Goal: Task Accomplishment & Management: Use online tool/utility

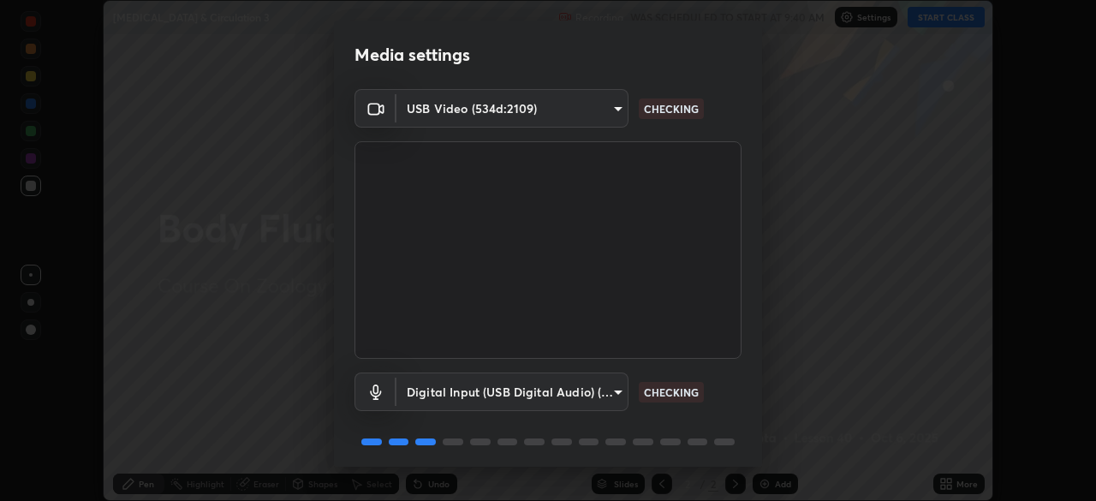
scroll to position [60, 0]
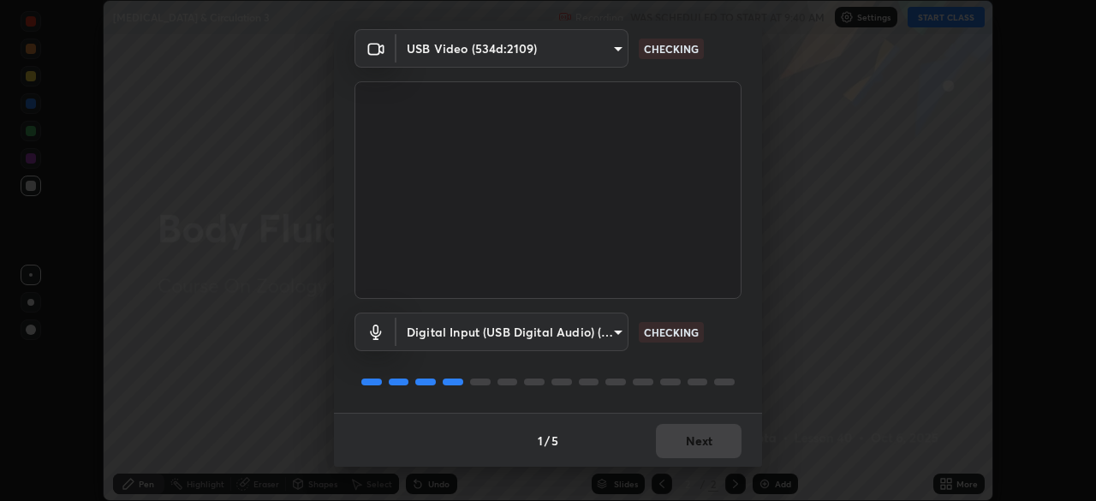
click at [691, 440] on div "1 / 5 Next" at bounding box center [548, 440] width 428 height 55
click at [689, 442] on div "1 / 5 Next" at bounding box center [548, 440] width 428 height 55
click at [687, 444] on div "1 / 5 Next" at bounding box center [548, 440] width 428 height 55
click at [688, 445] on button "Next" at bounding box center [699, 441] width 86 height 34
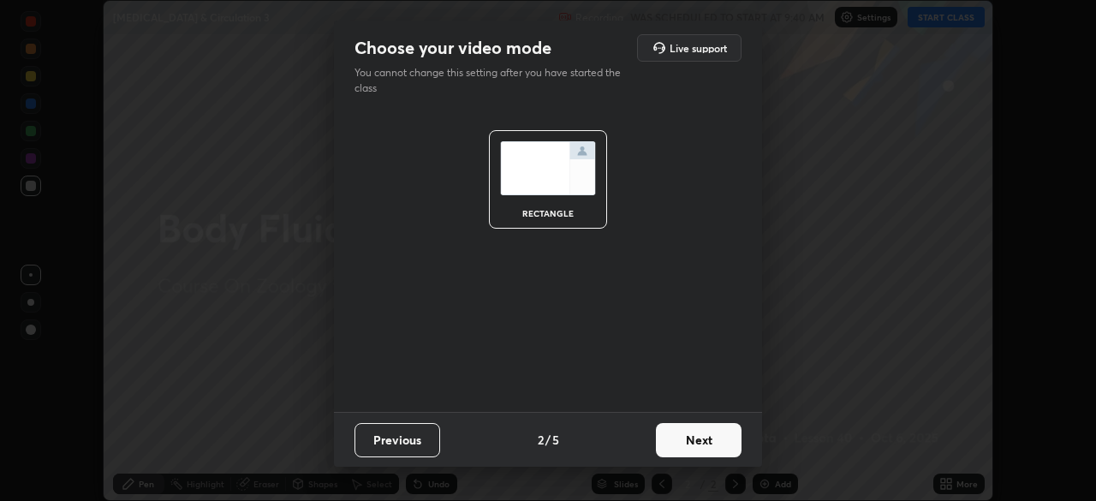
scroll to position [0, 0]
click at [687, 445] on button "Next" at bounding box center [699, 440] width 86 height 34
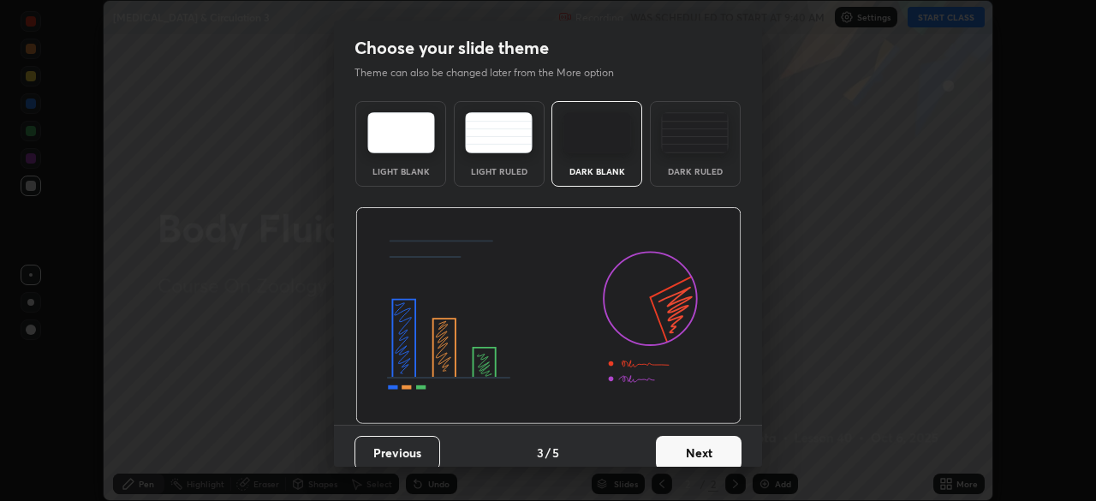
click at [688, 447] on button "Next" at bounding box center [699, 453] width 86 height 34
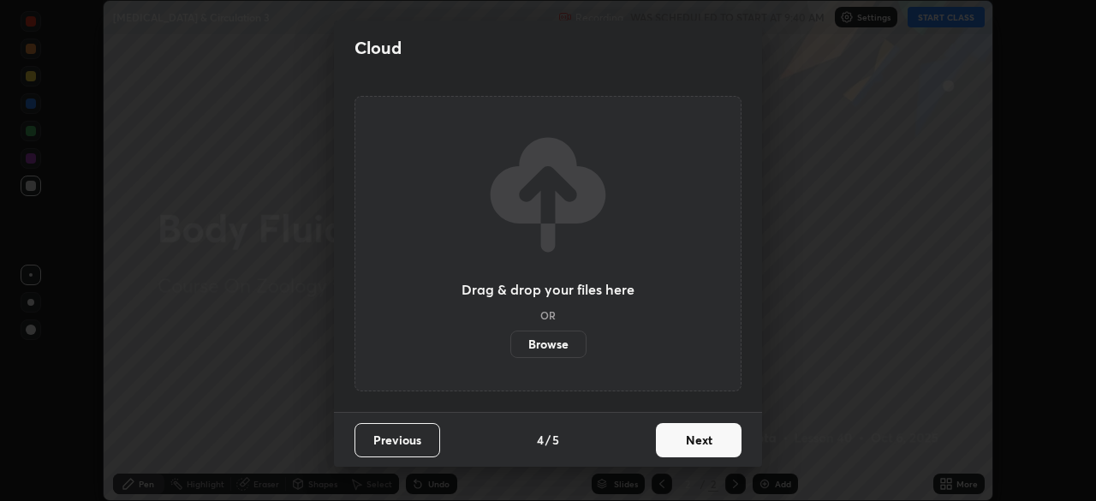
click at [686, 449] on button "Next" at bounding box center [699, 440] width 86 height 34
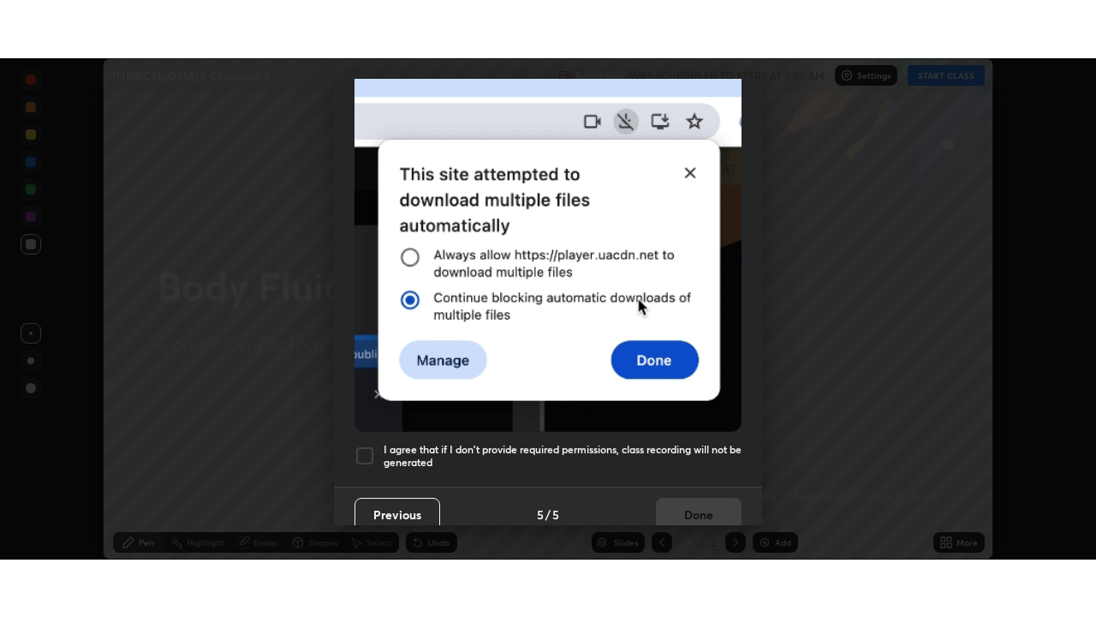
scroll to position [409, 0]
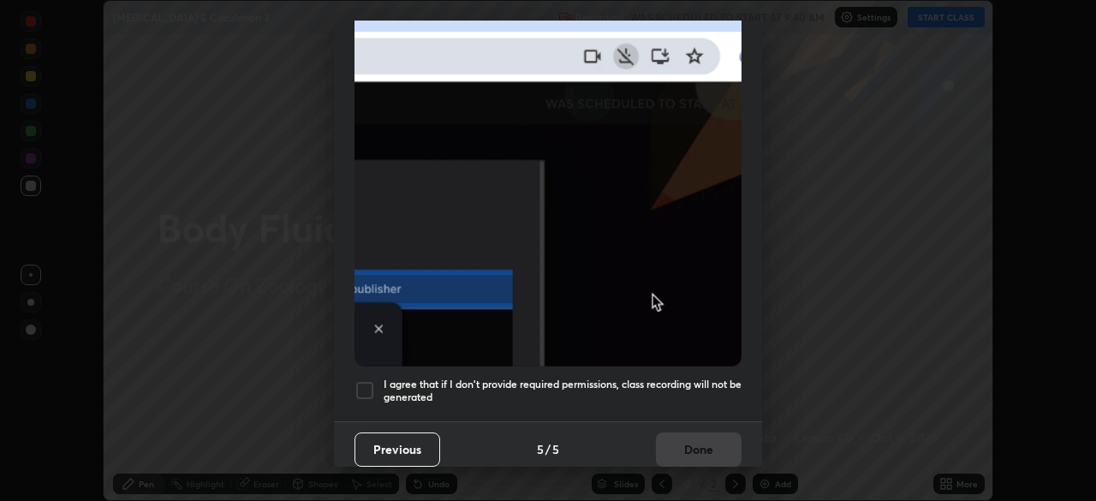
click at [642, 378] on h5 "I agree that if I don't provide required permissions, class recording will not …" at bounding box center [563, 391] width 358 height 27
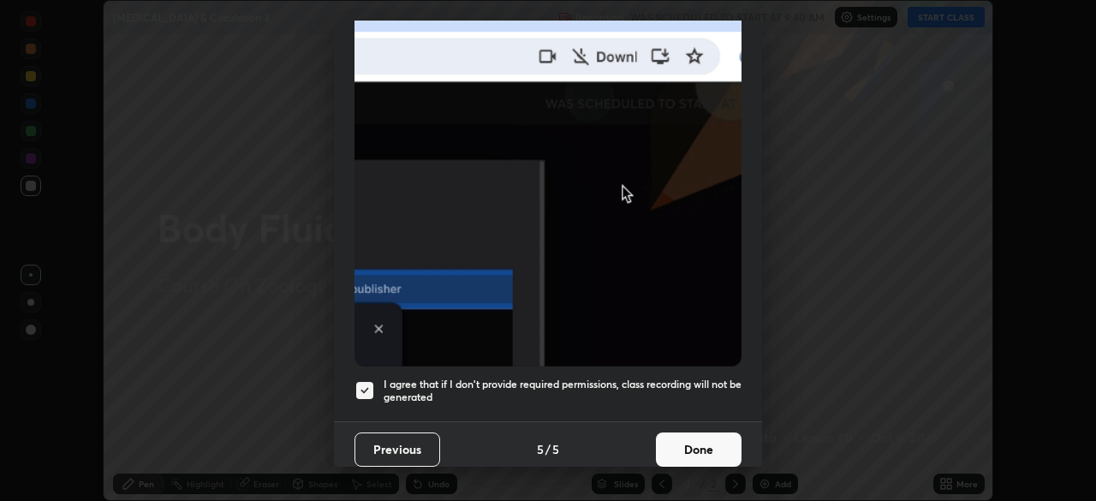
click at [707, 432] on button "Done" at bounding box center [699, 449] width 86 height 34
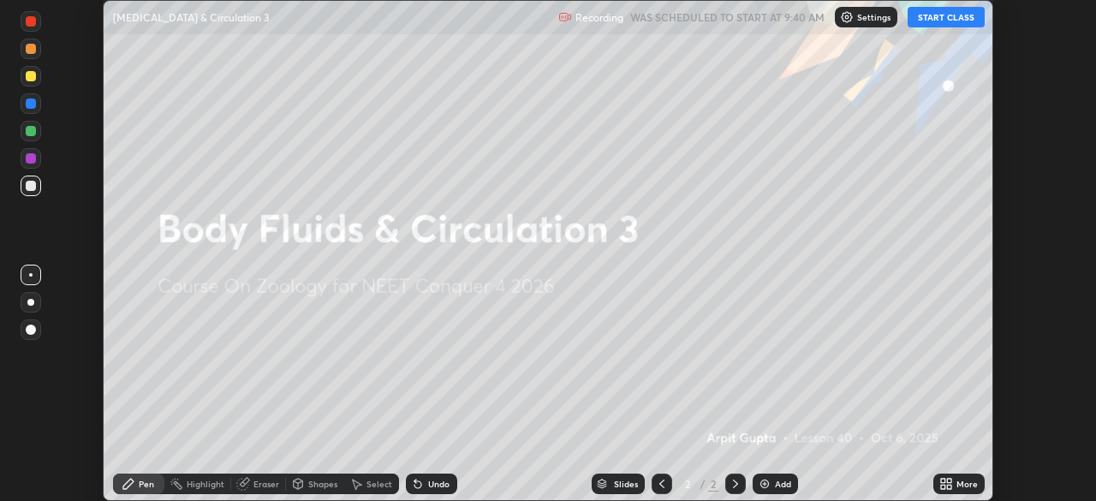
click at [950, 487] on icon at bounding box center [949, 487] width 4 height 4
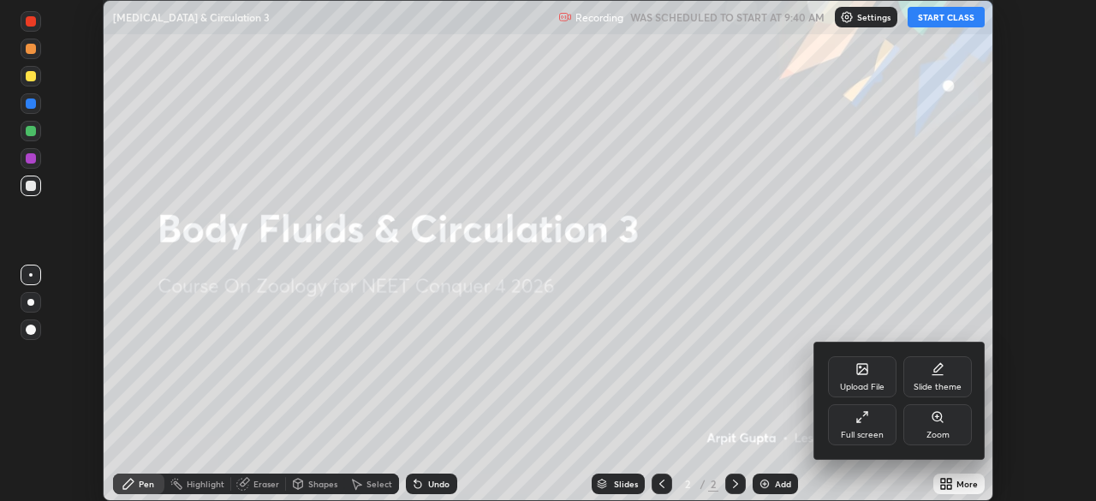
click at [896, 437] on div "Full screen" at bounding box center [862, 424] width 69 height 41
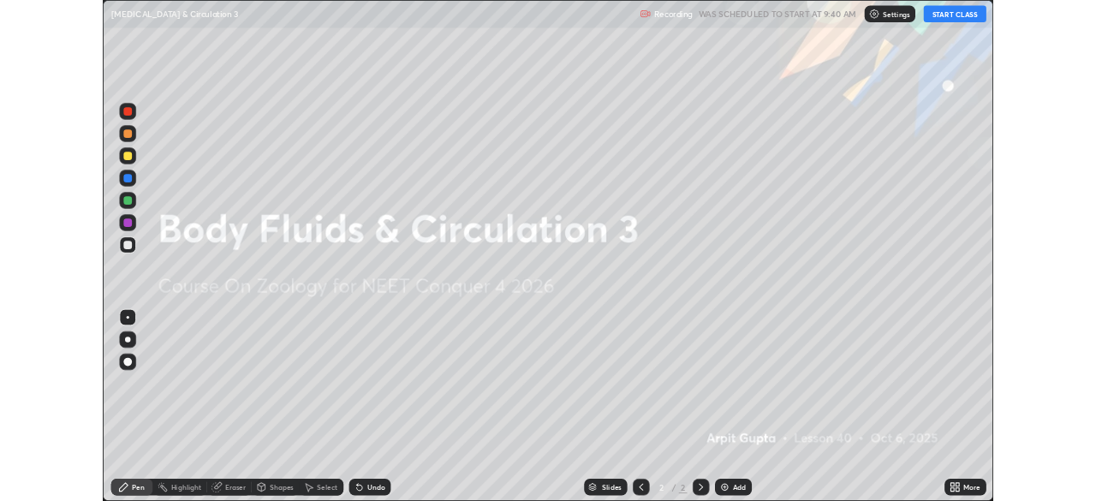
scroll to position [617, 1096]
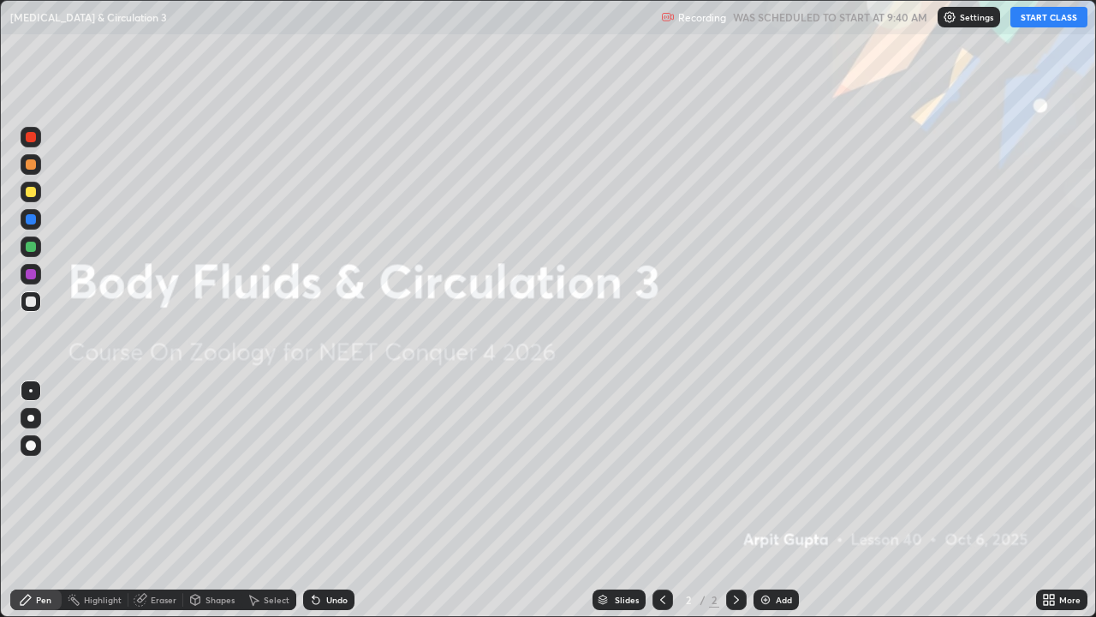
click at [1039, 14] on button "START CLASS" at bounding box center [1049, 17] width 77 height 21
click at [1046, 500] on icon at bounding box center [1046, 596] width 4 height 4
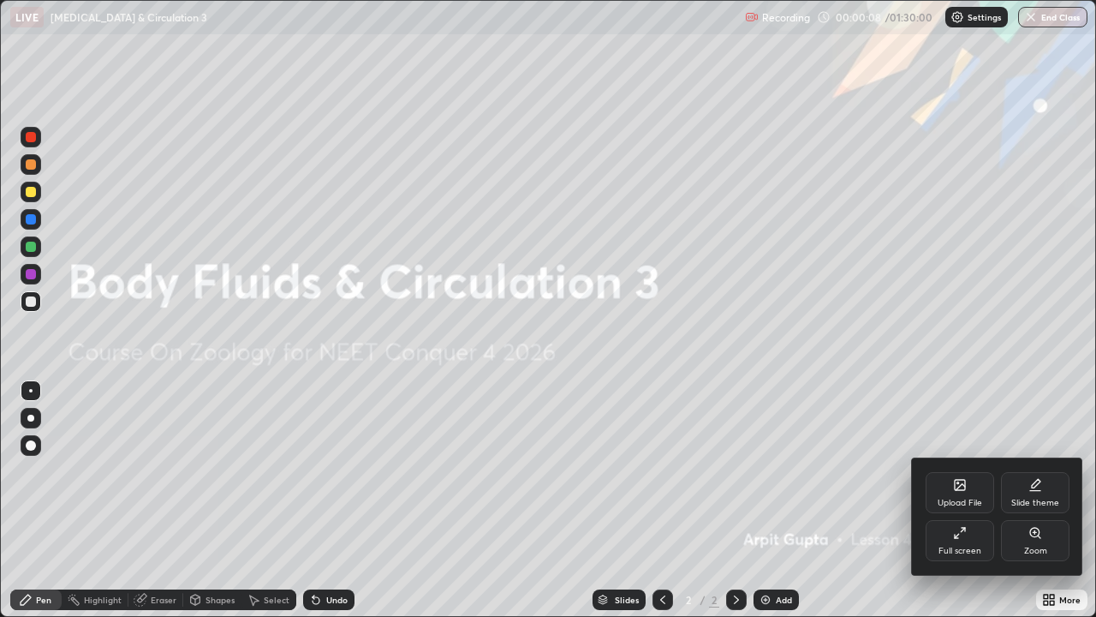
click at [951, 493] on div "Upload File" at bounding box center [960, 492] width 69 height 41
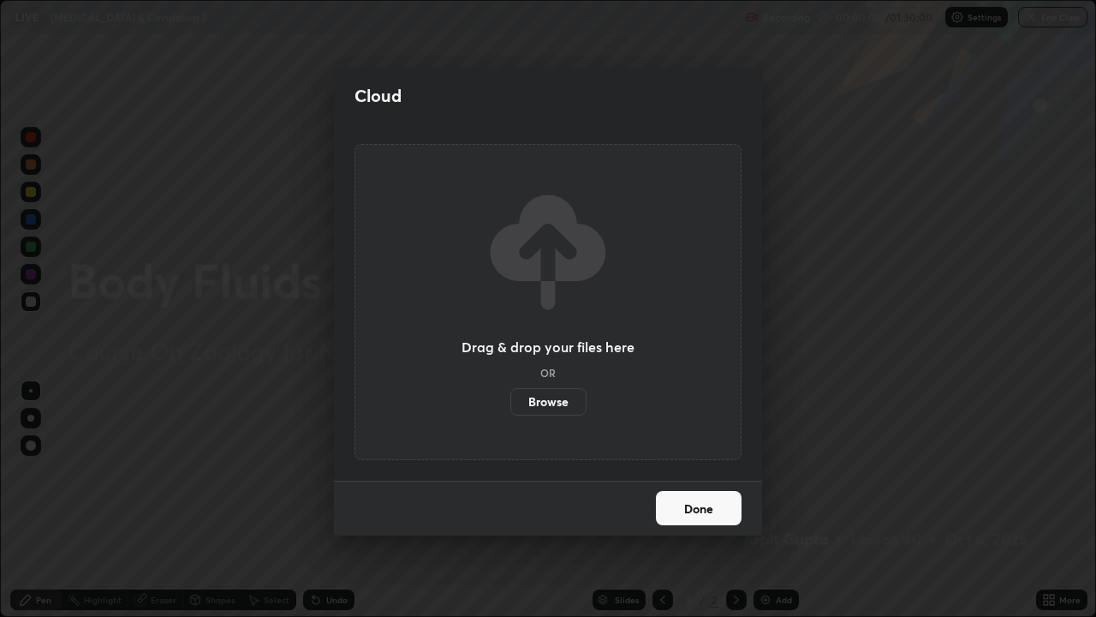
click at [698, 500] on button "Done" at bounding box center [699, 508] width 86 height 34
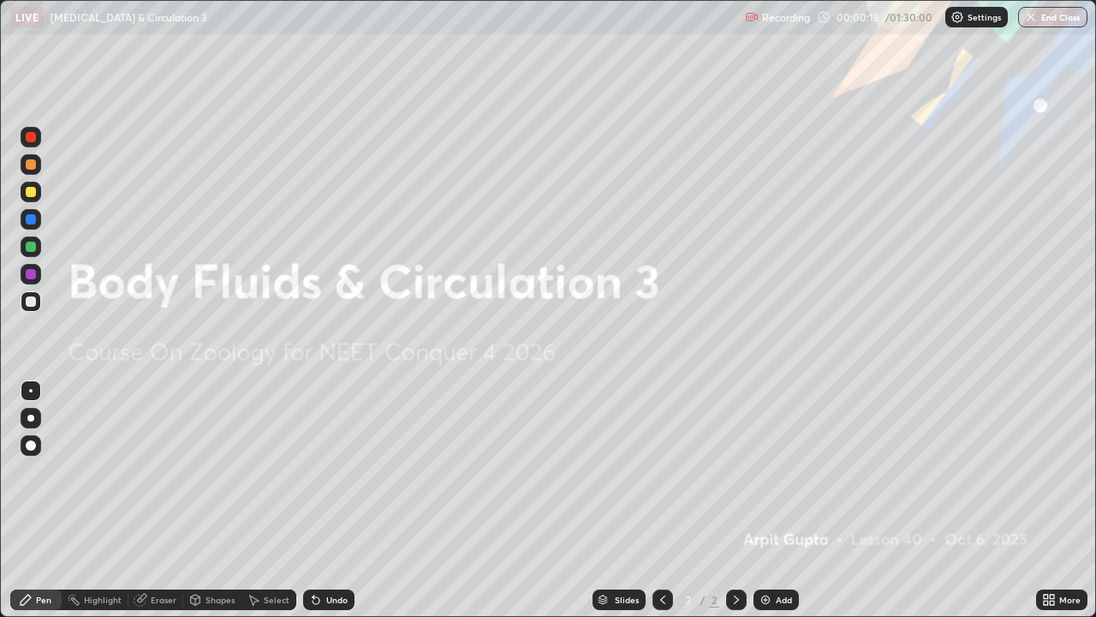
click at [1047, 500] on icon at bounding box center [1046, 596] width 4 height 4
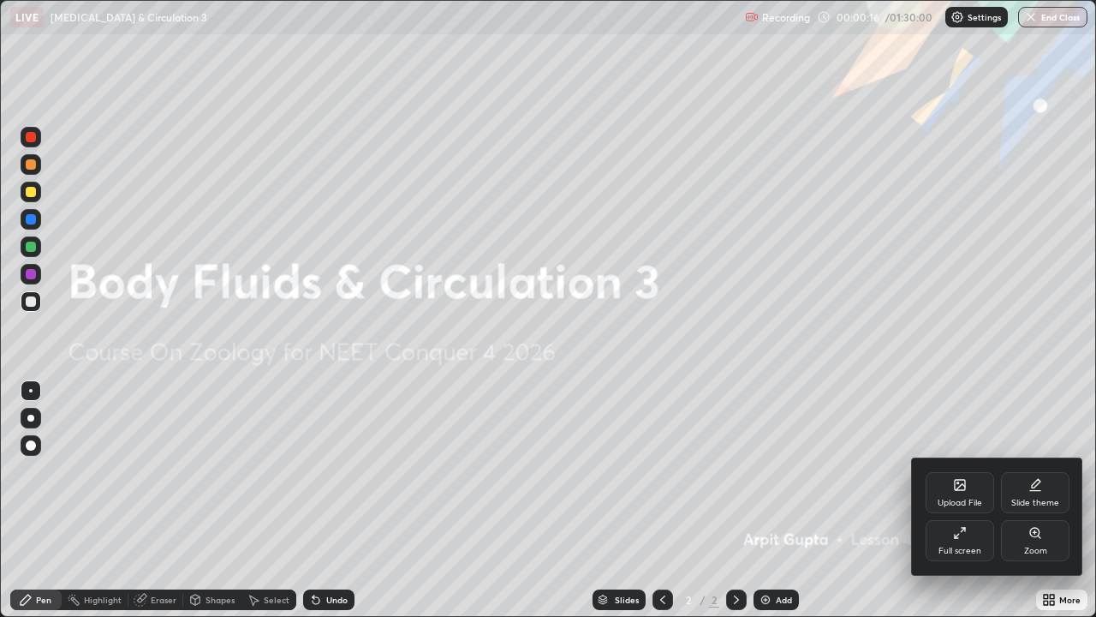
click at [951, 492] on div "Upload File" at bounding box center [960, 492] width 69 height 41
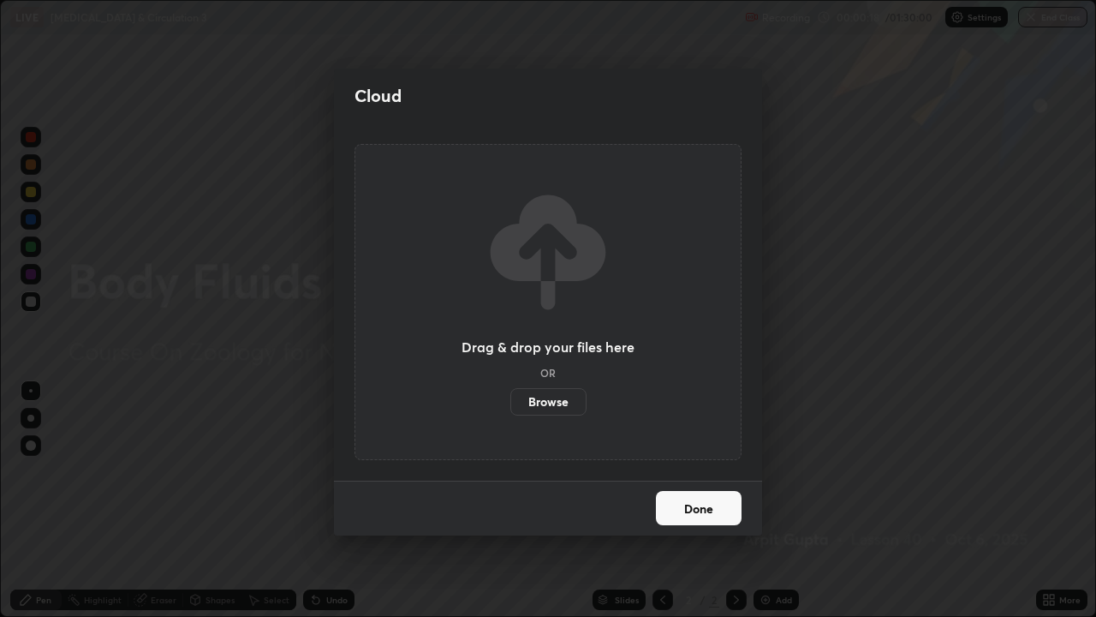
click at [689, 500] on button "Done" at bounding box center [699, 508] width 86 height 34
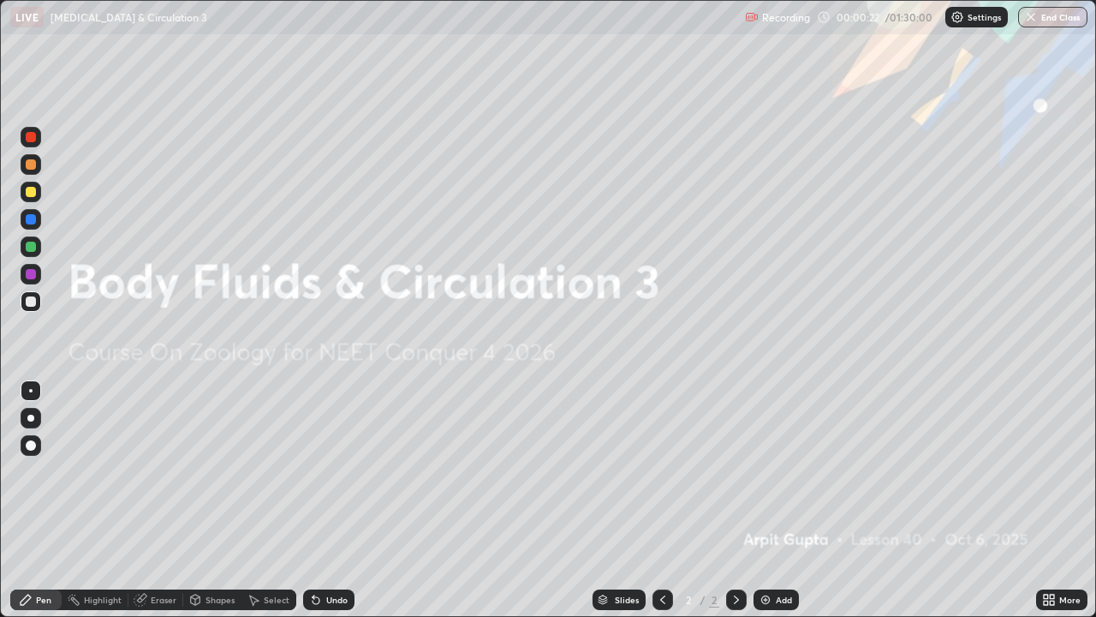
click at [1046, 500] on icon at bounding box center [1049, 600] width 14 height 14
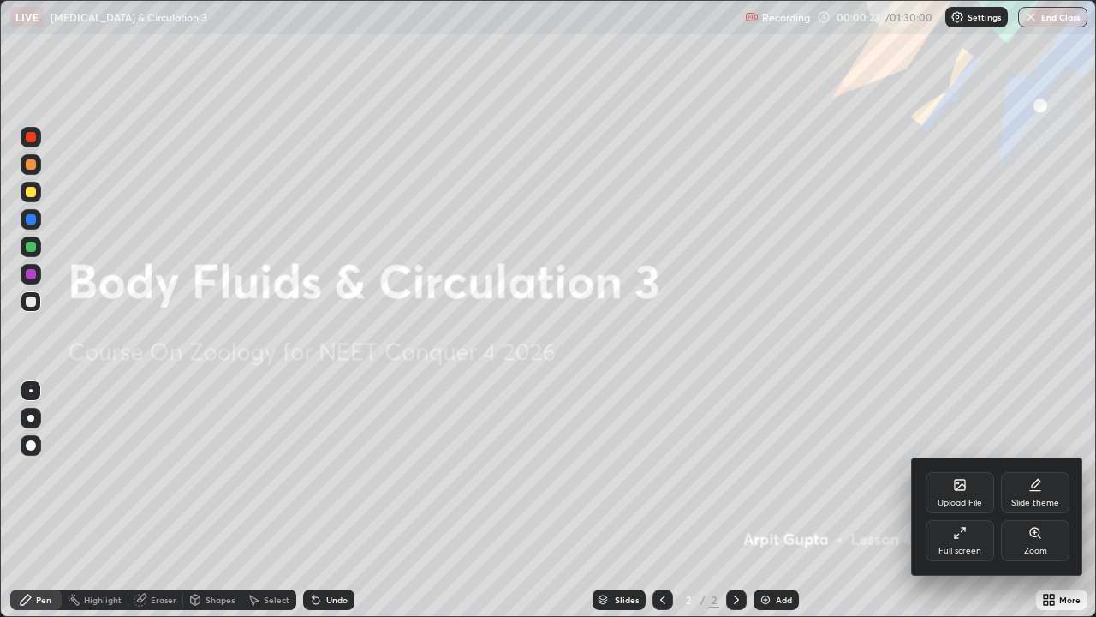
click at [950, 493] on div "Upload File" at bounding box center [960, 492] width 69 height 41
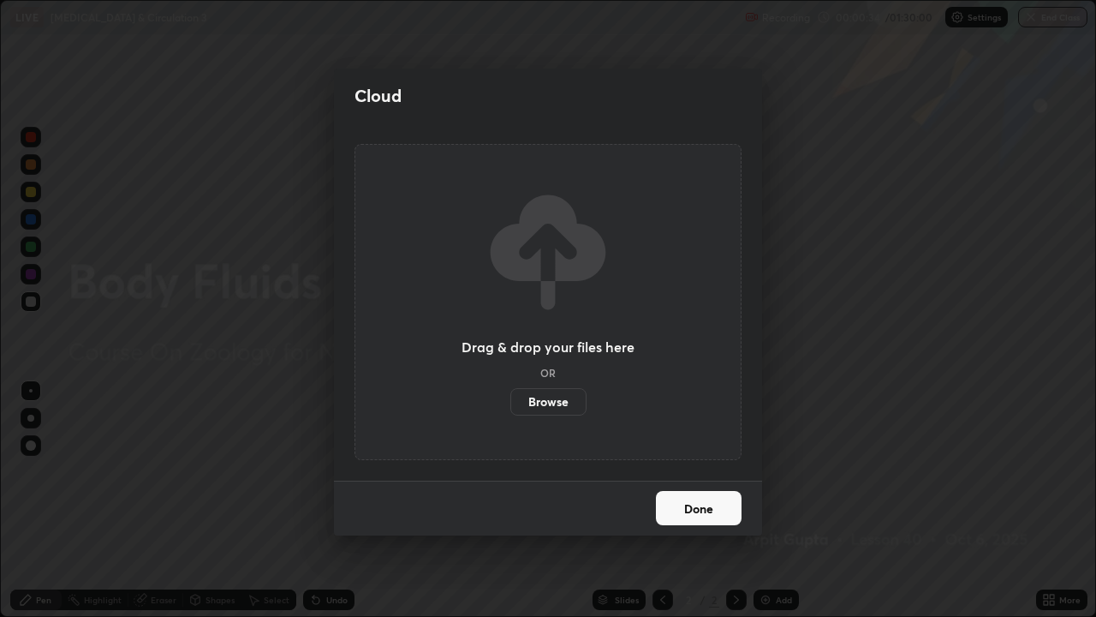
click at [557, 404] on label "Browse" at bounding box center [548, 401] width 76 height 27
click at [510, 404] on input "Browse" at bounding box center [510, 401] width 0 height 27
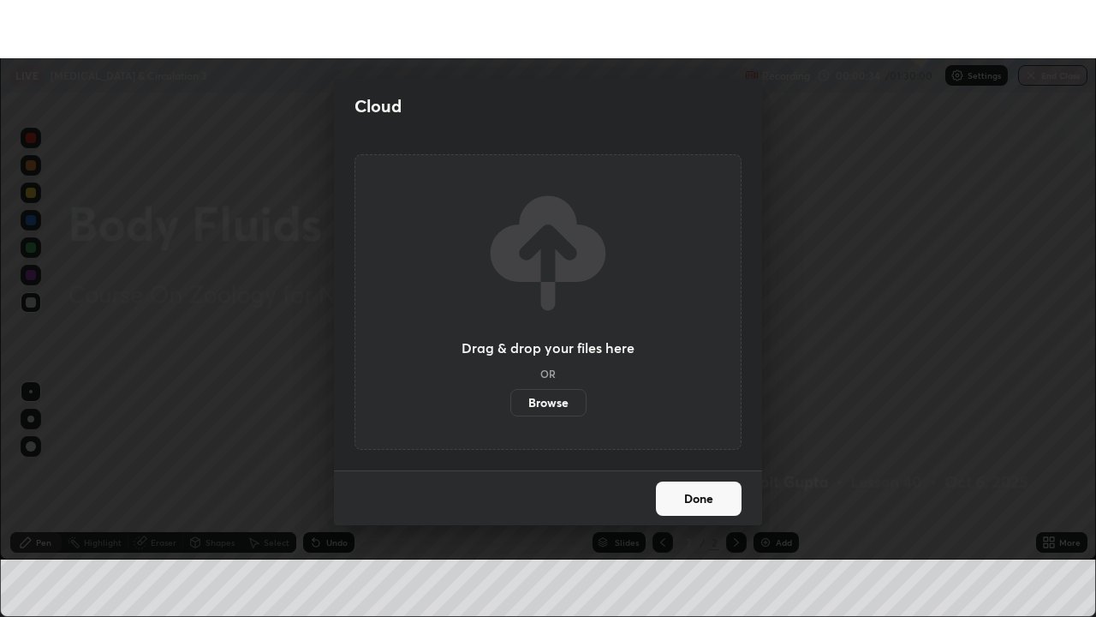
scroll to position [85140, 84546]
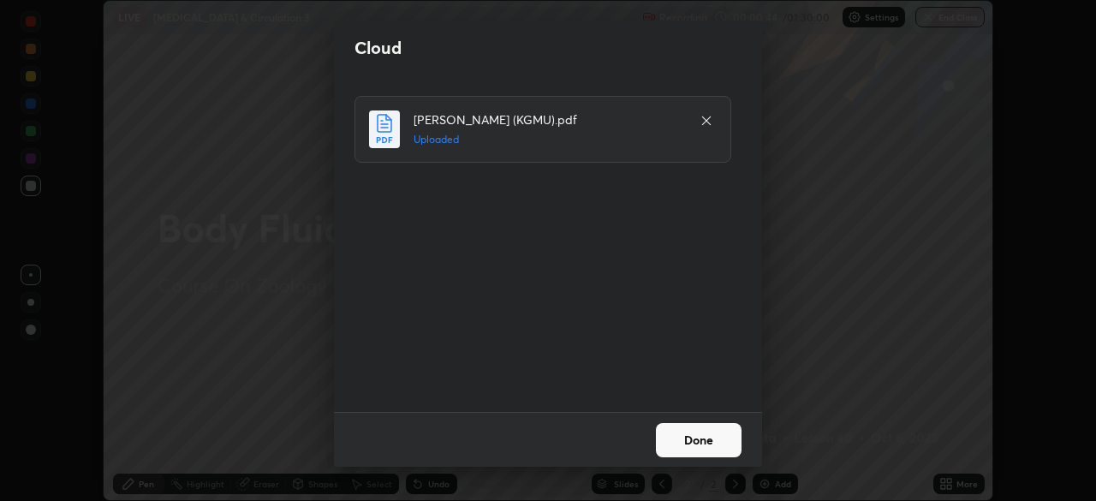
click at [699, 453] on button "Done" at bounding box center [699, 440] width 86 height 34
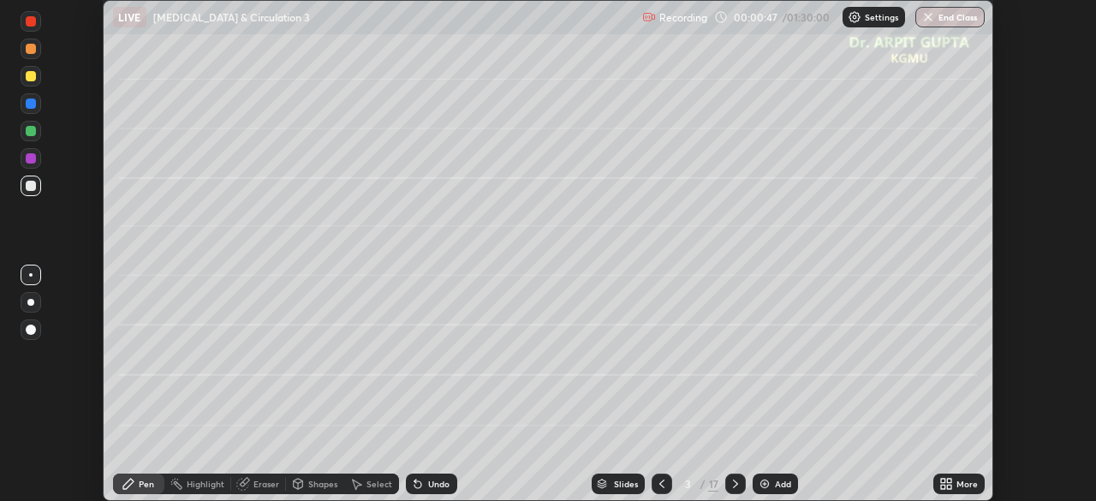
click at [940, 488] on icon at bounding box center [946, 484] width 14 height 14
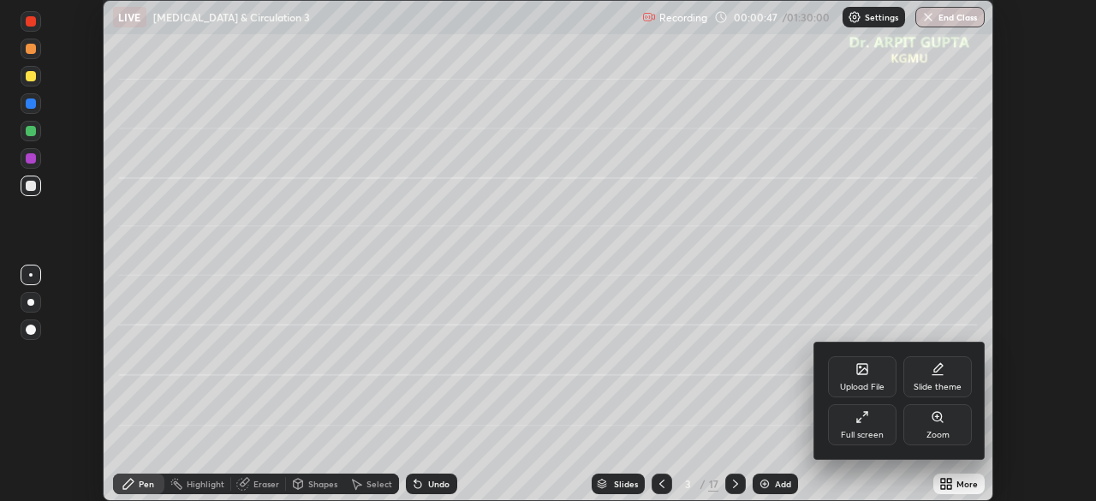
click at [858, 436] on div "Full screen" at bounding box center [862, 435] width 43 height 9
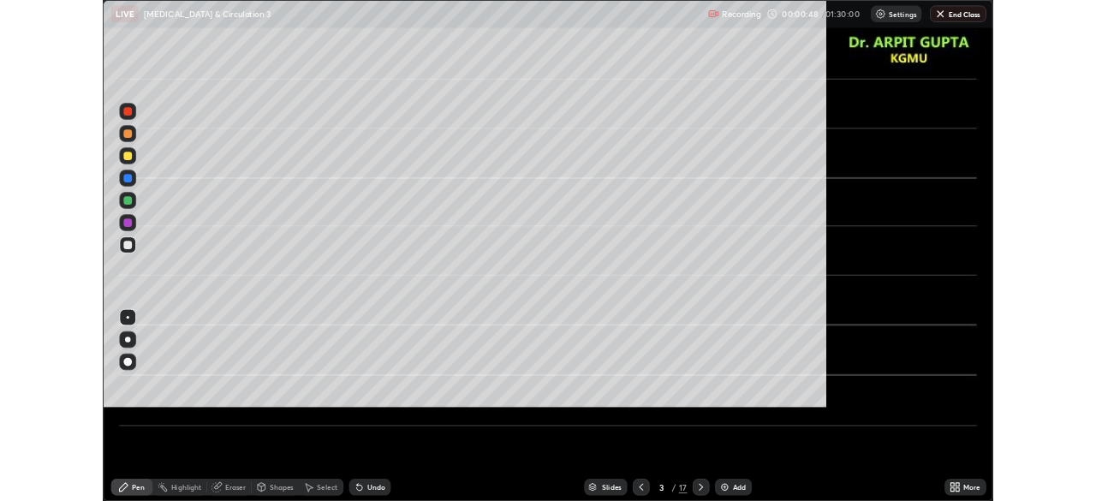
scroll to position [617, 1096]
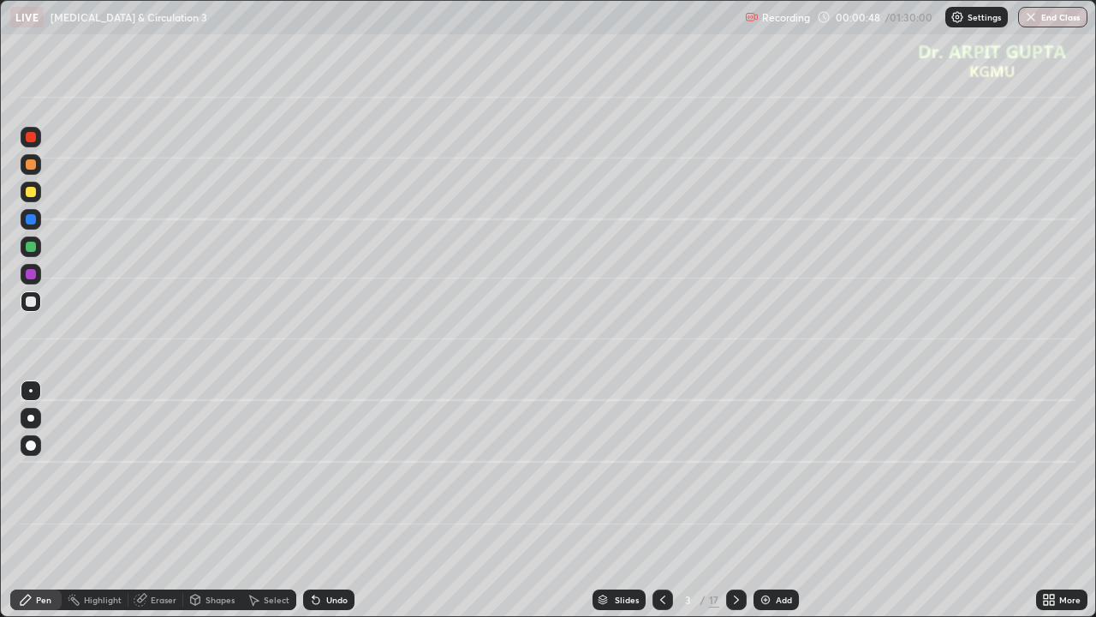
click at [661, 500] on icon at bounding box center [663, 600] width 14 height 14
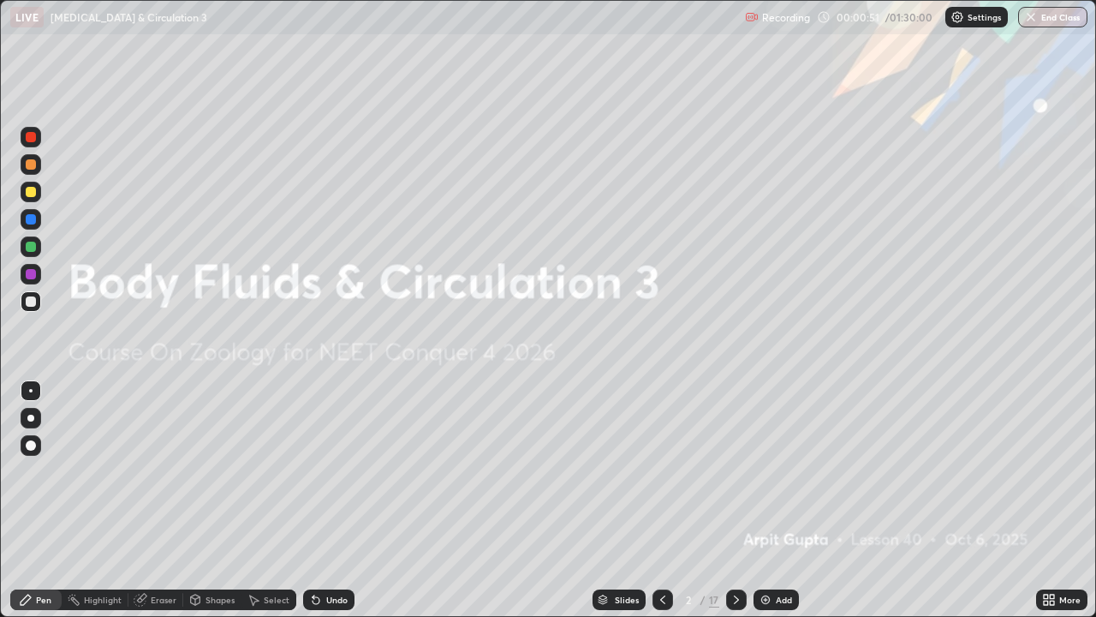
click at [1049, 500] on icon at bounding box center [1049, 600] width 14 height 14
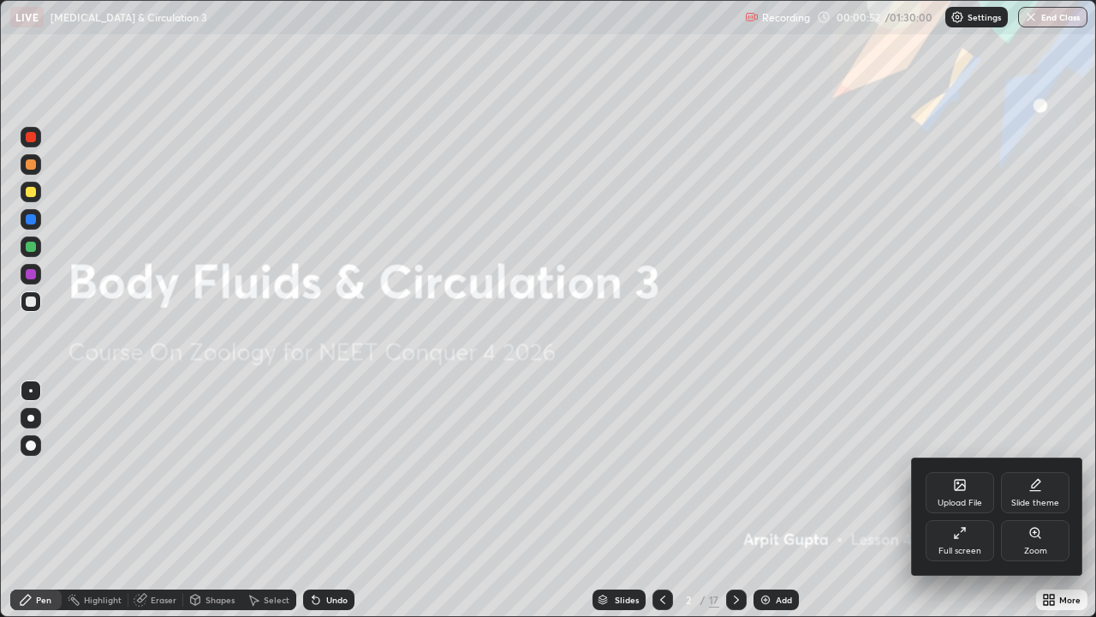
click at [951, 500] on div "Full screen" at bounding box center [960, 540] width 69 height 41
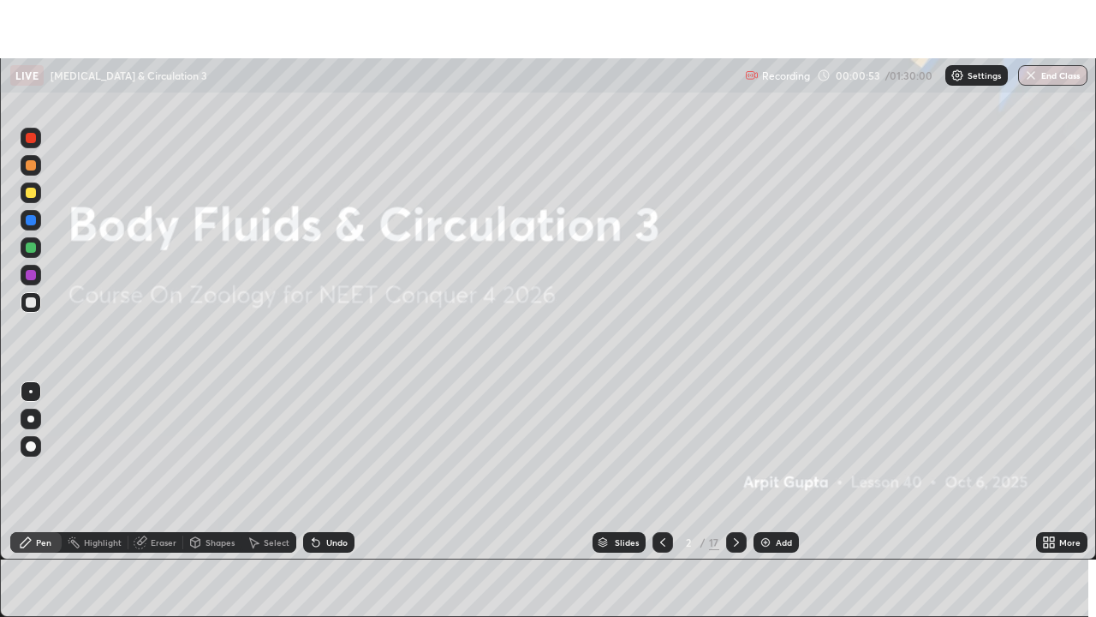
scroll to position [85140, 84546]
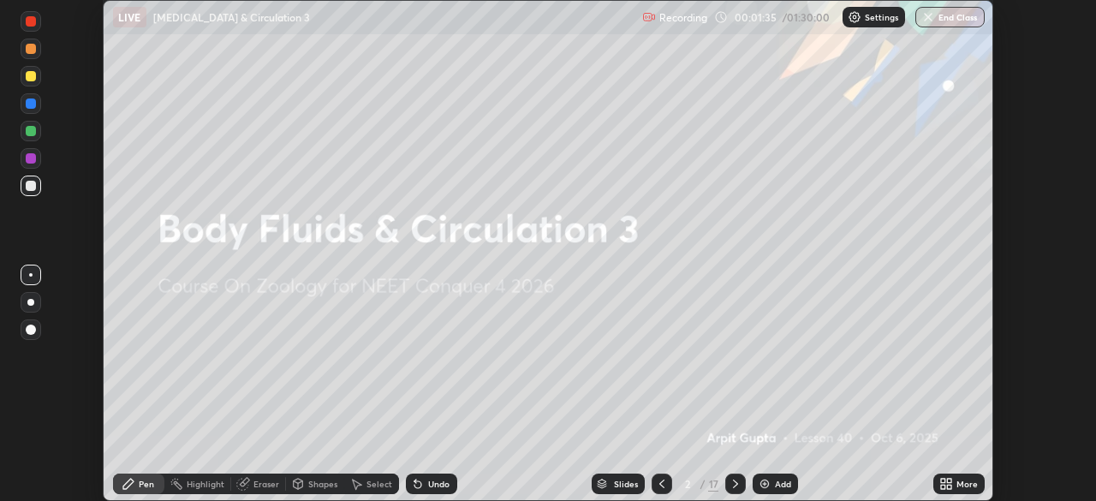
click at [945, 483] on icon at bounding box center [943, 481] width 4 height 4
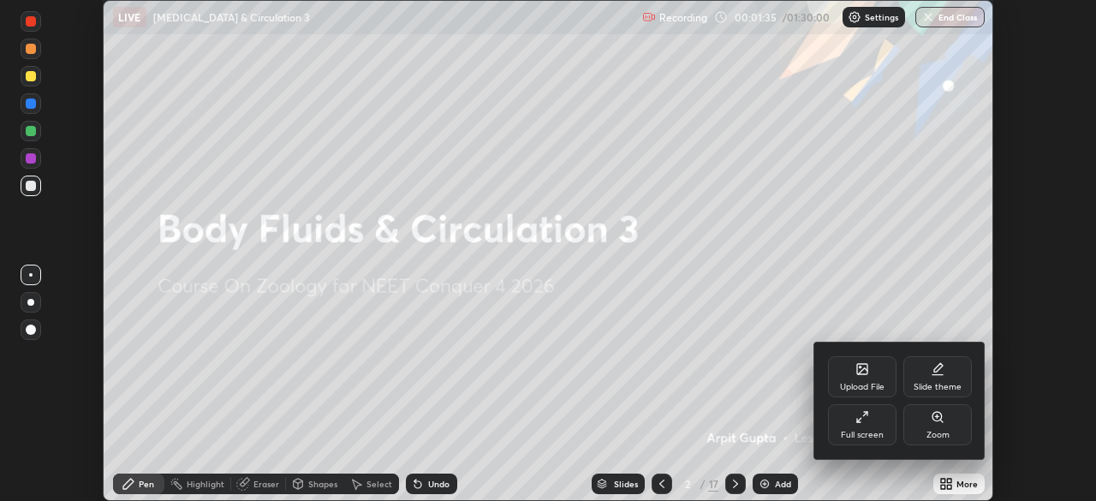
click at [868, 431] on div "Full screen" at bounding box center [862, 435] width 43 height 9
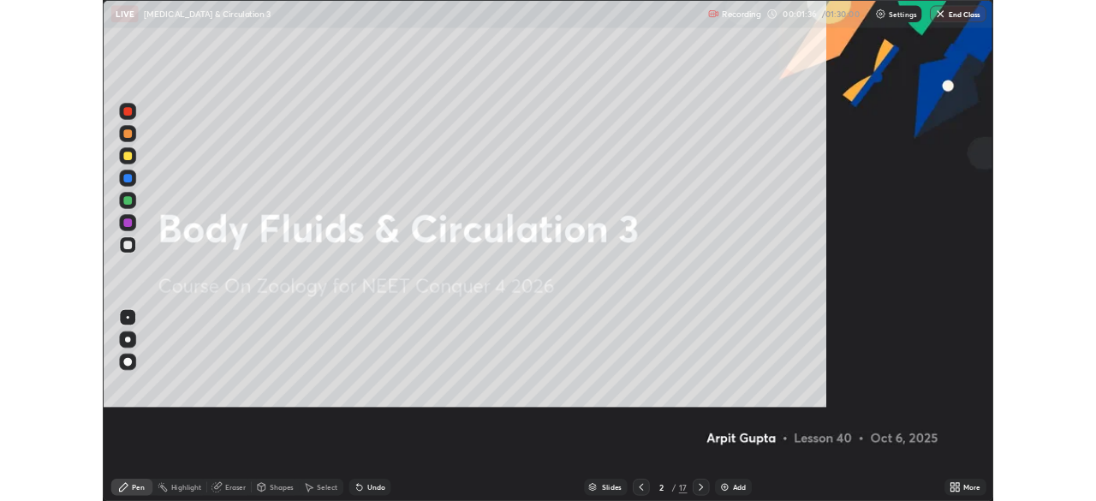
scroll to position [617, 1096]
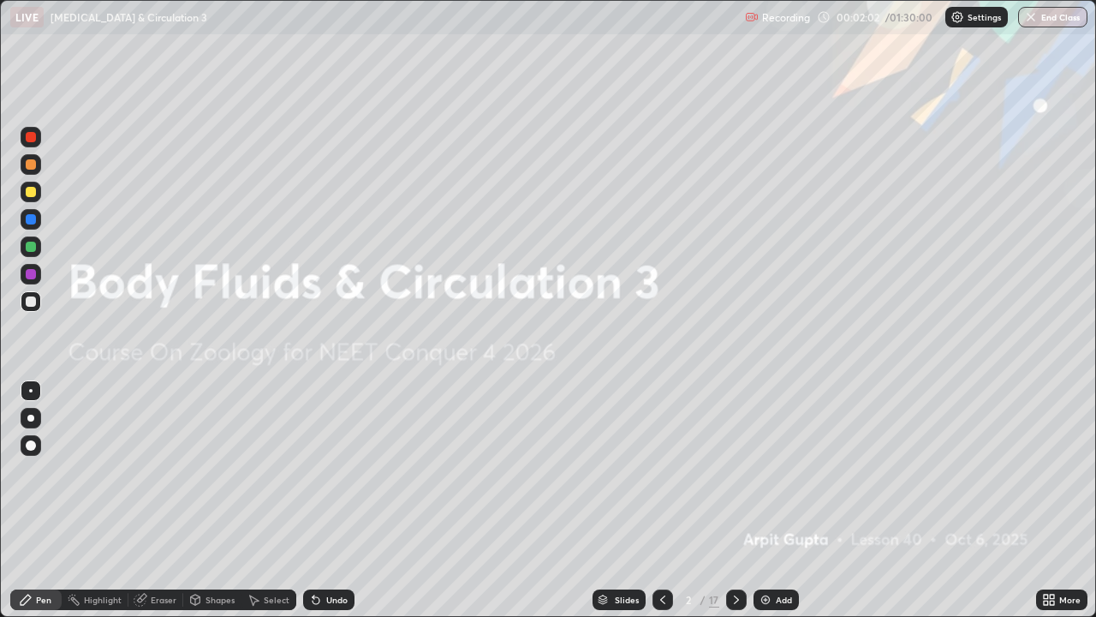
click at [33, 190] on div at bounding box center [31, 192] width 10 height 10
click at [32, 449] on div at bounding box center [31, 445] width 10 height 10
click at [23, 418] on div at bounding box center [31, 418] width 21 height 21
click at [733, 500] on icon at bounding box center [737, 600] width 14 height 14
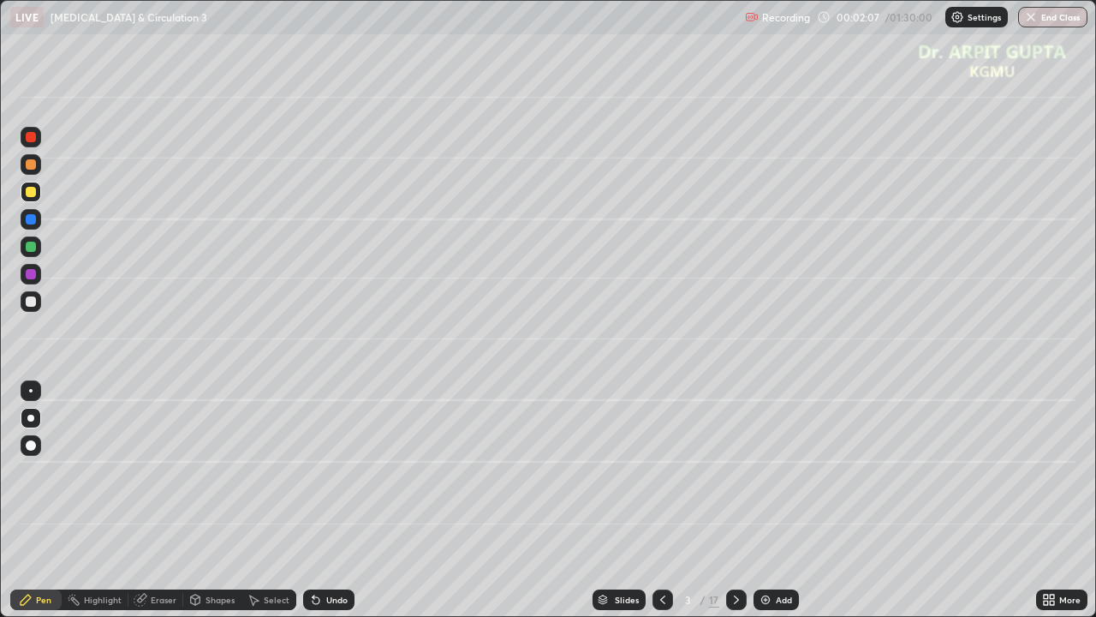
click at [29, 167] on div at bounding box center [31, 164] width 10 height 10
click at [319, 500] on div "Undo" at bounding box center [328, 599] width 51 height 21
click at [29, 247] on div at bounding box center [31, 247] width 10 height 10
click at [21, 444] on div at bounding box center [31, 445] width 21 height 21
click at [161, 500] on div "Eraser" at bounding box center [164, 599] width 26 height 9
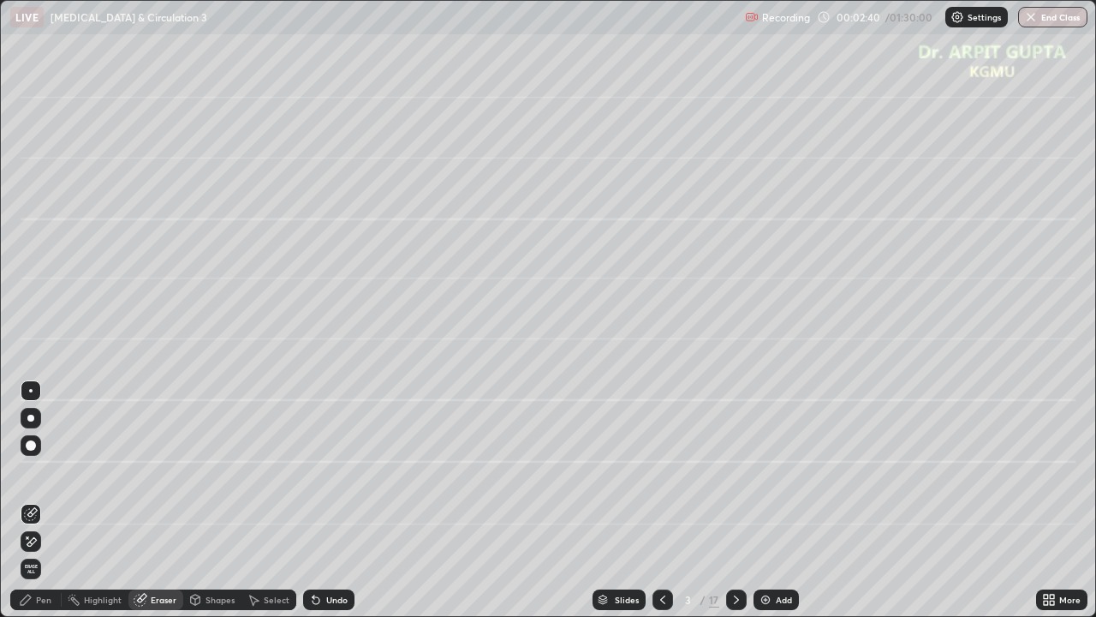
click at [31, 391] on div at bounding box center [30, 390] width 3 height 3
click at [31, 500] on icon at bounding box center [26, 599] width 10 height 10
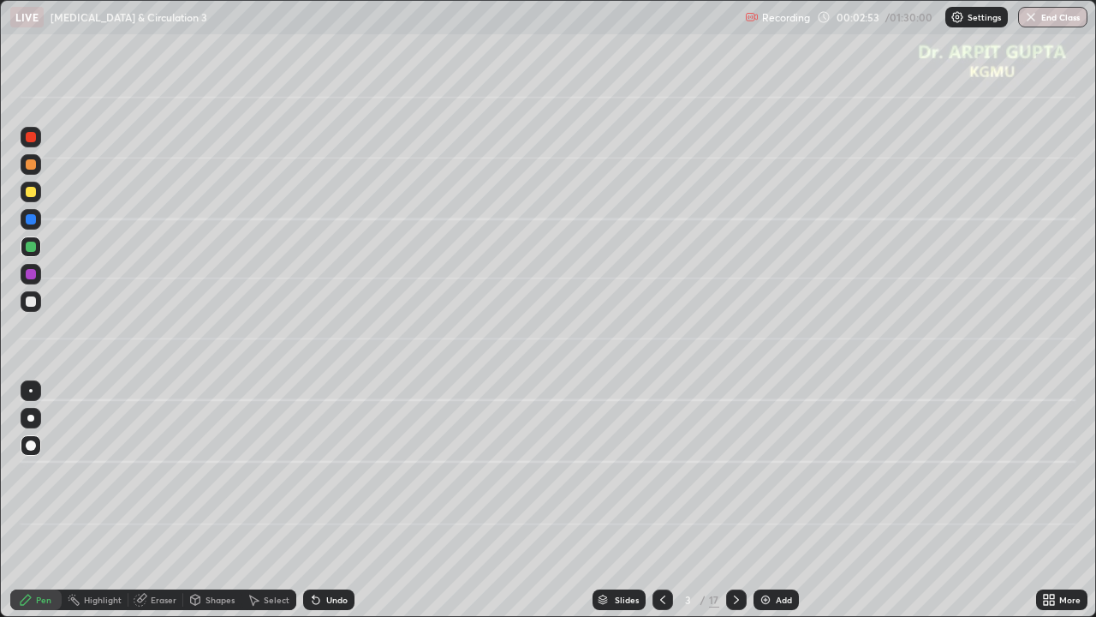
click at [31, 195] on div at bounding box center [31, 192] width 10 height 10
click at [26, 164] on div at bounding box center [31, 164] width 10 height 10
click at [30, 417] on div at bounding box center [30, 418] width 7 height 7
click at [27, 195] on div at bounding box center [31, 192] width 10 height 10
click at [32, 271] on div at bounding box center [31, 274] width 10 height 10
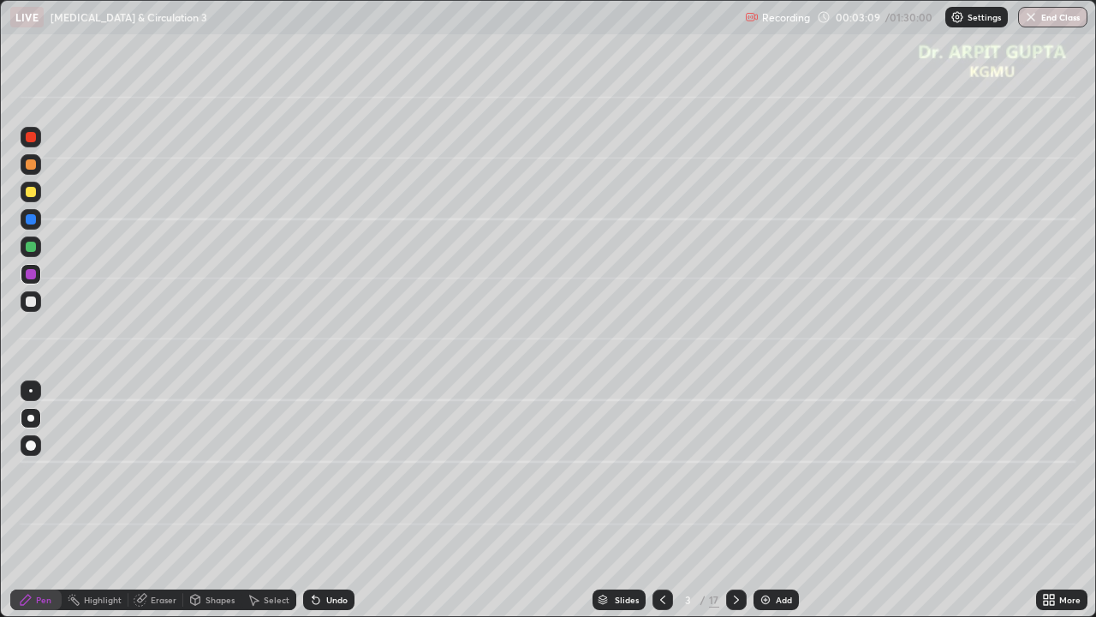
click at [31, 448] on div at bounding box center [31, 445] width 10 height 10
click at [31, 192] on div at bounding box center [31, 192] width 10 height 10
click at [32, 410] on div at bounding box center [31, 418] width 21 height 21
click at [33, 164] on div at bounding box center [31, 164] width 10 height 10
click at [313, 500] on icon at bounding box center [316, 600] width 7 height 7
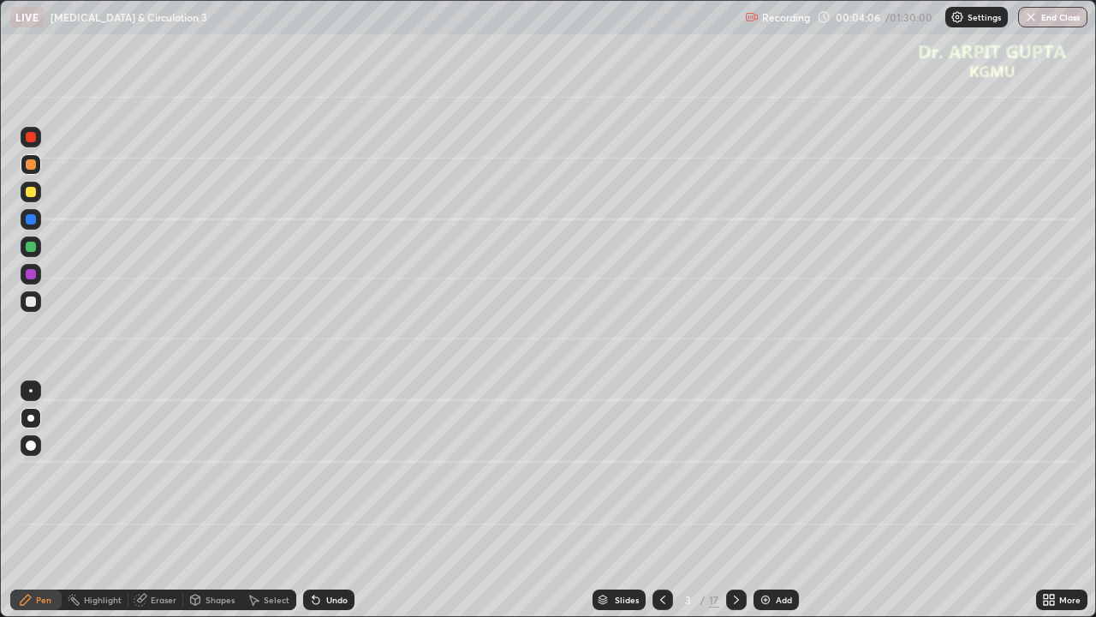
click at [33, 195] on div at bounding box center [31, 192] width 10 height 10
click at [31, 248] on div at bounding box center [31, 247] width 10 height 10
click at [30, 166] on div at bounding box center [31, 164] width 10 height 10
click at [32, 247] on div at bounding box center [31, 247] width 10 height 10
click at [33, 301] on div at bounding box center [31, 301] width 10 height 10
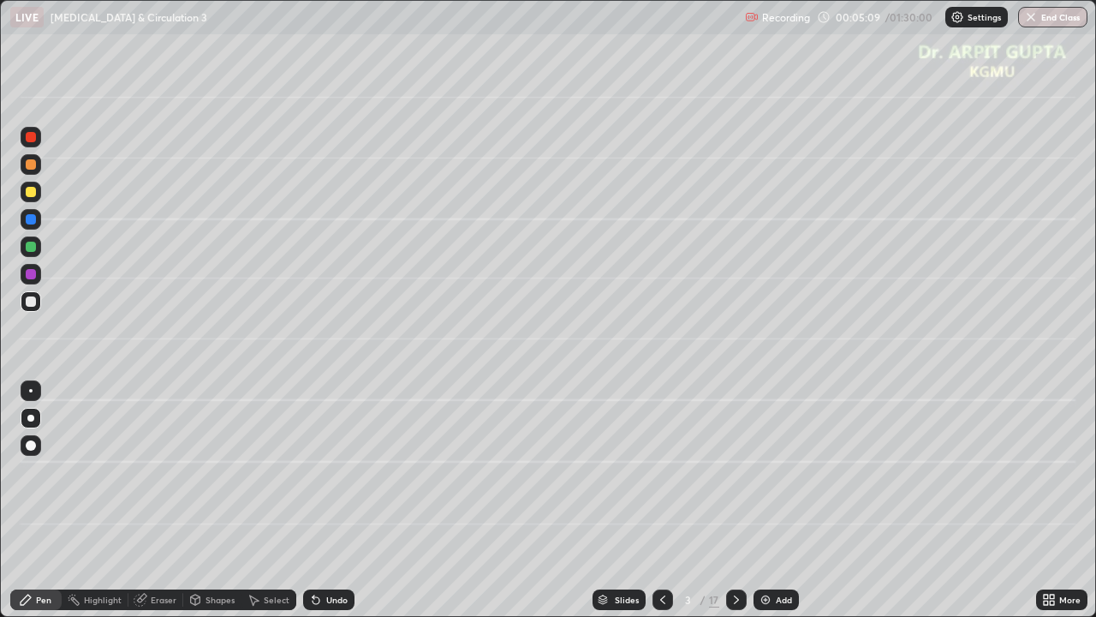
click at [309, 500] on icon at bounding box center [316, 600] width 14 height 14
click at [31, 444] on div at bounding box center [31, 445] width 10 height 10
click at [313, 500] on icon at bounding box center [316, 600] width 7 height 7
click at [319, 500] on div "Undo" at bounding box center [328, 599] width 51 height 21
click at [317, 500] on icon at bounding box center [316, 600] width 7 height 7
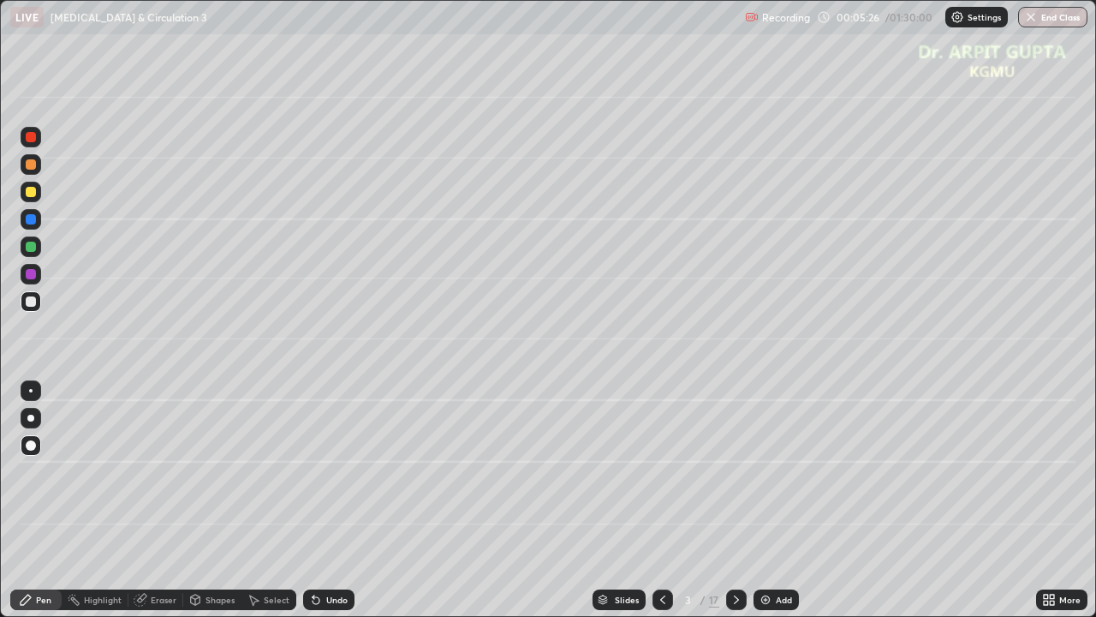
click at [317, 500] on icon at bounding box center [316, 600] width 14 height 14
click at [313, 500] on icon at bounding box center [316, 600] width 7 height 7
click at [314, 500] on icon at bounding box center [316, 600] width 7 height 7
click at [28, 194] on div at bounding box center [31, 192] width 10 height 10
click at [38, 415] on div at bounding box center [31, 418] width 21 height 21
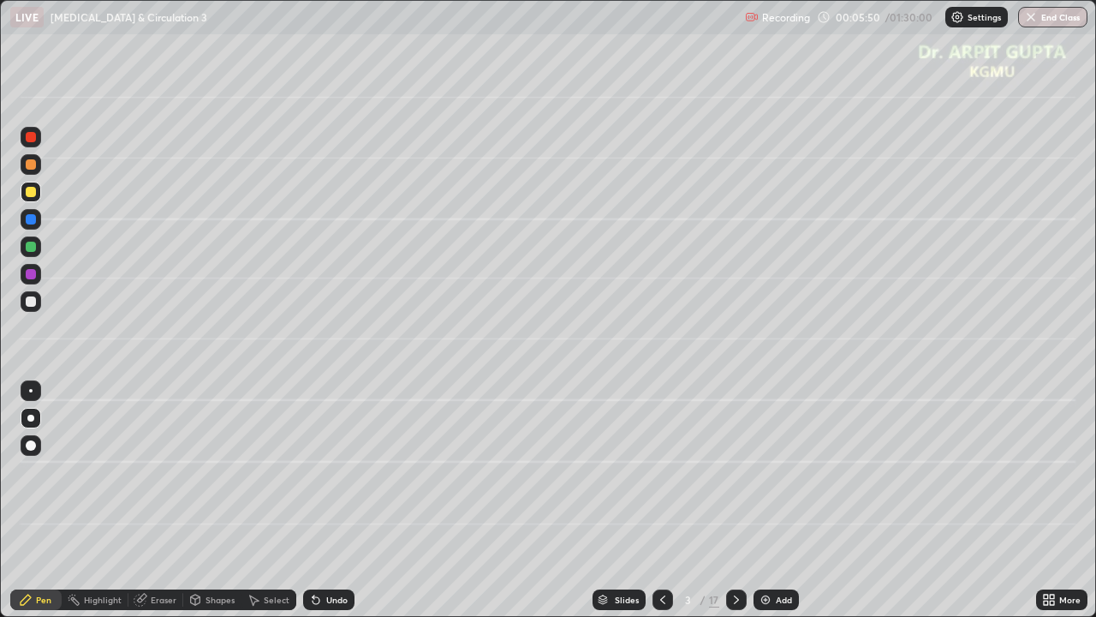
click at [326, 500] on div "Undo" at bounding box center [336, 599] width 21 height 9
click at [35, 140] on div at bounding box center [31, 137] width 10 height 10
click at [31, 247] on div at bounding box center [31, 247] width 10 height 10
click at [27, 443] on div at bounding box center [31, 445] width 10 height 10
click at [32, 222] on div at bounding box center [31, 219] width 10 height 10
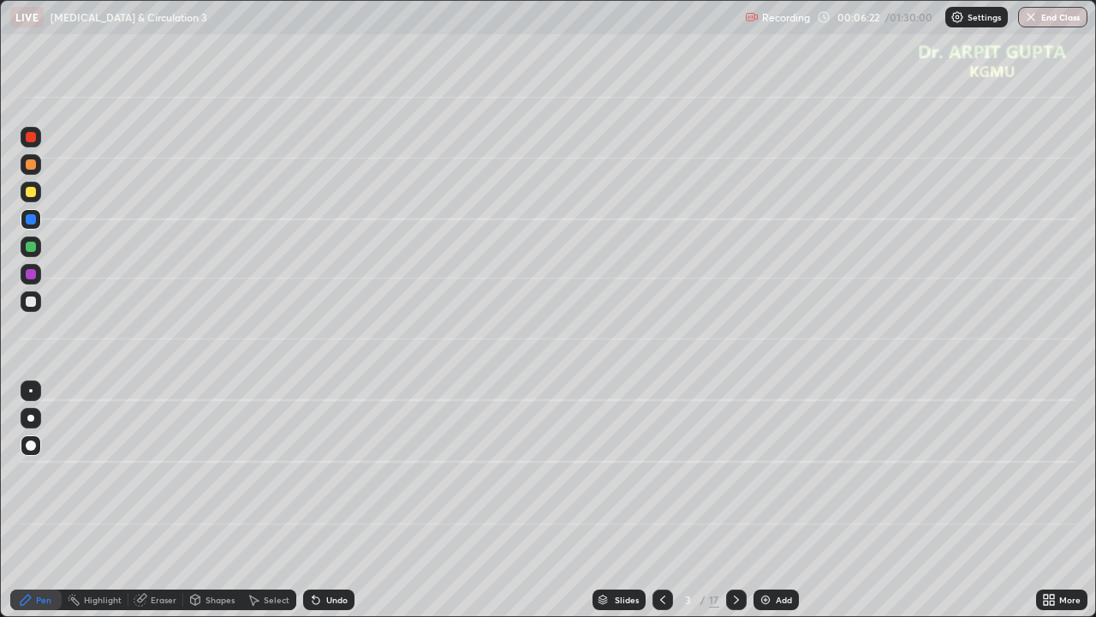
click at [31, 418] on div at bounding box center [30, 418] width 7 height 7
click at [313, 500] on icon at bounding box center [316, 600] width 7 height 7
click at [33, 301] on div at bounding box center [31, 301] width 10 height 10
click at [154, 500] on div "Eraser" at bounding box center [164, 599] width 26 height 9
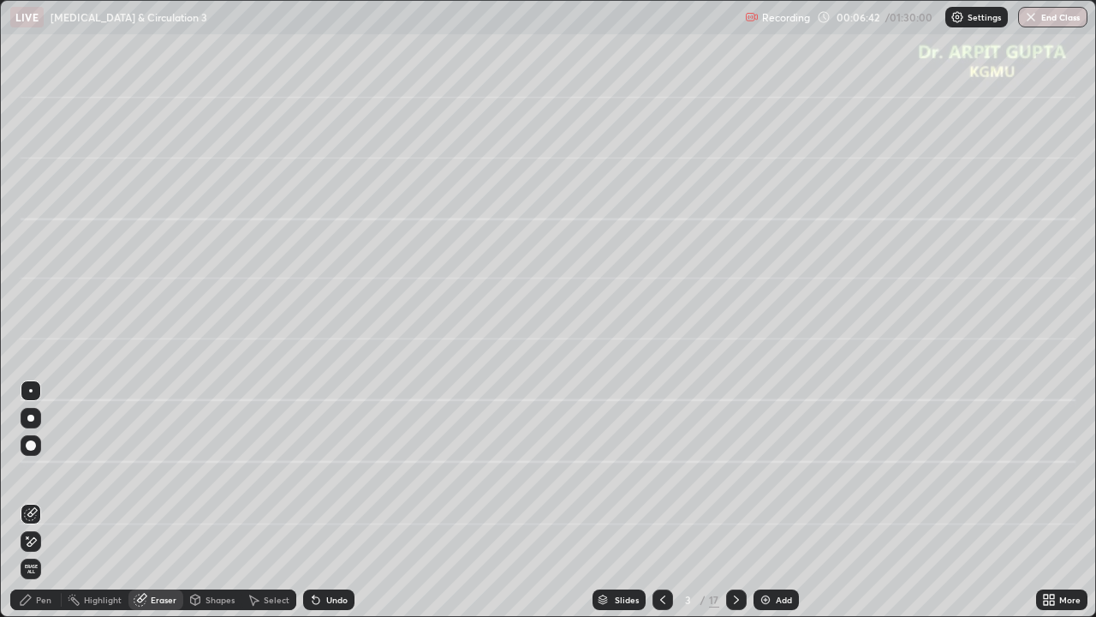
click at [33, 418] on div at bounding box center [30, 418] width 7 height 7
click at [28, 500] on icon at bounding box center [26, 599] width 10 height 10
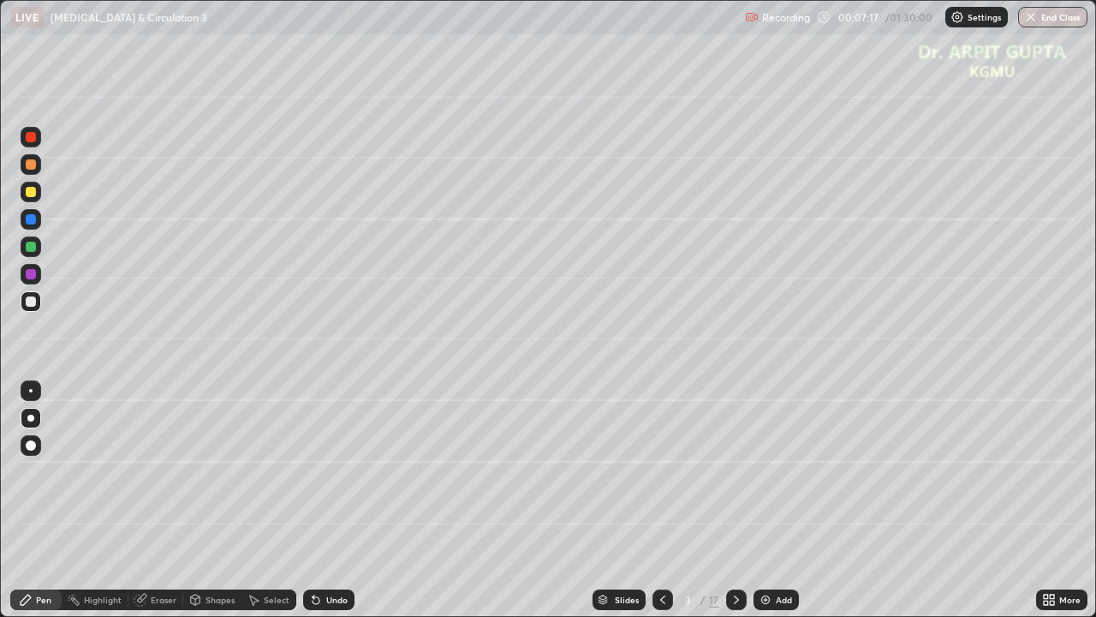
click at [311, 500] on icon at bounding box center [316, 600] width 14 height 14
click at [33, 199] on div at bounding box center [31, 192] width 21 height 21
click at [27, 297] on div at bounding box center [31, 301] width 10 height 10
click at [313, 500] on icon at bounding box center [314, 596] width 2 height 2
click at [303, 500] on div "Undo" at bounding box center [328, 599] width 51 height 21
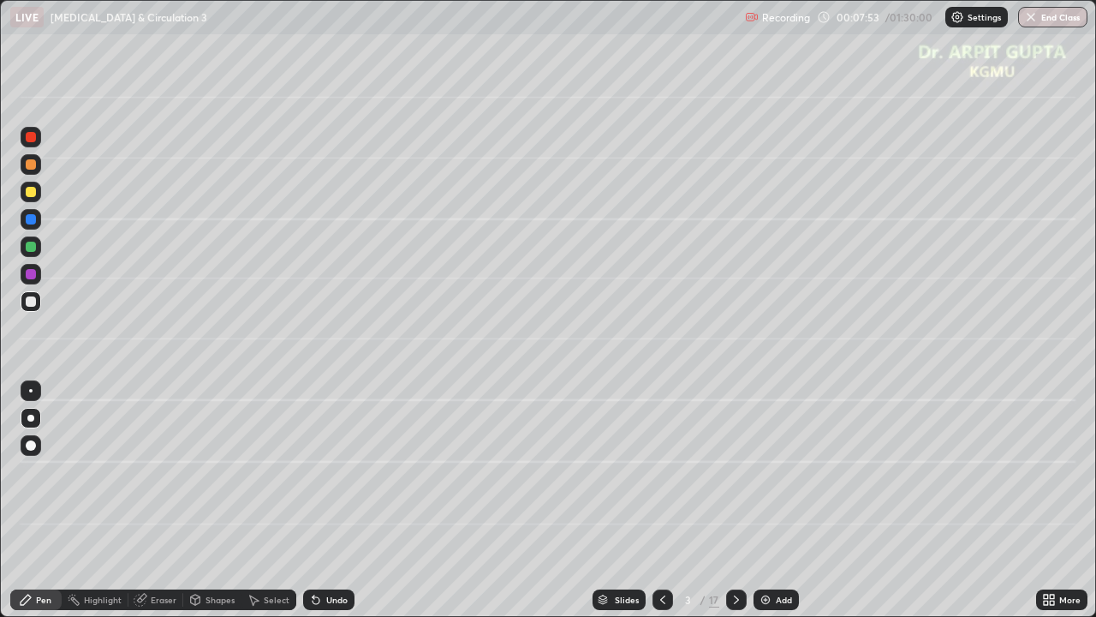
click at [33, 250] on div at bounding box center [31, 247] width 10 height 10
click at [33, 301] on div at bounding box center [31, 301] width 10 height 10
click at [27, 249] on div at bounding box center [31, 247] width 10 height 10
click at [27, 300] on div at bounding box center [31, 301] width 10 height 10
click at [319, 500] on icon at bounding box center [316, 600] width 14 height 14
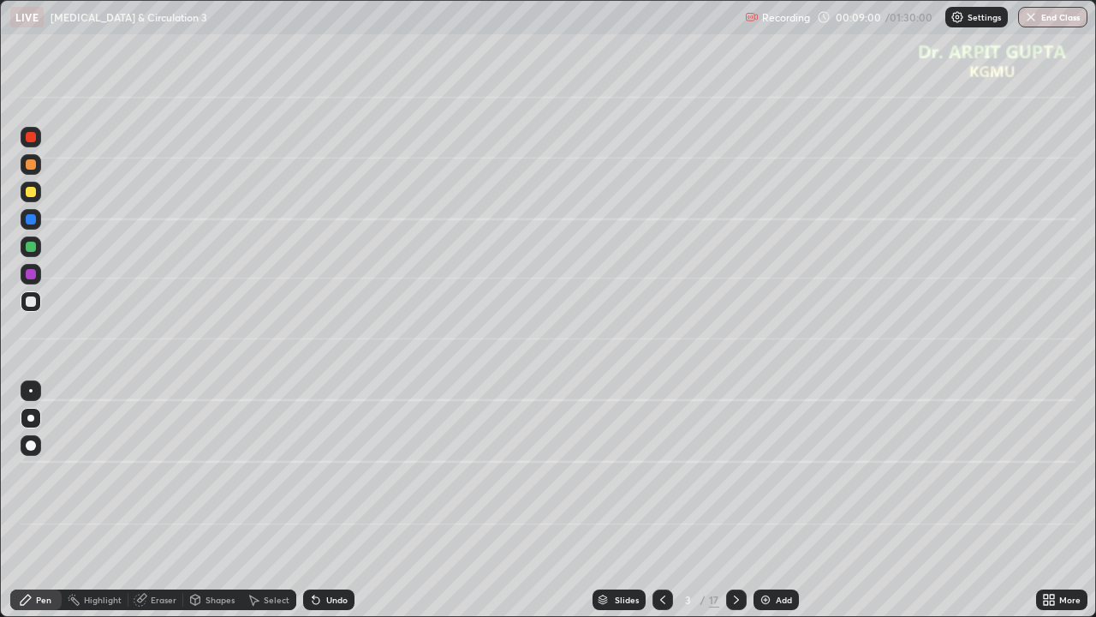
click at [29, 137] on div at bounding box center [31, 137] width 10 height 10
click at [26, 221] on div at bounding box center [31, 219] width 10 height 10
click at [29, 250] on div at bounding box center [31, 247] width 10 height 10
click at [26, 141] on div at bounding box center [31, 137] width 21 height 21
click at [27, 277] on div at bounding box center [31, 274] width 10 height 10
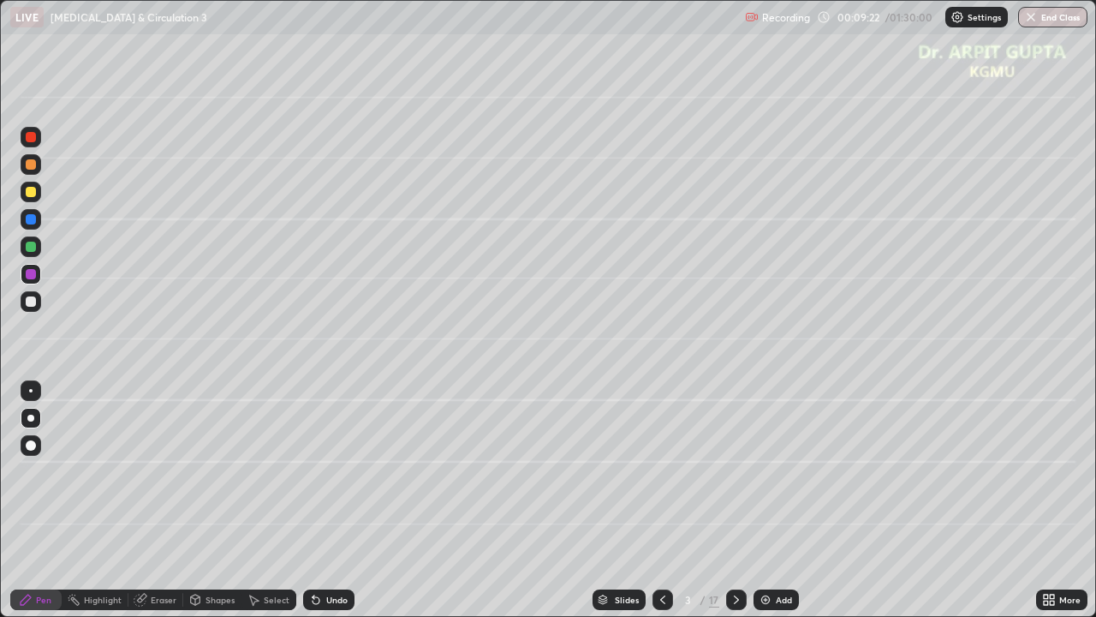
click at [323, 500] on div "Undo" at bounding box center [328, 599] width 51 height 21
click at [29, 301] on div at bounding box center [31, 301] width 10 height 10
click at [168, 500] on div "Eraser" at bounding box center [164, 599] width 26 height 9
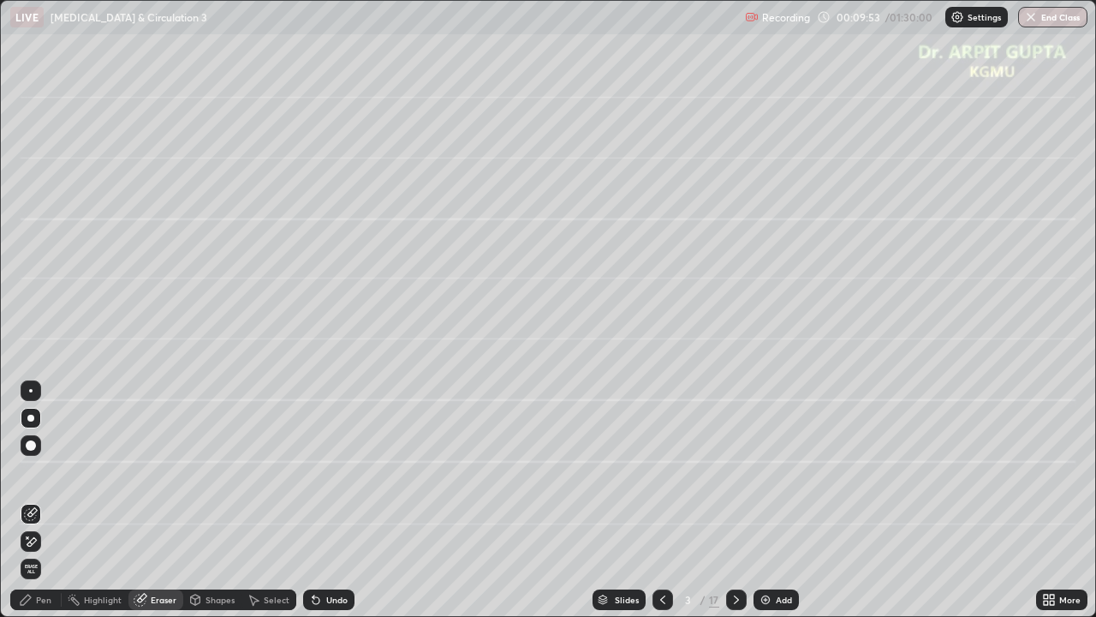
click at [43, 500] on div "Pen" at bounding box center [43, 599] width 15 height 9
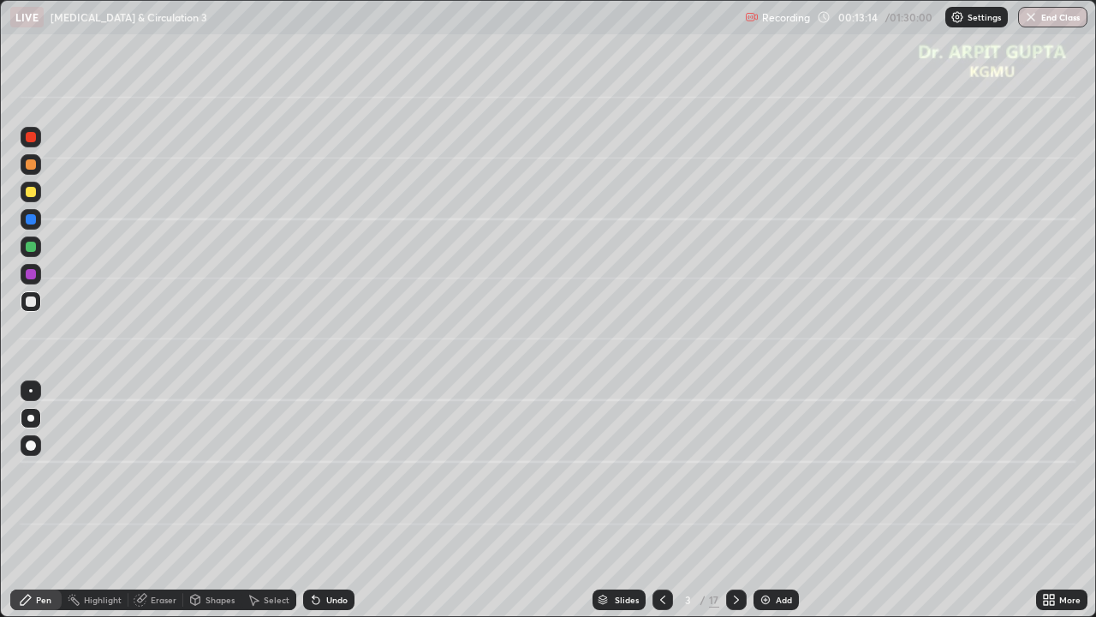
click at [340, 500] on div "Undo" at bounding box center [336, 599] width 21 height 9
click at [29, 276] on div at bounding box center [31, 274] width 10 height 10
click at [31, 246] on div at bounding box center [31, 247] width 10 height 10
click at [735, 500] on icon at bounding box center [737, 600] width 14 height 14
click at [662, 500] on icon at bounding box center [663, 600] width 14 height 14
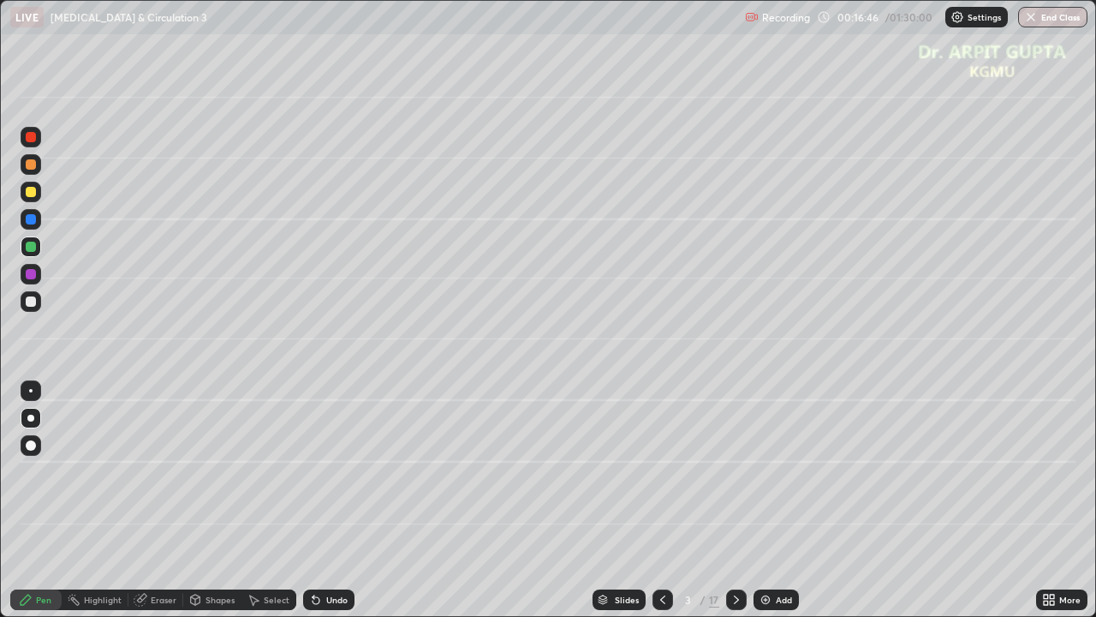
click at [27, 167] on div at bounding box center [31, 164] width 10 height 10
click at [735, 500] on icon at bounding box center [737, 600] width 14 height 14
click at [33, 449] on div at bounding box center [31, 445] width 10 height 10
click at [30, 144] on div at bounding box center [31, 137] width 21 height 21
click at [31, 218] on div at bounding box center [31, 219] width 10 height 10
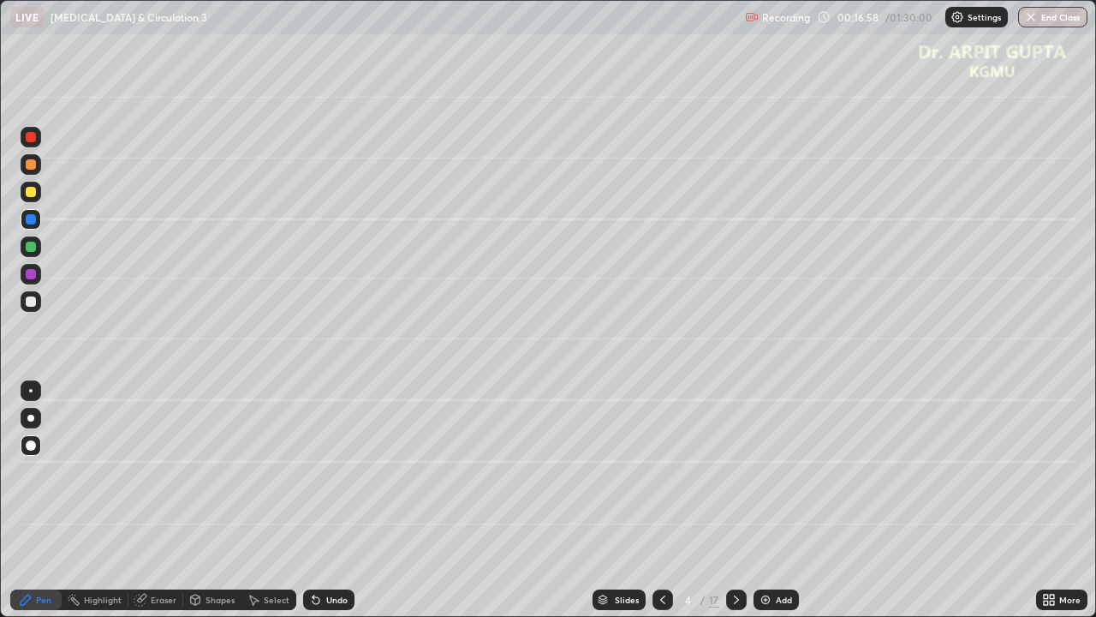
click at [33, 247] on div at bounding box center [31, 247] width 10 height 10
click at [26, 301] on div at bounding box center [31, 301] width 10 height 10
click at [31, 418] on div at bounding box center [30, 418] width 7 height 7
click at [34, 310] on div at bounding box center [31, 301] width 21 height 21
click at [31, 303] on div at bounding box center [31, 301] width 10 height 10
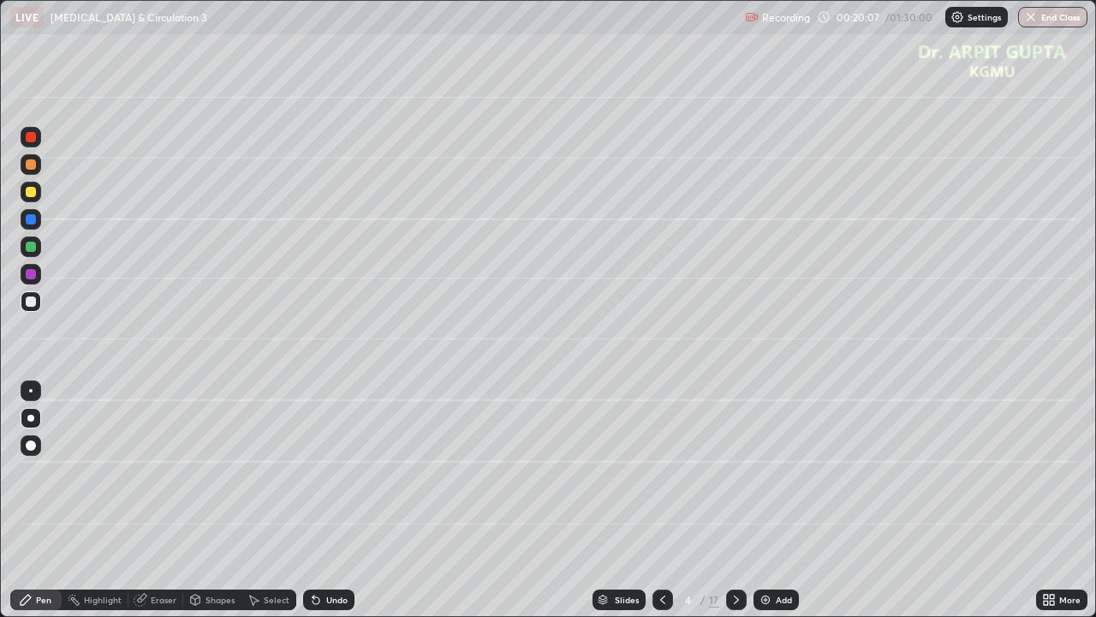
click at [39, 248] on div at bounding box center [31, 246] width 21 height 21
click at [735, 500] on icon at bounding box center [737, 600] width 14 height 14
click at [32, 190] on div at bounding box center [31, 192] width 10 height 10
click at [30, 444] on div at bounding box center [31, 445] width 10 height 10
click at [33, 248] on div at bounding box center [31, 247] width 10 height 10
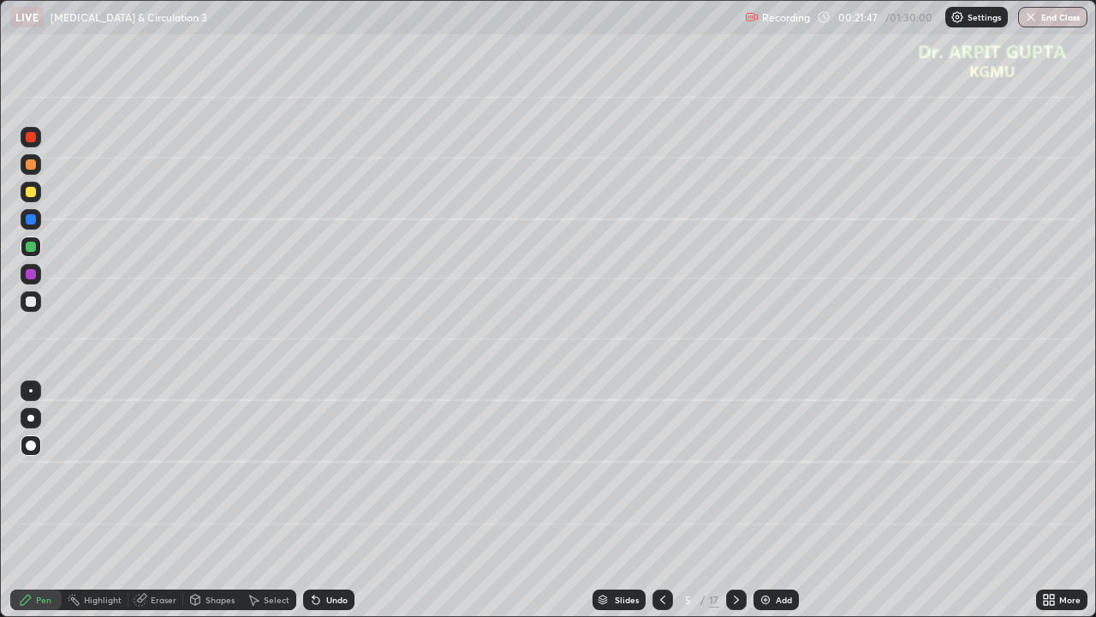
click at [34, 195] on div at bounding box center [31, 192] width 10 height 10
click at [313, 500] on icon at bounding box center [316, 600] width 7 height 7
click at [33, 199] on div at bounding box center [31, 192] width 21 height 21
click at [319, 500] on icon at bounding box center [316, 600] width 14 height 14
click at [321, 500] on div "Undo" at bounding box center [328, 599] width 51 height 21
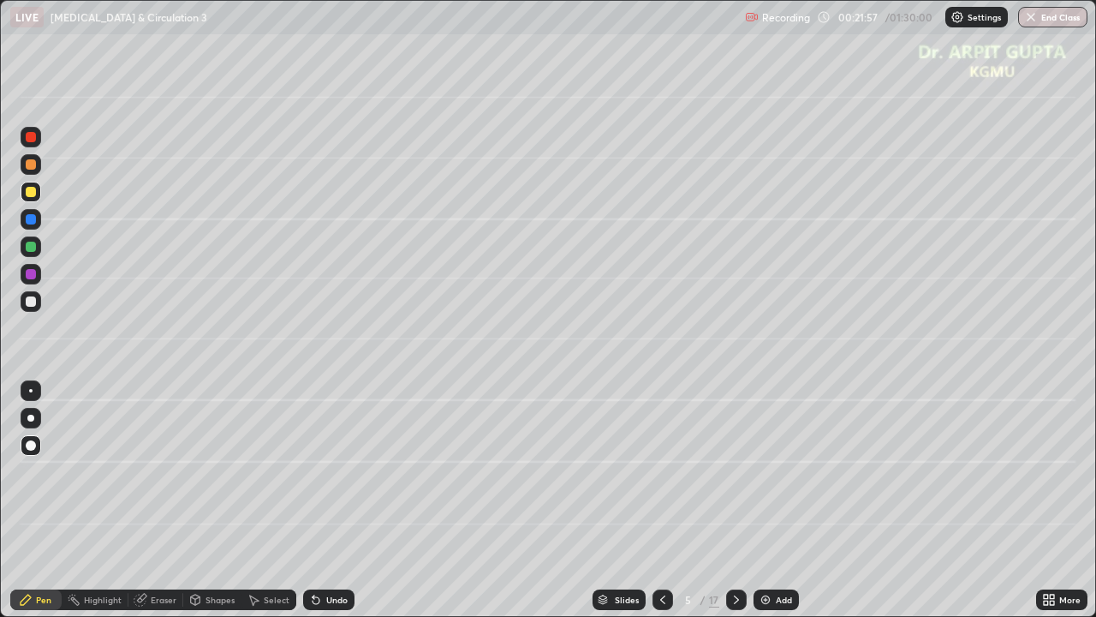
click at [322, 500] on div "Undo" at bounding box center [328, 599] width 51 height 21
click at [325, 500] on div "Undo" at bounding box center [328, 599] width 51 height 21
click at [31, 418] on div at bounding box center [30, 418] width 7 height 7
click at [31, 256] on div at bounding box center [31, 246] width 21 height 21
click at [32, 192] on div at bounding box center [31, 192] width 10 height 10
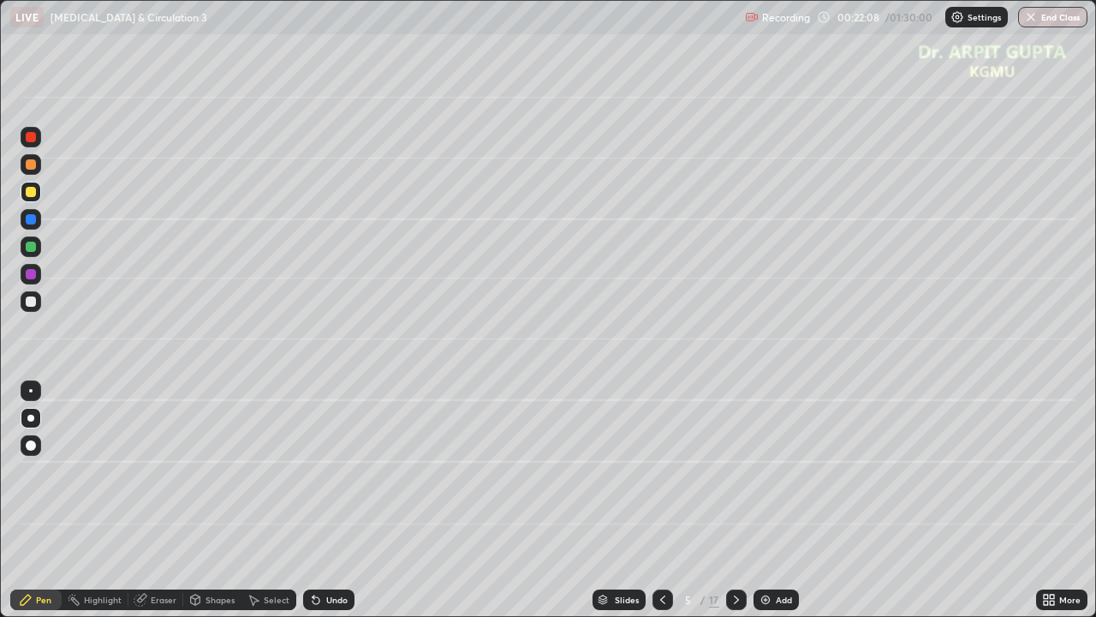
click at [24, 445] on div at bounding box center [31, 445] width 21 height 21
click at [40, 416] on div at bounding box center [31, 418] width 21 height 21
click at [26, 247] on div at bounding box center [31, 247] width 10 height 10
click at [313, 500] on icon at bounding box center [316, 600] width 7 height 7
click at [34, 193] on div at bounding box center [31, 192] width 10 height 10
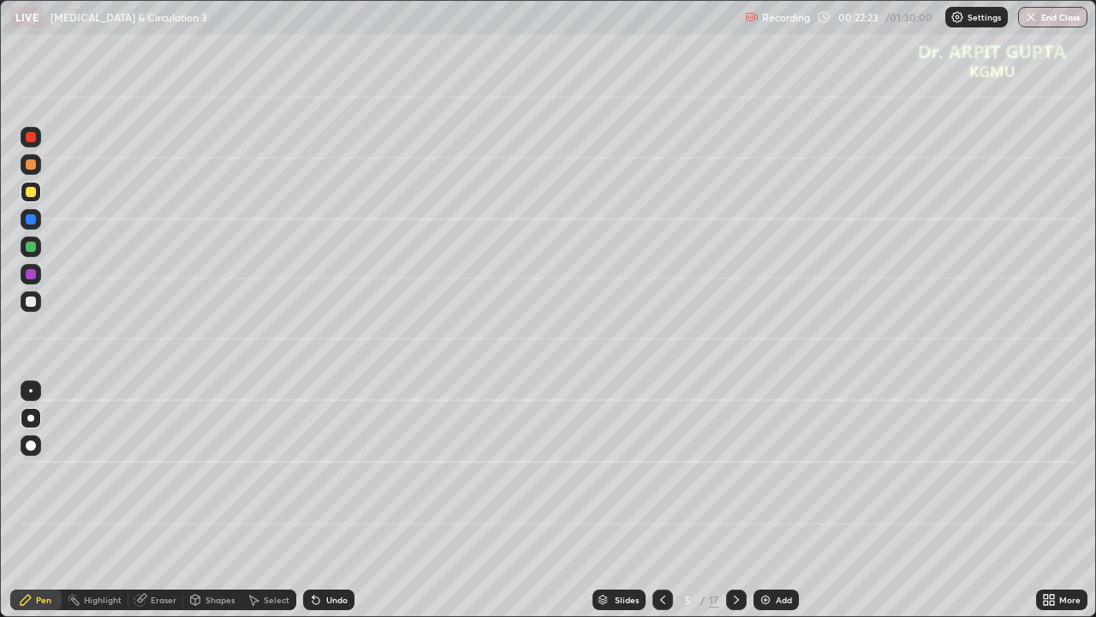
click at [29, 438] on div at bounding box center [31, 445] width 21 height 21
click at [29, 415] on div at bounding box center [30, 418] width 7 height 7
click at [31, 247] on div at bounding box center [31, 247] width 10 height 10
click at [33, 194] on div at bounding box center [31, 192] width 10 height 10
click at [33, 452] on div at bounding box center [31, 445] width 21 height 21
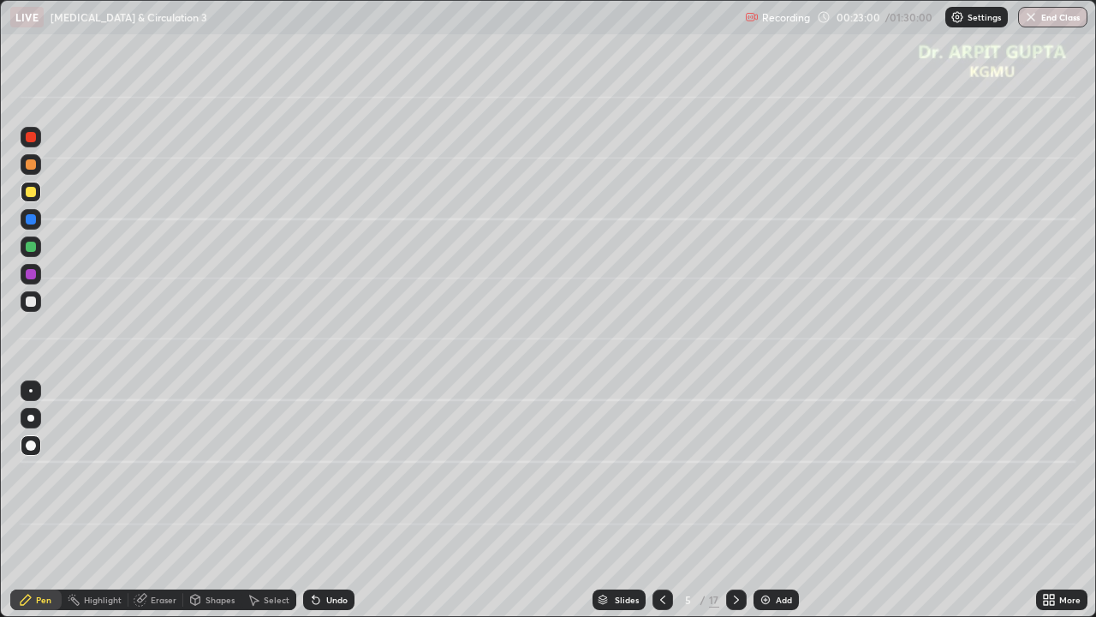
click at [320, 500] on div "Undo" at bounding box center [328, 599] width 51 height 21
click at [35, 169] on div at bounding box center [31, 164] width 21 height 21
click at [31, 418] on div at bounding box center [30, 418] width 7 height 7
click at [32, 305] on div at bounding box center [31, 301] width 10 height 10
click at [31, 418] on div at bounding box center [30, 418] width 7 height 7
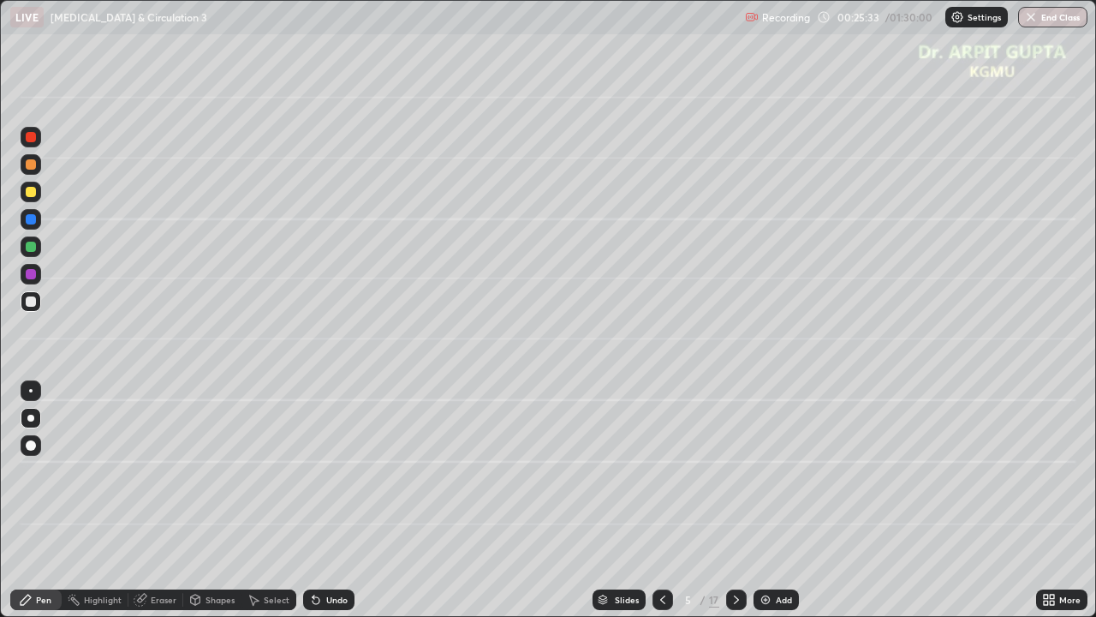
click at [33, 194] on div at bounding box center [31, 192] width 10 height 10
click at [735, 500] on icon at bounding box center [736, 599] width 5 height 9
click at [34, 166] on div at bounding box center [31, 164] width 10 height 10
click at [331, 500] on div "Undo" at bounding box center [328, 599] width 51 height 21
click at [319, 500] on div "Undo" at bounding box center [328, 599] width 51 height 21
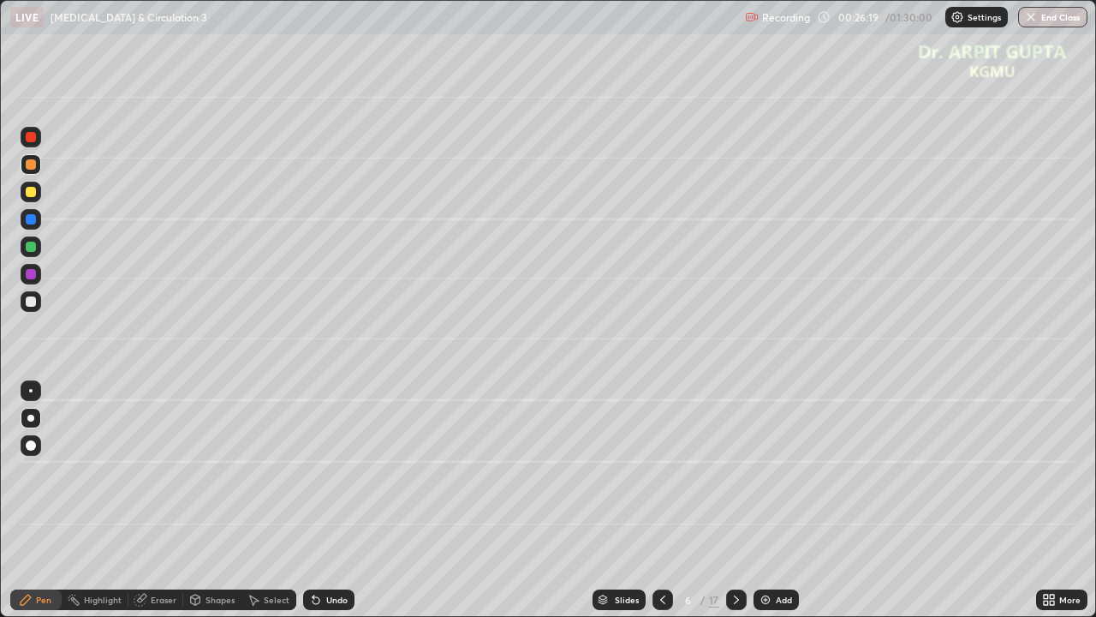
click at [167, 500] on div "Eraser" at bounding box center [164, 599] width 26 height 9
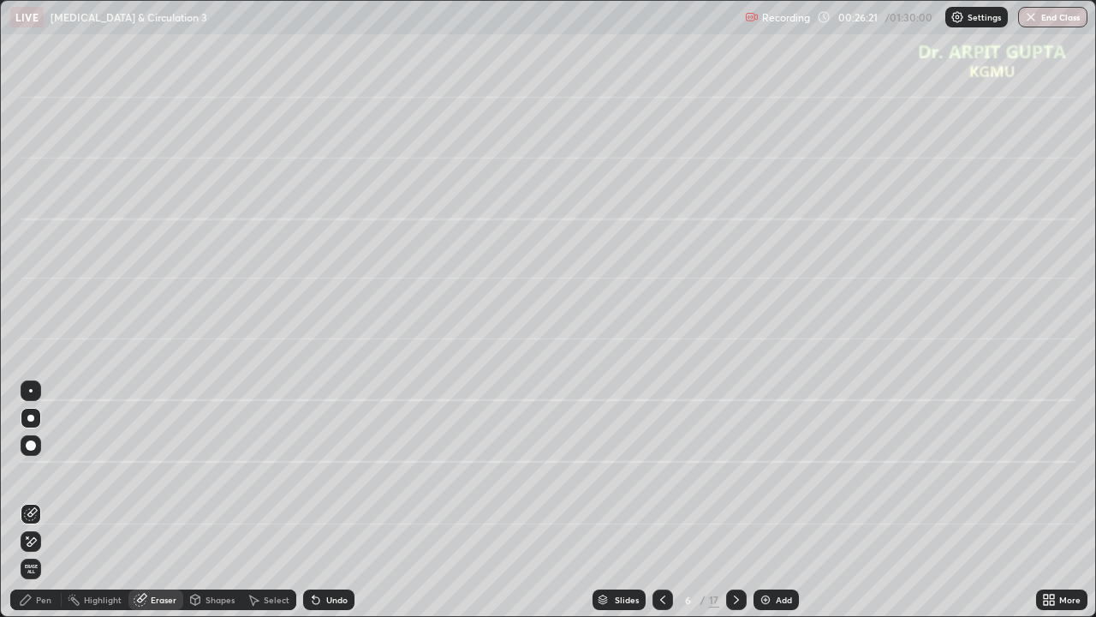
click at [327, 500] on div "Undo" at bounding box center [336, 599] width 21 height 9
click at [31, 391] on div at bounding box center [30, 390] width 3 height 3
click at [38, 500] on div "Pen" at bounding box center [35, 599] width 51 height 21
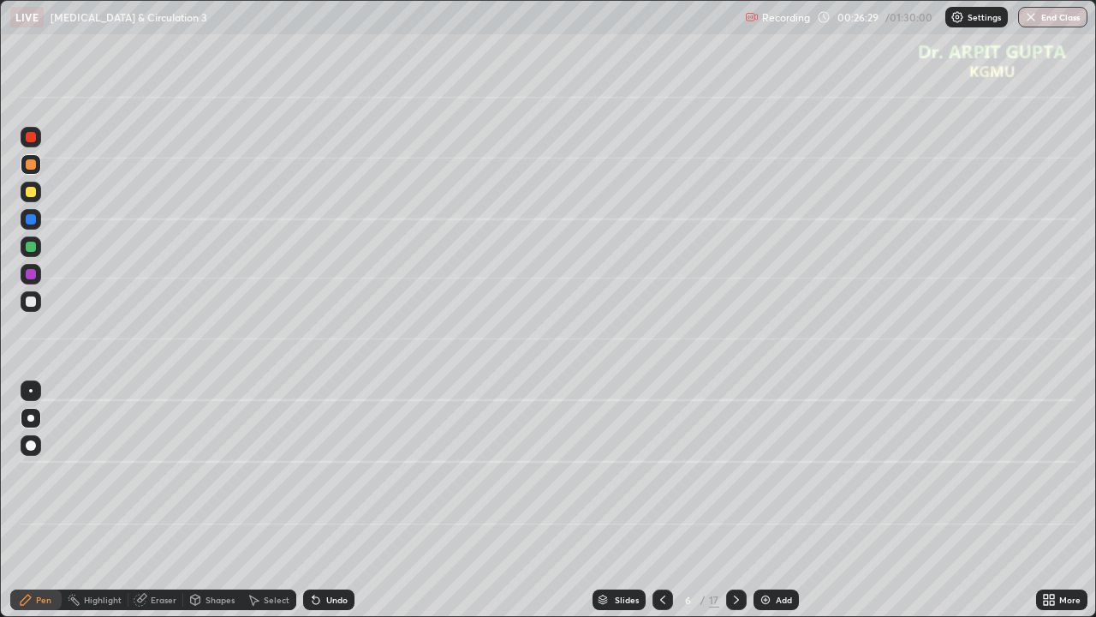
click at [31, 247] on div at bounding box center [31, 247] width 10 height 10
click at [31, 301] on div at bounding box center [31, 301] width 10 height 10
click at [325, 500] on div "Undo" at bounding box center [328, 599] width 51 height 21
click at [31, 446] on div at bounding box center [31, 445] width 10 height 10
click at [313, 500] on icon at bounding box center [316, 600] width 7 height 7
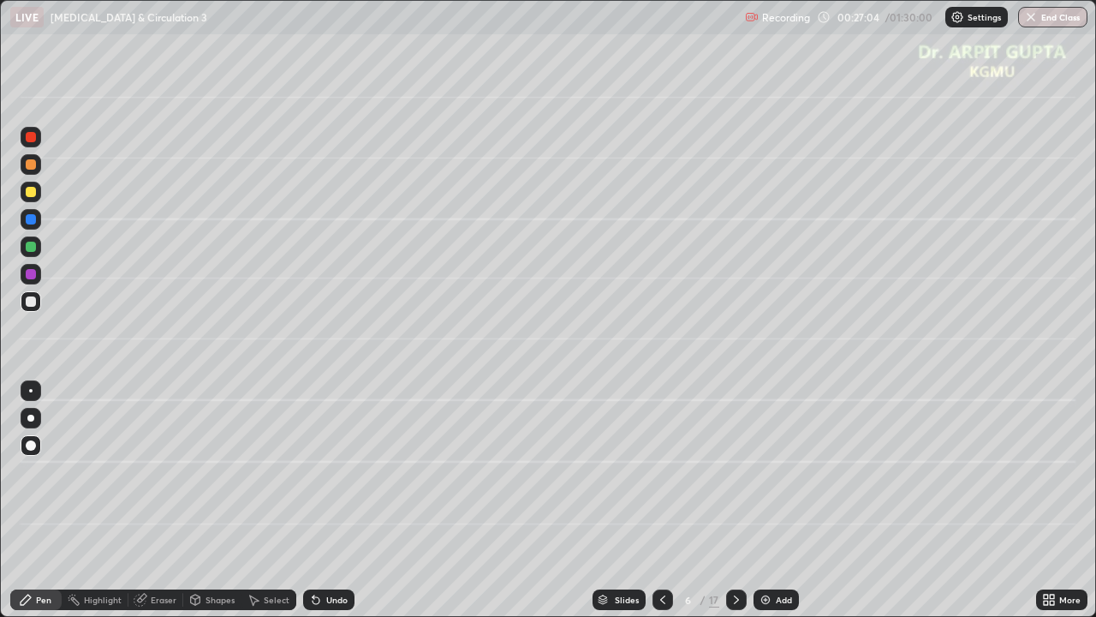
click at [29, 224] on div at bounding box center [31, 219] width 10 height 10
click at [30, 416] on div at bounding box center [30, 418] width 7 height 7
click at [206, 500] on div "Shapes" at bounding box center [220, 599] width 29 height 9
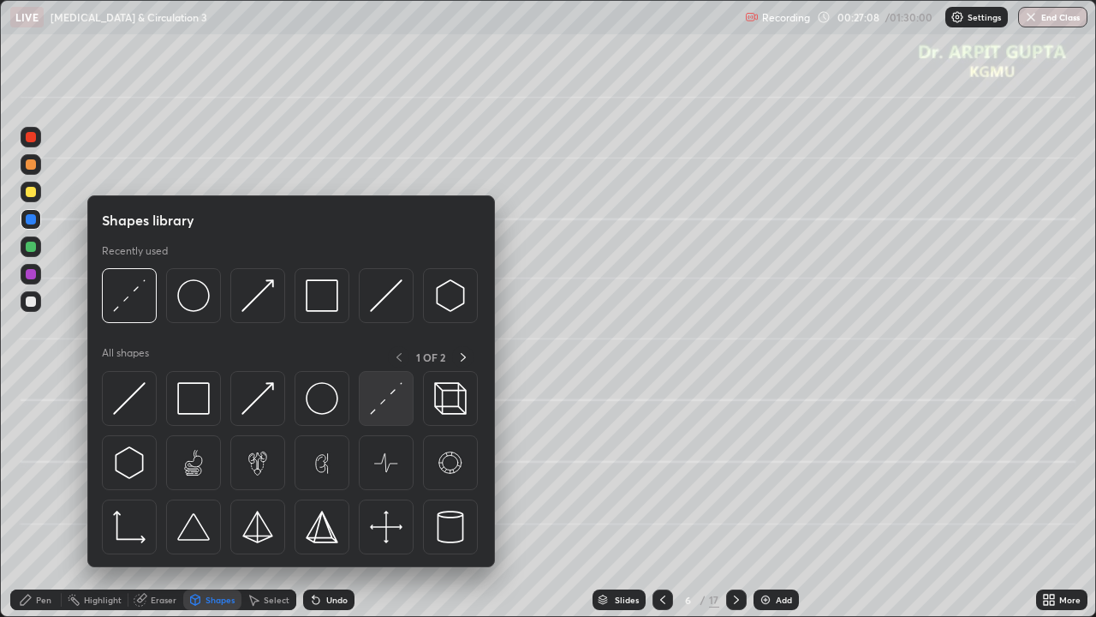
click at [373, 403] on img at bounding box center [386, 398] width 33 height 33
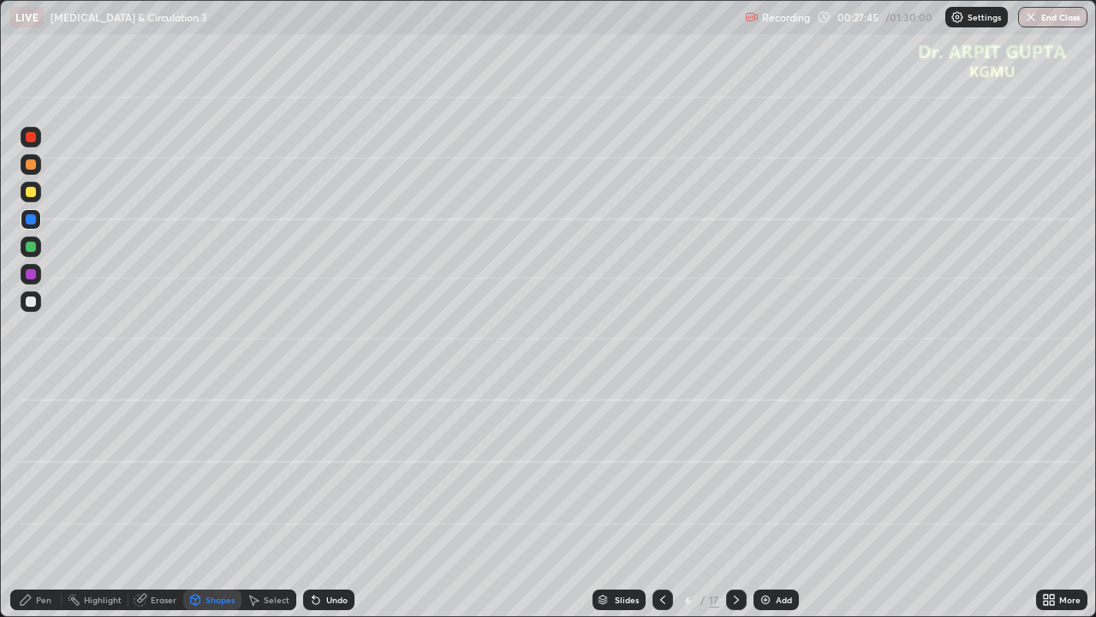
click at [38, 142] on div at bounding box center [31, 137] width 21 height 21
click at [36, 500] on div "Pen" at bounding box center [35, 599] width 51 height 21
click at [35, 308] on div at bounding box center [31, 301] width 21 height 21
click at [29, 245] on div at bounding box center [31, 247] width 10 height 10
click at [33, 277] on div at bounding box center [31, 274] width 10 height 10
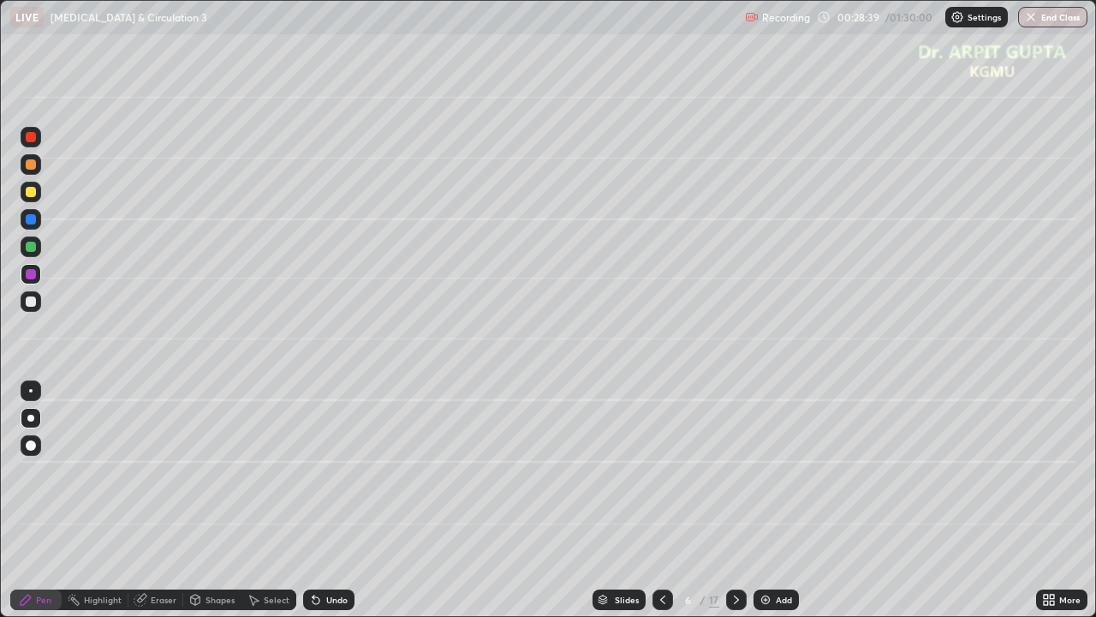
click at [33, 191] on div at bounding box center [31, 192] width 10 height 10
click at [34, 137] on div at bounding box center [31, 137] width 10 height 10
click at [31, 452] on div at bounding box center [31, 445] width 21 height 21
click at [28, 300] on div at bounding box center [31, 301] width 10 height 10
click at [30, 420] on div at bounding box center [30, 418] width 7 height 7
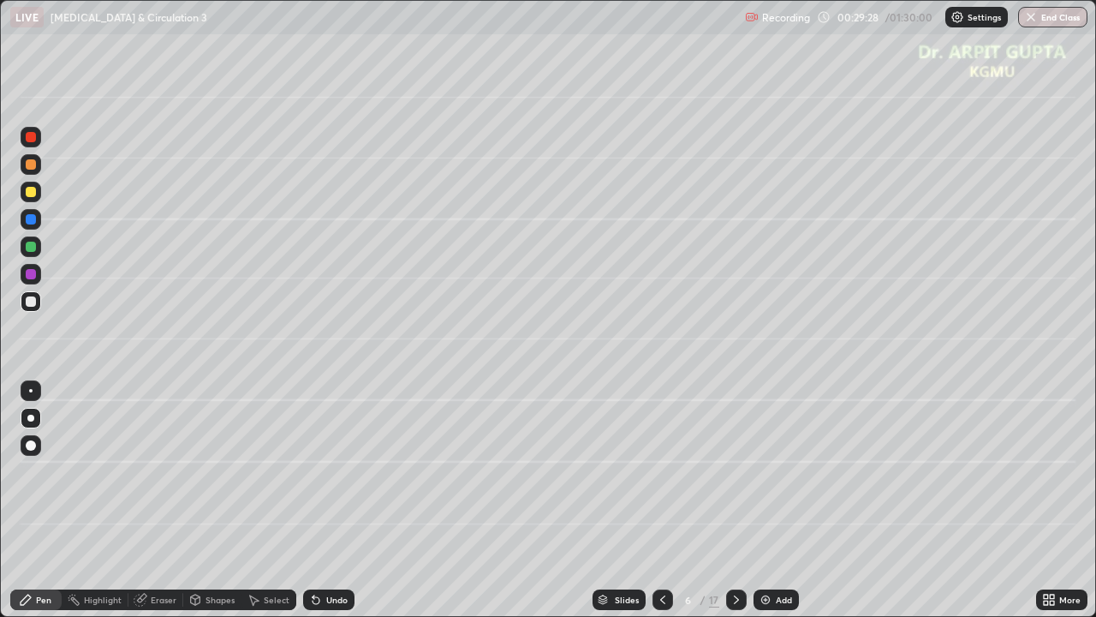
click at [326, 500] on div "Undo" at bounding box center [336, 599] width 21 height 9
click at [31, 193] on div at bounding box center [31, 192] width 10 height 10
click at [26, 249] on div at bounding box center [31, 247] width 10 height 10
click at [32, 194] on div at bounding box center [31, 192] width 10 height 10
click at [33, 140] on div at bounding box center [31, 137] width 10 height 10
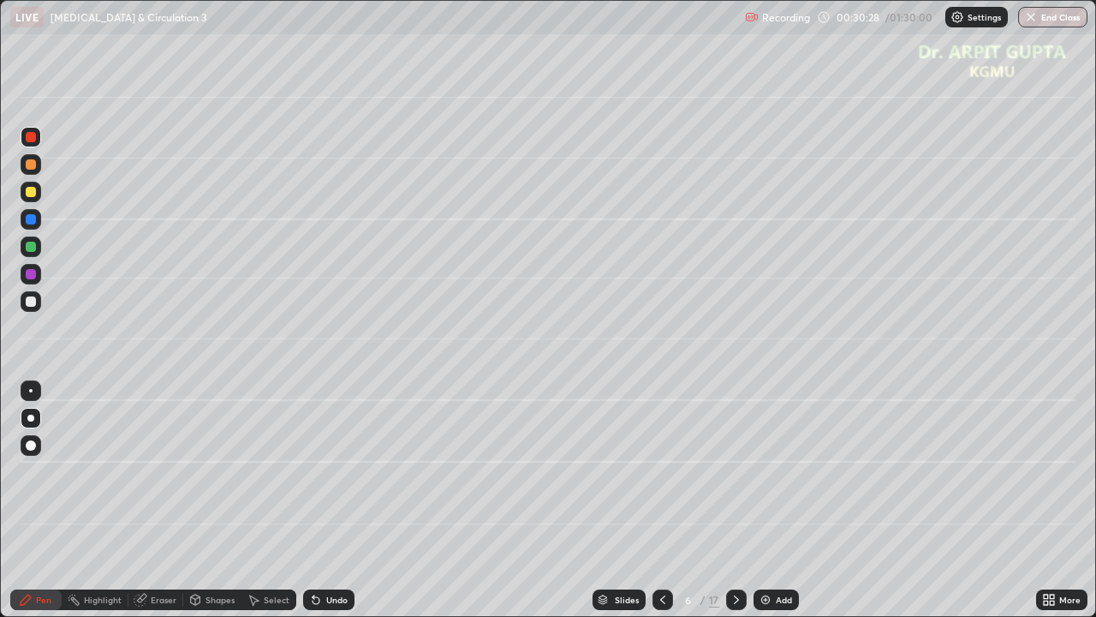
click at [32, 301] on div at bounding box center [31, 301] width 10 height 10
click at [33, 196] on div at bounding box center [31, 192] width 10 height 10
click at [35, 137] on div at bounding box center [31, 137] width 10 height 10
click at [31, 389] on div at bounding box center [30, 390] width 3 height 3
click at [30, 303] on div at bounding box center [31, 301] width 10 height 10
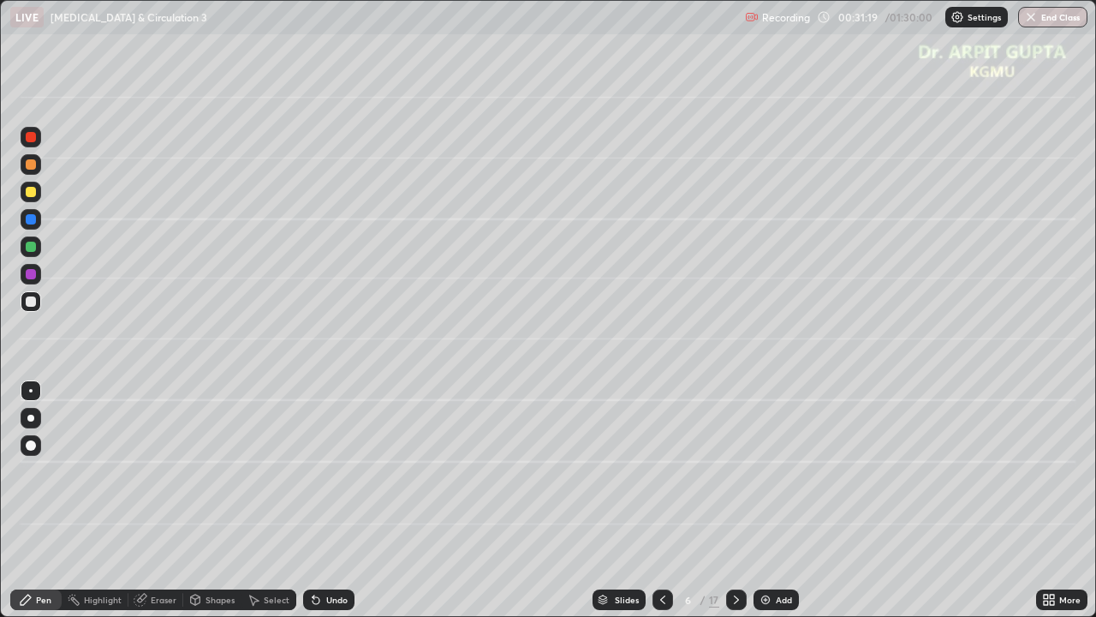
click at [27, 420] on div at bounding box center [30, 418] width 7 height 7
click at [31, 251] on div at bounding box center [31, 247] width 10 height 10
click at [334, 500] on div "Undo" at bounding box center [328, 599] width 51 height 21
click at [31, 195] on div at bounding box center [31, 192] width 10 height 10
click at [31, 138] on div at bounding box center [31, 137] width 10 height 10
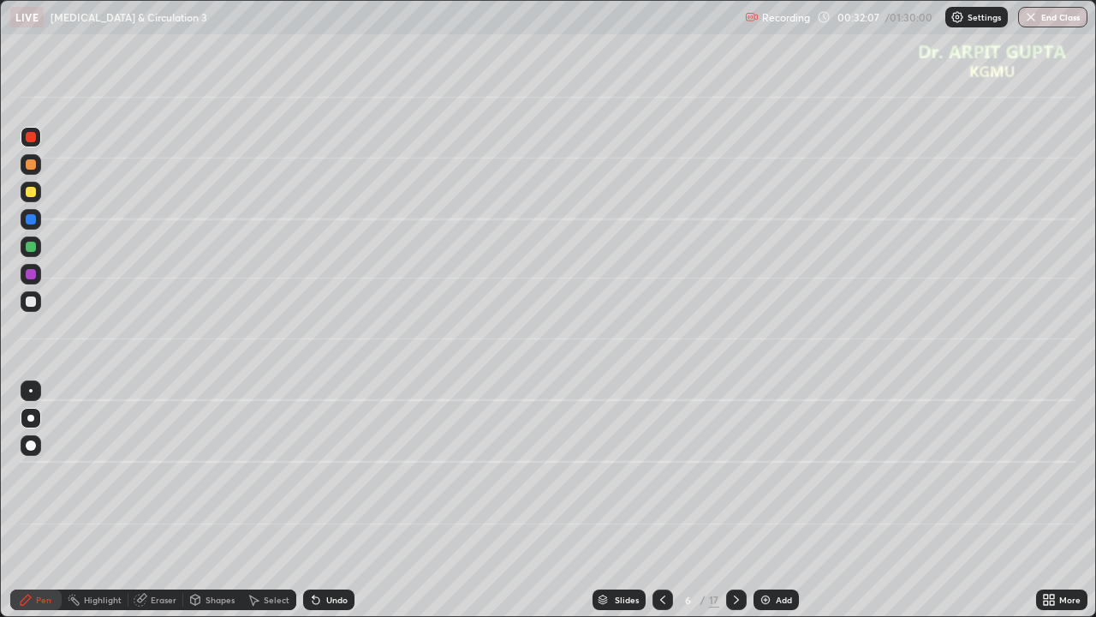
click at [31, 418] on div at bounding box center [30, 418] width 7 height 7
click at [34, 303] on div at bounding box center [31, 301] width 10 height 10
click at [31, 190] on div at bounding box center [31, 192] width 10 height 10
click at [663, 500] on icon at bounding box center [662, 599] width 5 height 9
click at [737, 500] on icon at bounding box center [737, 600] width 14 height 14
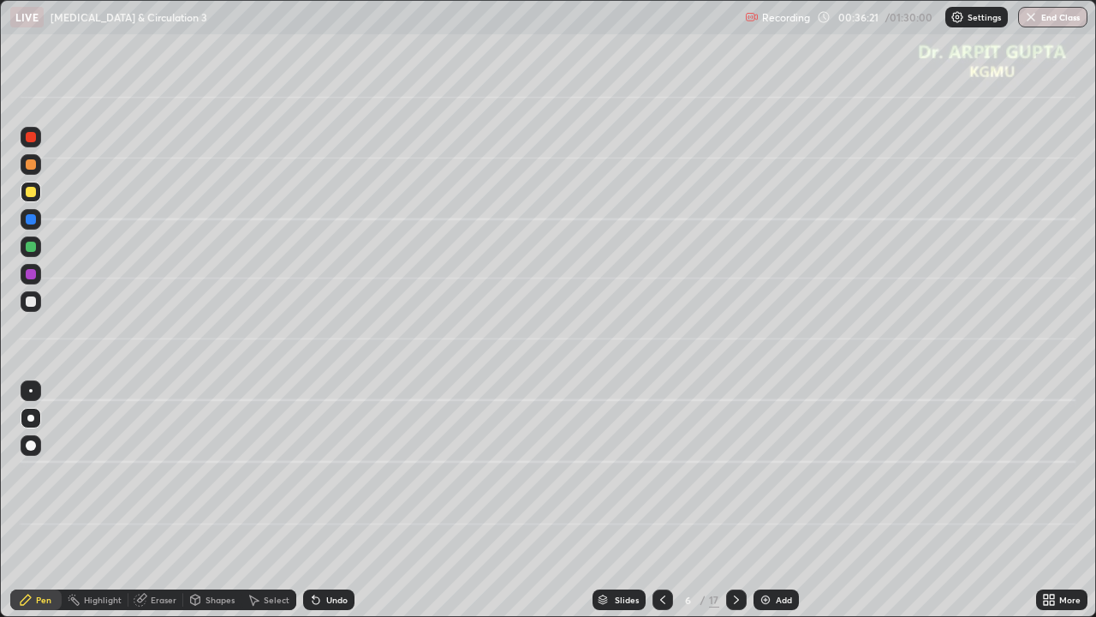
click at [737, 500] on icon at bounding box center [737, 600] width 14 height 14
click at [31, 301] on div at bounding box center [31, 301] width 10 height 10
click at [37, 249] on div at bounding box center [31, 246] width 21 height 21
click at [31, 302] on div at bounding box center [31, 301] width 10 height 10
click at [734, 500] on icon at bounding box center [737, 600] width 14 height 14
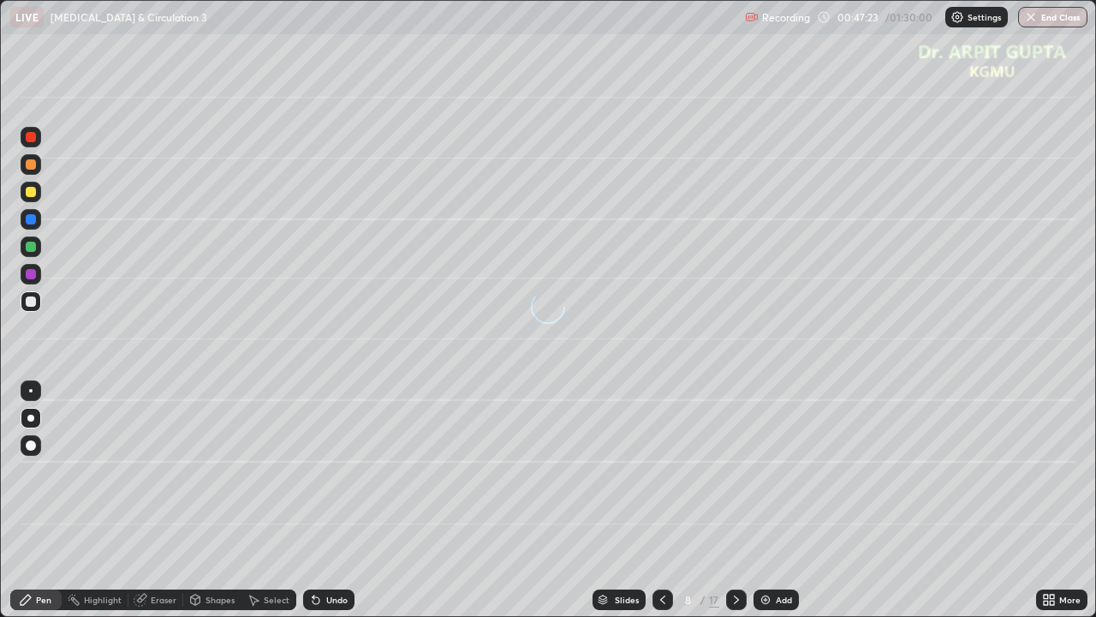
click at [33, 447] on div at bounding box center [31, 445] width 10 height 10
click at [33, 194] on div at bounding box center [31, 192] width 10 height 10
click at [29, 301] on div at bounding box center [31, 301] width 10 height 10
click at [32, 420] on div at bounding box center [30, 418] width 7 height 7
click at [31, 301] on div at bounding box center [31, 301] width 10 height 10
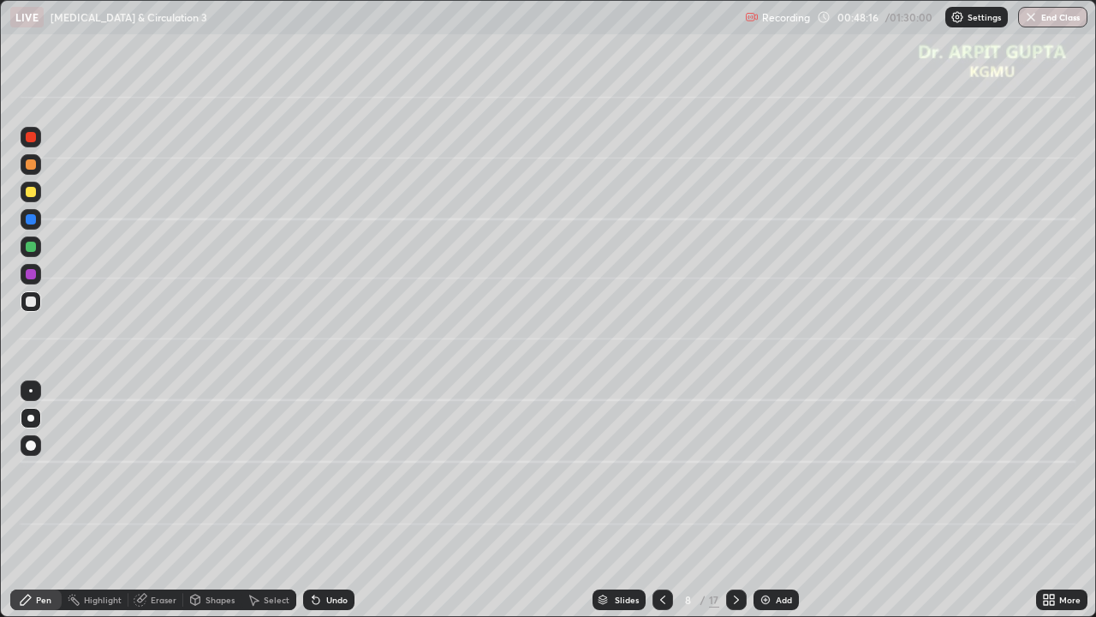
click at [313, 500] on icon at bounding box center [316, 600] width 7 height 7
click at [313, 500] on icon at bounding box center [314, 596] width 2 height 2
click at [31, 166] on div at bounding box center [31, 164] width 10 height 10
click at [31, 243] on div at bounding box center [31, 247] width 10 height 10
click at [322, 500] on div "Undo" at bounding box center [328, 599] width 51 height 21
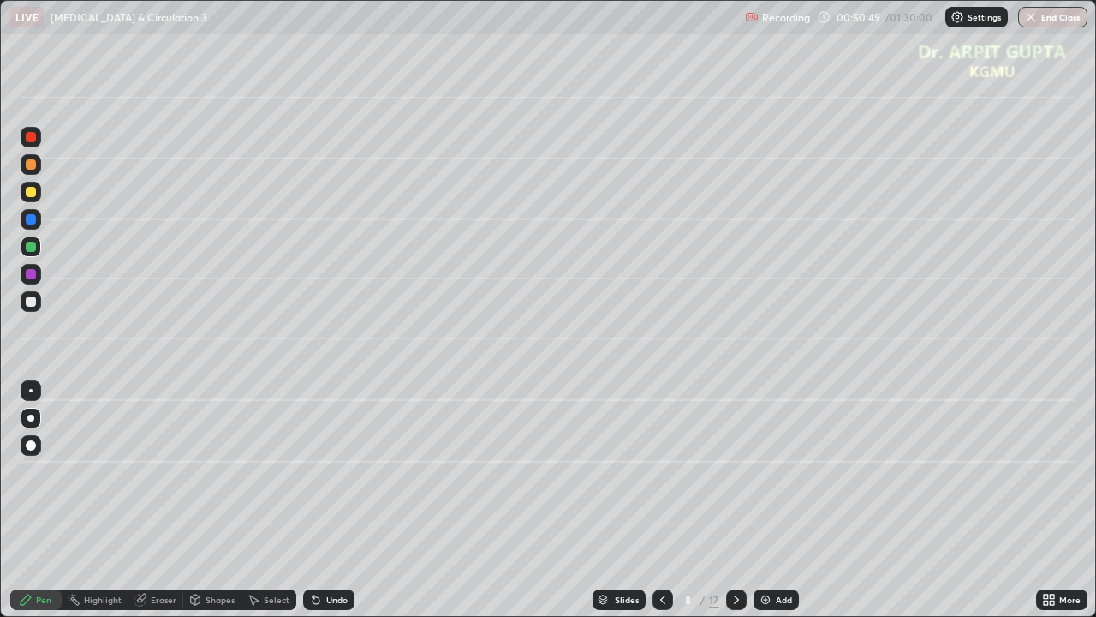
click at [319, 500] on icon at bounding box center [316, 600] width 14 height 14
click at [326, 500] on div "Undo" at bounding box center [336, 599] width 21 height 9
click at [322, 500] on div "Undo" at bounding box center [328, 599] width 51 height 21
click at [32, 301] on div at bounding box center [31, 301] width 10 height 10
click at [337, 500] on div "Undo" at bounding box center [336, 599] width 21 height 9
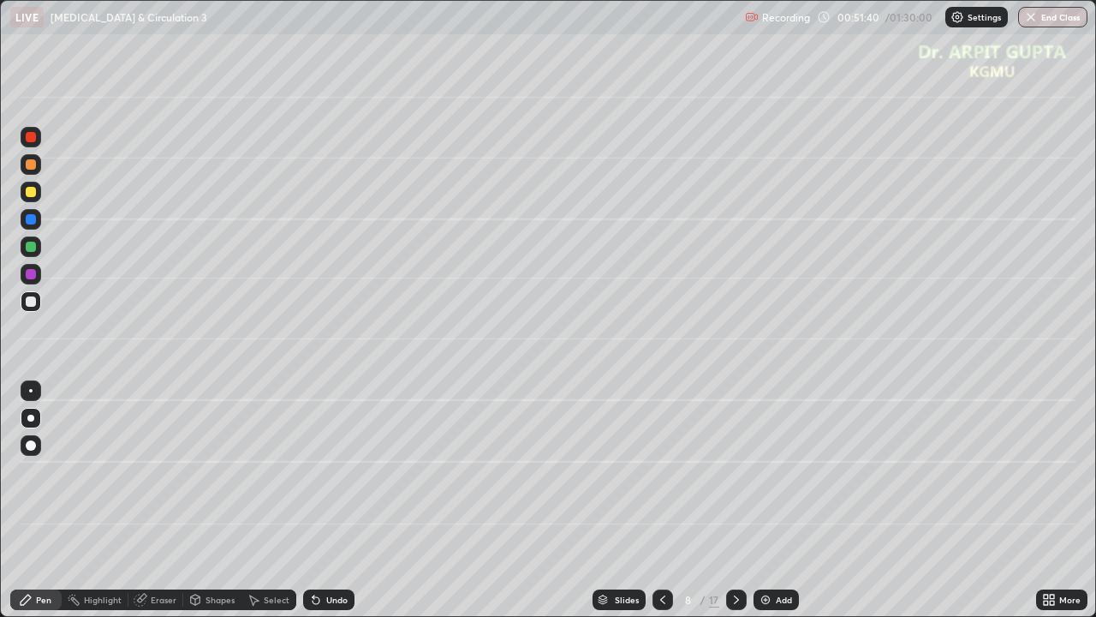
click at [331, 500] on div "Undo" at bounding box center [336, 599] width 21 height 9
click at [327, 500] on div "Undo" at bounding box center [336, 599] width 21 height 9
click at [328, 500] on div "Undo" at bounding box center [336, 599] width 21 height 9
click at [330, 500] on div "Undo" at bounding box center [336, 599] width 21 height 9
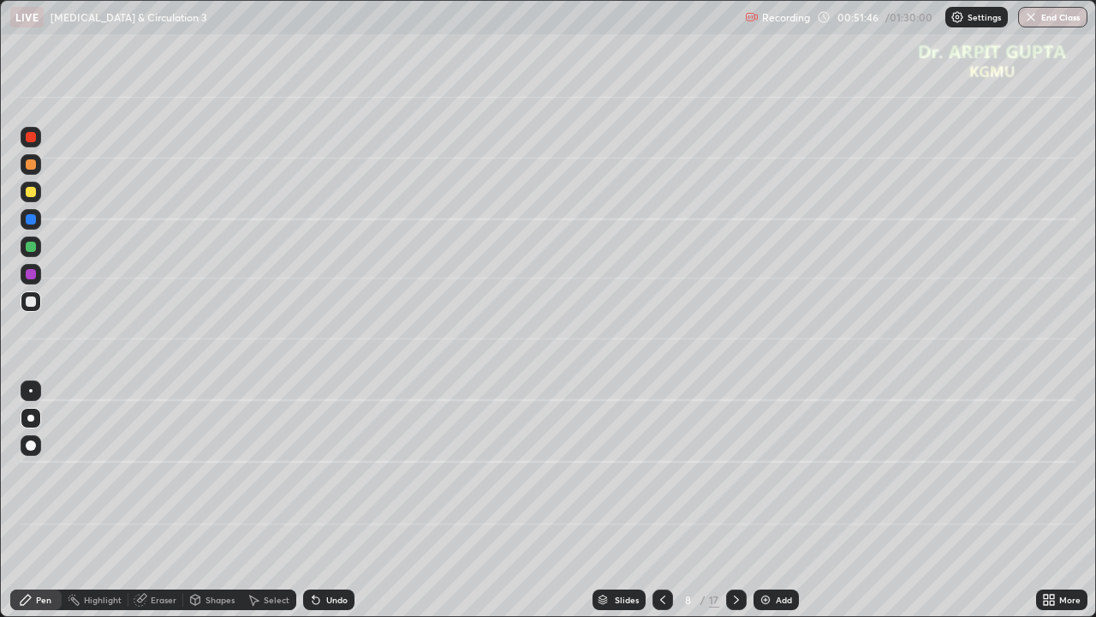
click at [335, 500] on div "Undo" at bounding box center [336, 599] width 21 height 9
click at [344, 500] on div "Undo" at bounding box center [328, 599] width 51 height 21
click at [734, 500] on icon at bounding box center [737, 600] width 14 height 14
click at [33, 222] on div at bounding box center [31, 219] width 10 height 10
click at [31, 300] on div at bounding box center [31, 301] width 10 height 10
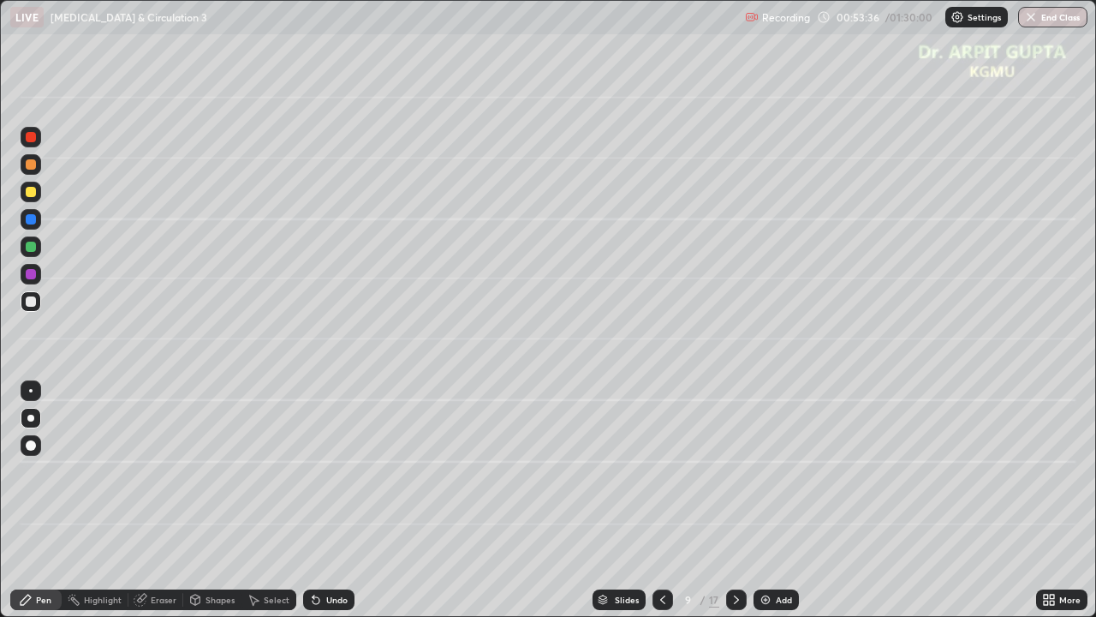
click at [32, 192] on div at bounding box center [31, 192] width 10 height 10
click at [27, 305] on div at bounding box center [31, 301] width 10 height 10
click at [37, 170] on div at bounding box center [31, 164] width 21 height 21
click at [333, 500] on div "Undo" at bounding box center [328, 599] width 51 height 21
click at [329, 500] on div "Undo" at bounding box center [328, 599] width 51 height 21
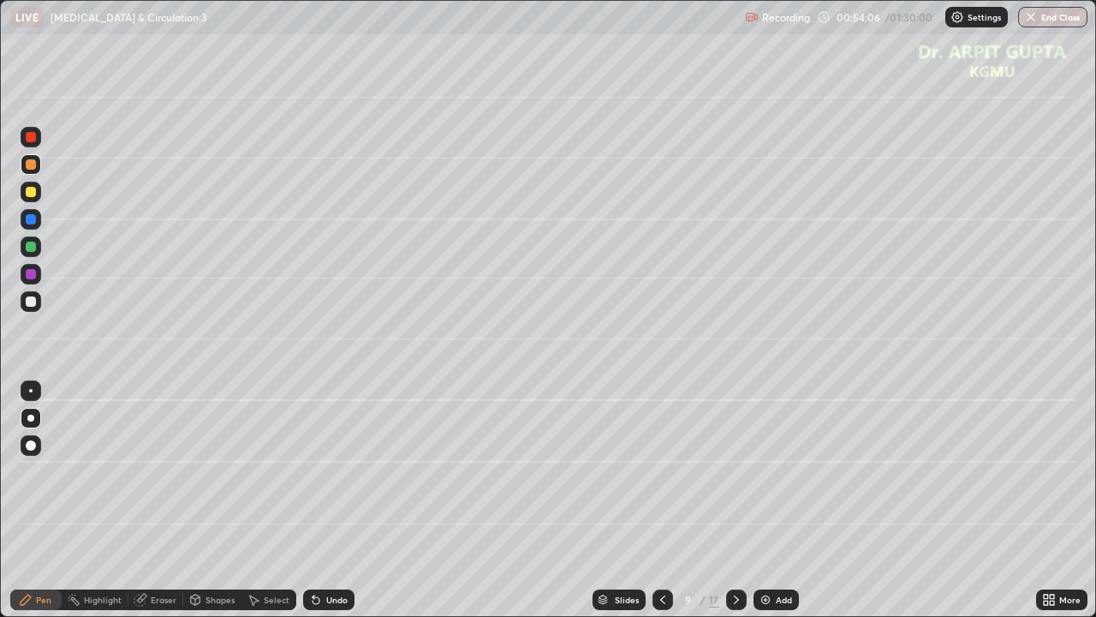
click at [162, 500] on div "Eraser" at bounding box center [164, 599] width 26 height 9
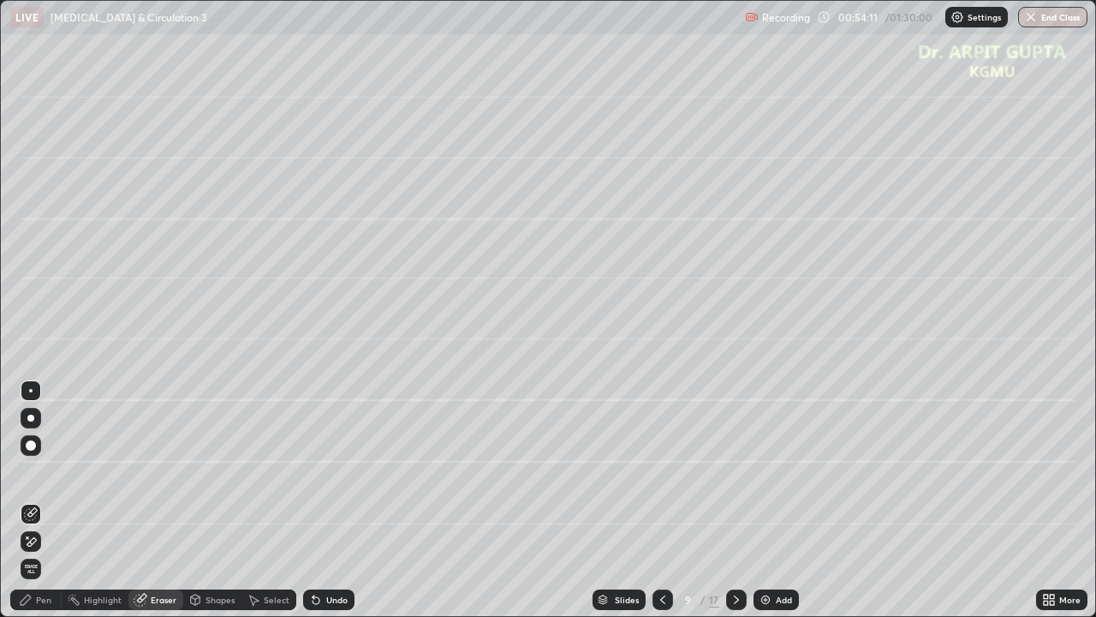
click at [39, 500] on div "Pen" at bounding box center [43, 599] width 15 height 9
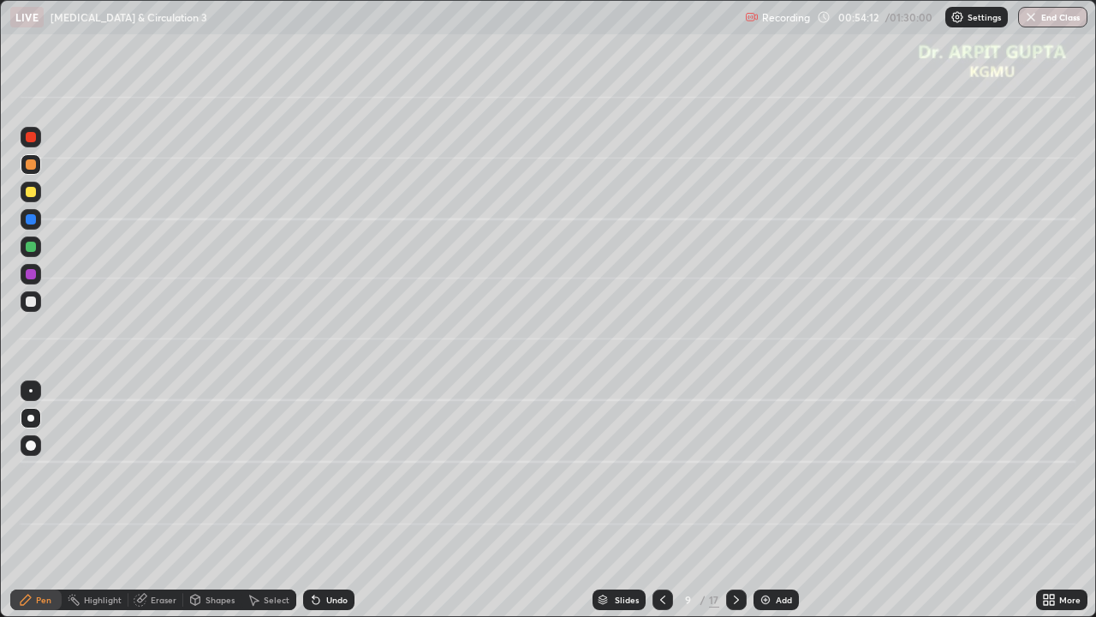
click at [37, 192] on div at bounding box center [31, 192] width 21 height 21
click at [34, 245] on div at bounding box center [31, 247] width 10 height 10
click at [32, 139] on div at bounding box center [31, 137] width 10 height 10
click at [32, 301] on div at bounding box center [31, 301] width 10 height 10
click at [331, 500] on div "Undo" at bounding box center [336, 599] width 21 height 9
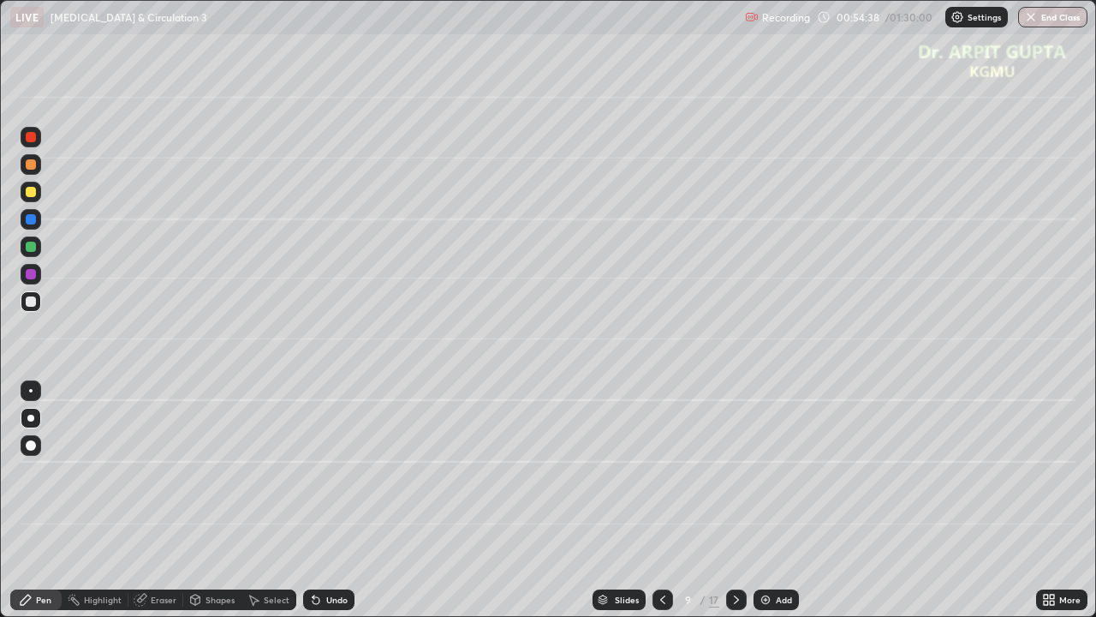
click at [326, 500] on div "Undo" at bounding box center [336, 599] width 21 height 9
click at [31, 134] on div at bounding box center [31, 137] width 10 height 10
click at [33, 221] on div at bounding box center [31, 219] width 10 height 10
click at [335, 500] on div "Undo" at bounding box center [336, 599] width 21 height 9
click at [331, 500] on div "Undo" at bounding box center [336, 599] width 21 height 9
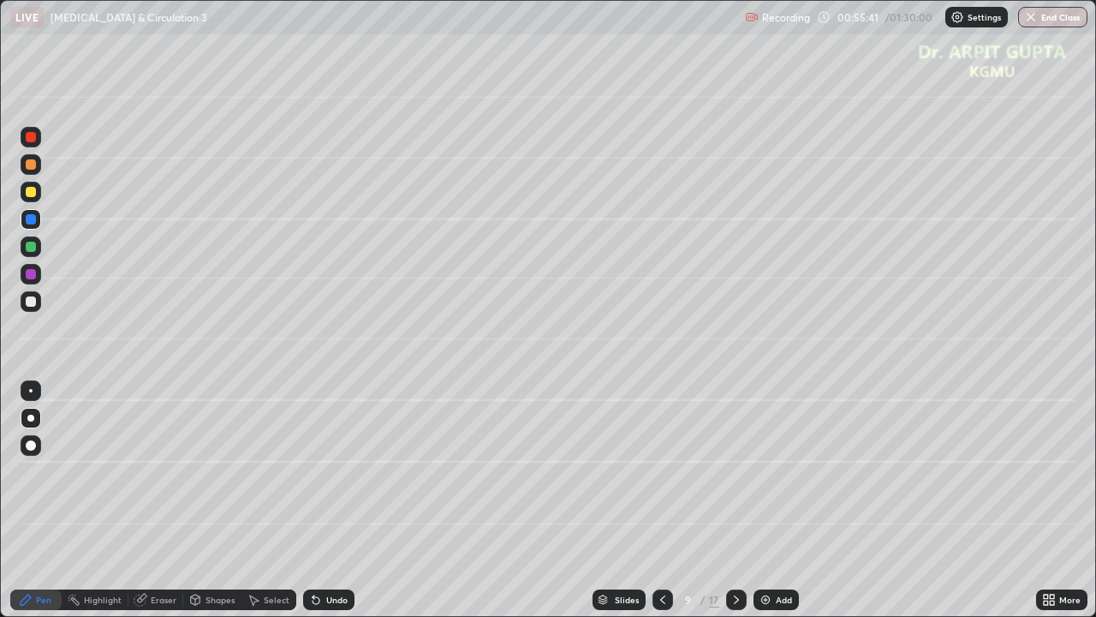
click at [31, 164] on div at bounding box center [31, 164] width 10 height 10
click at [32, 137] on div at bounding box center [31, 137] width 10 height 10
click at [343, 500] on div "Undo" at bounding box center [328, 599] width 51 height 21
click at [36, 307] on div at bounding box center [31, 301] width 21 height 21
click at [319, 500] on icon at bounding box center [316, 600] width 14 height 14
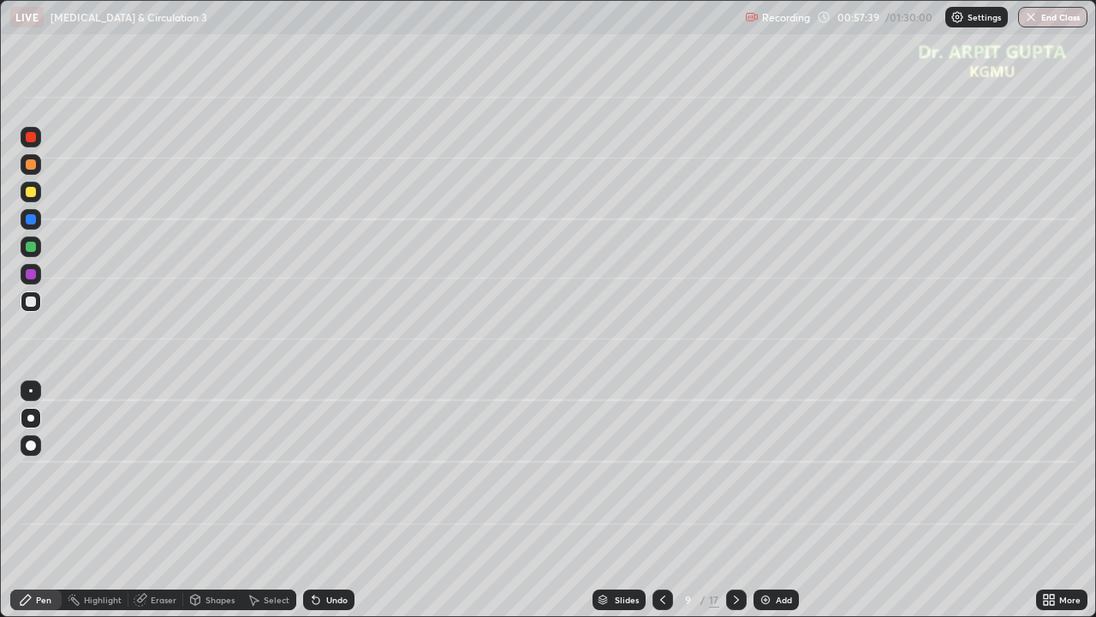
click at [314, 500] on icon at bounding box center [316, 600] width 7 height 7
click at [313, 500] on icon at bounding box center [314, 596] width 2 height 2
click at [319, 500] on div "Undo" at bounding box center [325, 599] width 58 height 34
click at [32, 192] on div at bounding box center [31, 192] width 10 height 10
click at [735, 500] on icon at bounding box center [737, 600] width 14 height 14
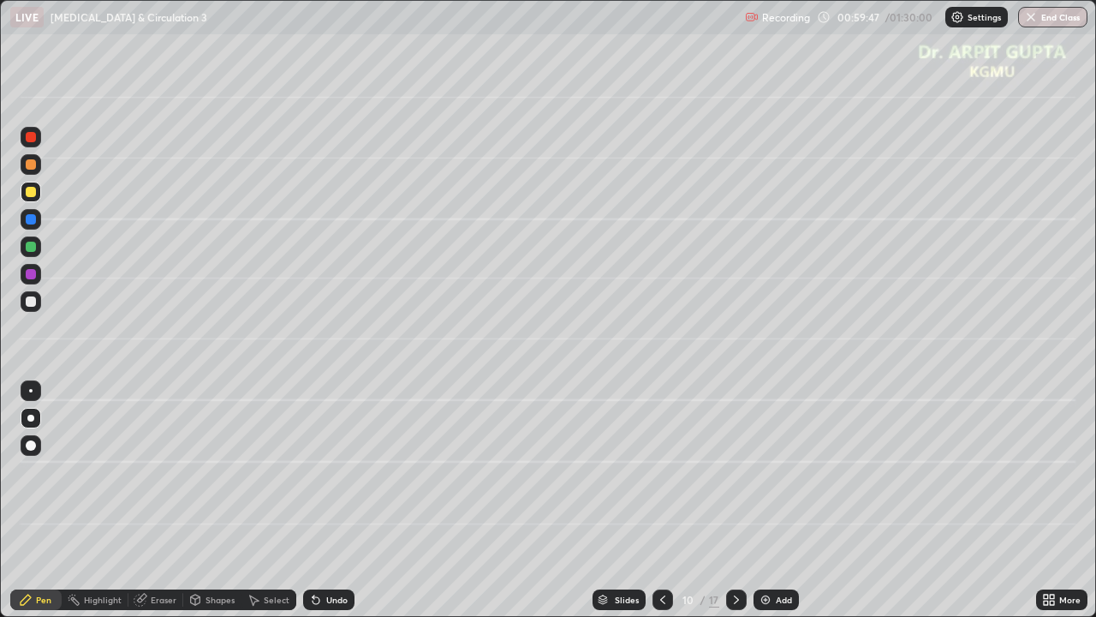
click at [29, 304] on div at bounding box center [31, 301] width 10 height 10
click at [39, 420] on div at bounding box center [31, 418] width 21 height 21
click at [33, 164] on div at bounding box center [31, 164] width 10 height 10
click at [332, 500] on div "Undo" at bounding box center [336, 599] width 21 height 9
click at [343, 500] on div "Undo" at bounding box center [328, 599] width 51 height 21
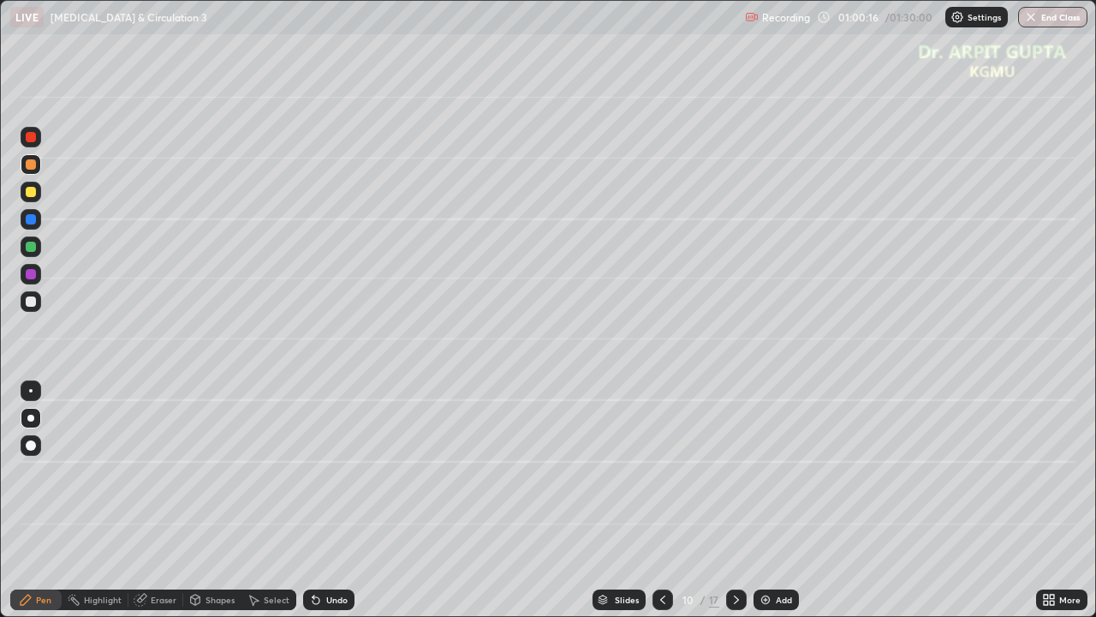
click at [33, 190] on div at bounding box center [31, 192] width 10 height 10
click at [163, 500] on div "Eraser" at bounding box center [164, 599] width 26 height 9
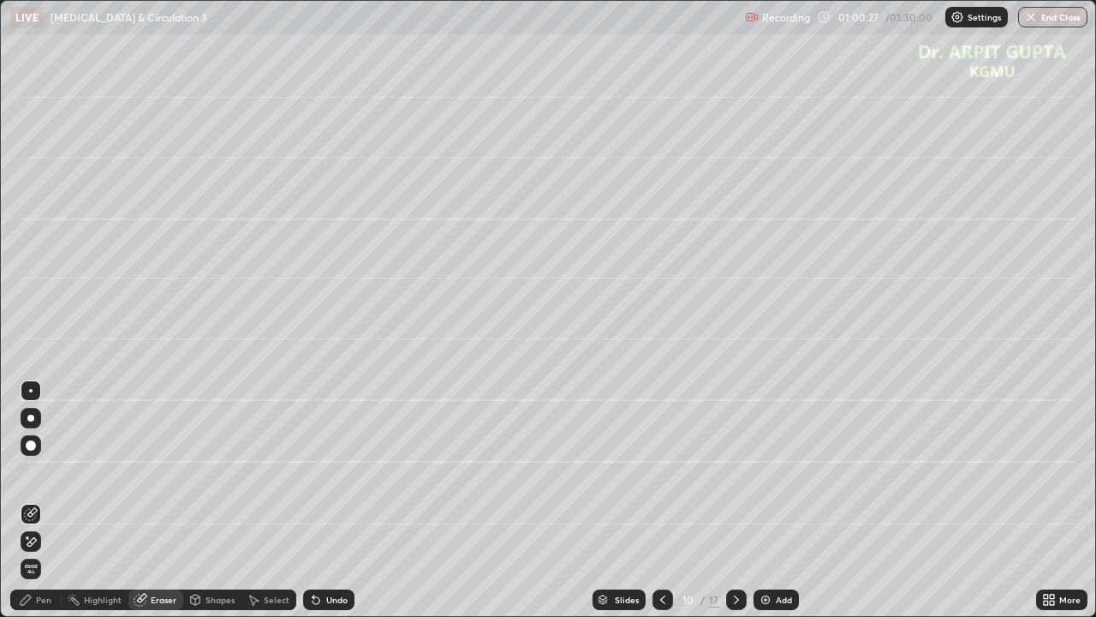
click at [43, 500] on div "Pen" at bounding box center [43, 599] width 15 height 9
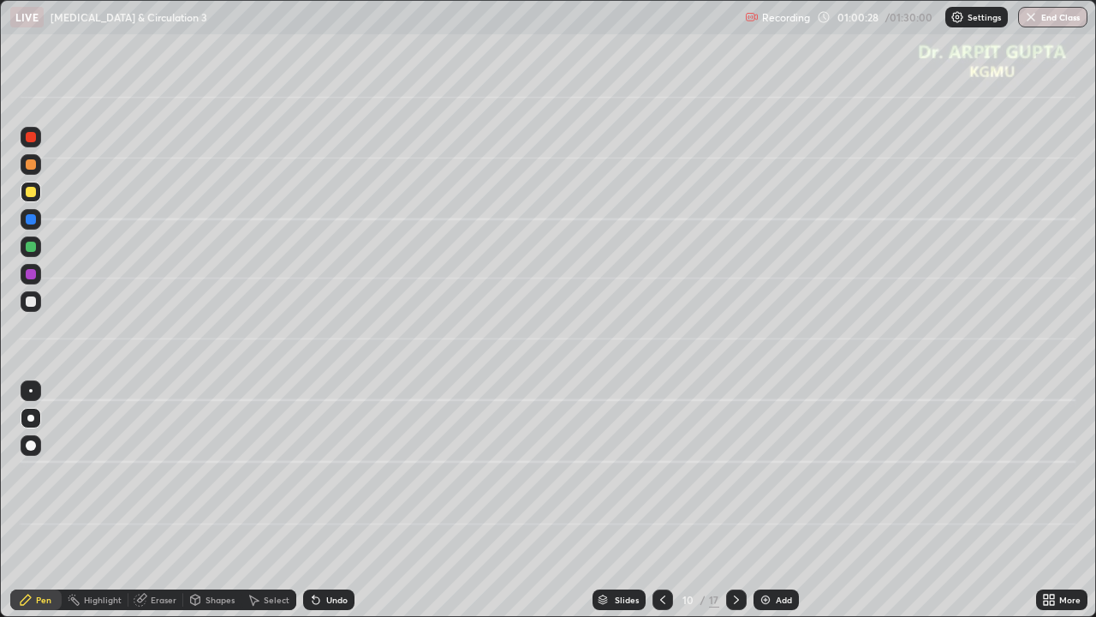
click at [33, 194] on div at bounding box center [31, 192] width 10 height 10
click at [31, 247] on div at bounding box center [31, 247] width 10 height 10
click at [34, 303] on div at bounding box center [31, 301] width 10 height 10
click at [31, 391] on div at bounding box center [30, 390] width 3 height 3
click at [157, 500] on div "Eraser" at bounding box center [164, 599] width 26 height 9
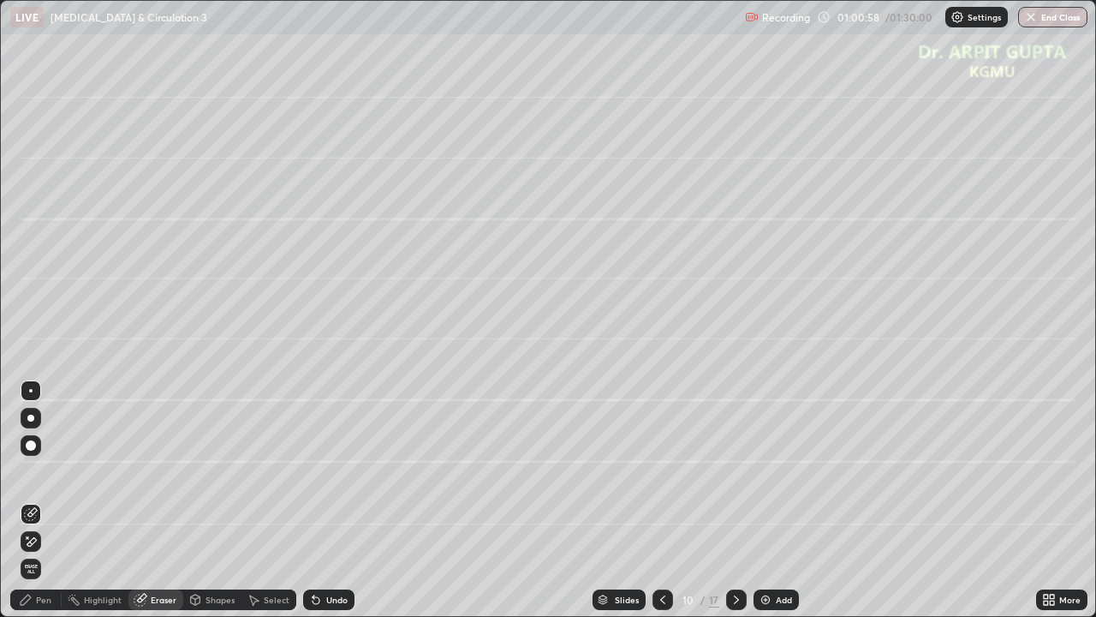
click at [43, 500] on div "Pen" at bounding box center [35, 599] width 51 height 21
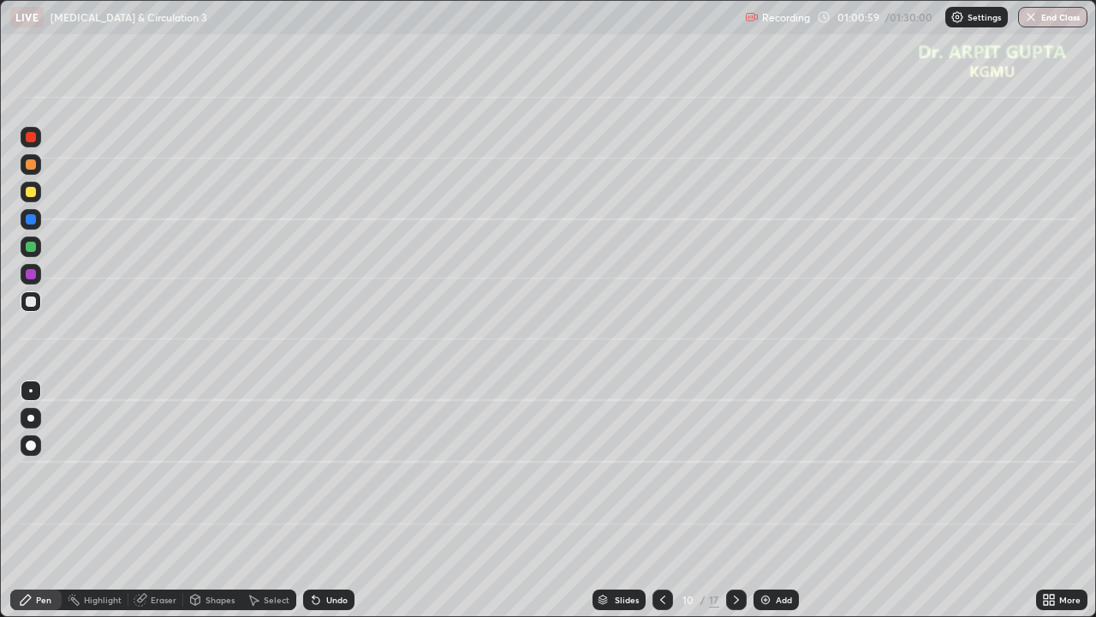
click at [29, 188] on div at bounding box center [31, 192] width 10 height 10
click at [29, 137] on div at bounding box center [31, 137] width 10 height 10
click at [30, 418] on div at bounding box center [30, 418] width 7 height 7
click at [659, 500] on icon at bounding box center [663, 600] width 14 height 14
click at [735, 500] on icon at bounding box center [737, 600] width 14 height 14
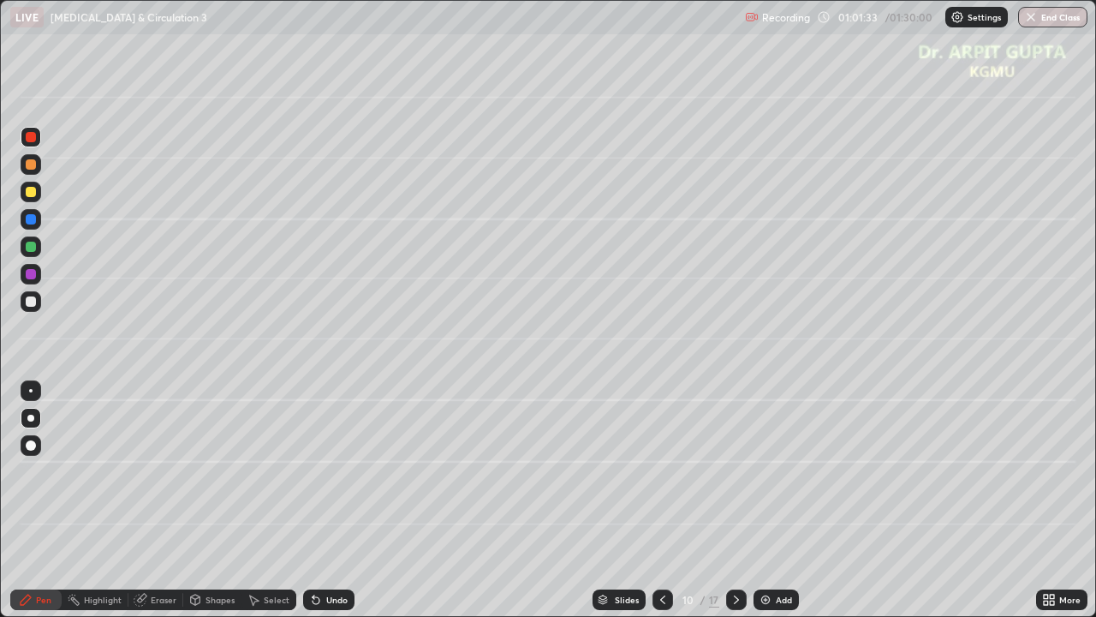
click at [27, 216] on div at bounding box center [31, 219] width 10 height 10
click at [29, 391] on div at bounding box center [30, 390] width 3 height 3
click at [29, 306] on div at bounding box center [31, 301] width 10 height 10
click at [33, 420] on div at bounding box center [30, 418] width 7 height 7
click at [313, 500] on icon at bounding box center [316, 600] width 7 height 7
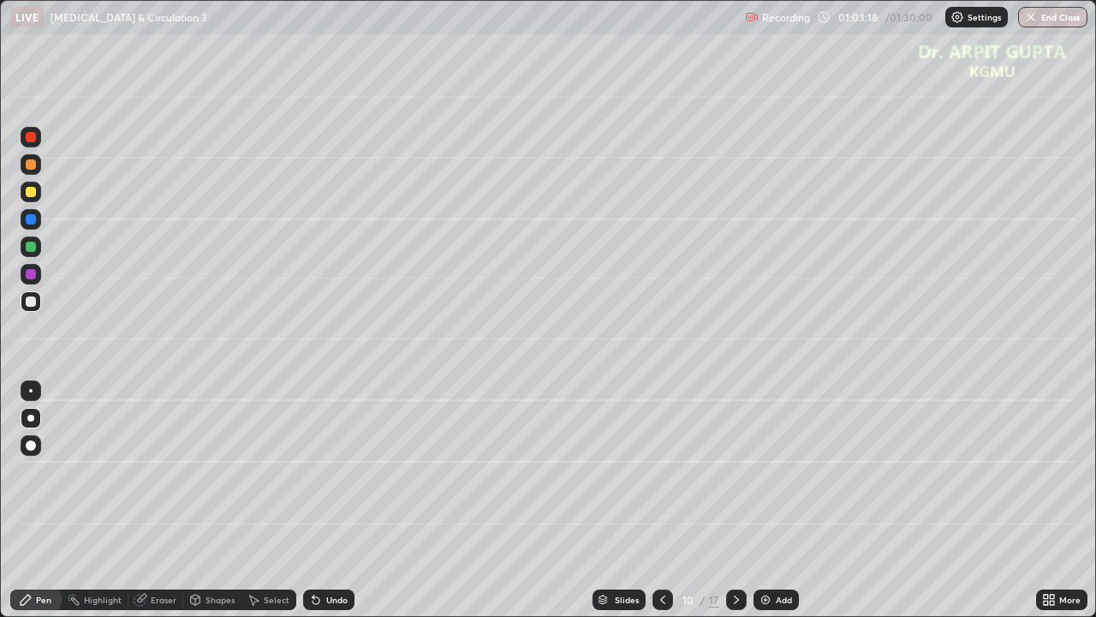
click at [312, 500] on icon at bounding box center [316, 600] width 14 height 14
click at [313, 500] on icon at bounding box center [316, 600] width 7 height 7
click at [313, 500] on icon at bounding box center [314, 596] width 2 height 2
click at [34, 194] on div at bounding box center [31, 192] width 10 height 10
click at [732, 500] on icon at bounding box center [737, 600] width 14 height 14
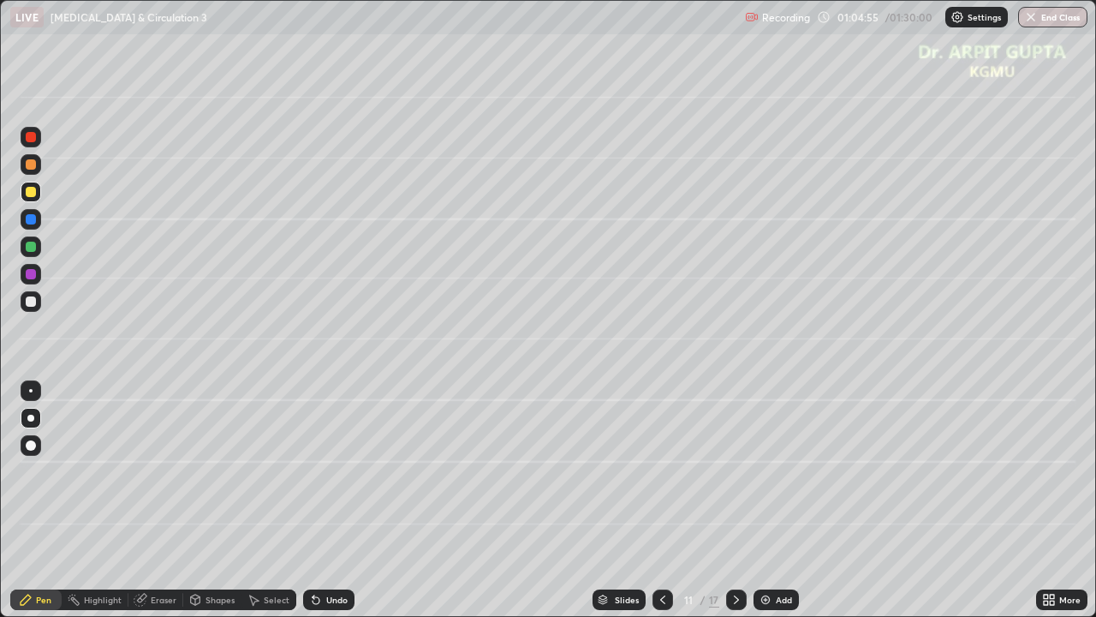
click at [34, 305] on div at bounding box center [31, 301] width 10 height 10
click at [33, 169] on div at bounding box center [31, 164] width 10 height 10
click at [31, 244] on div at bounding box center [31, 247] width 10 height 10
click at [343, 500] on div "Undo" at bounding box center [328, 599] width 51 height 21
click at [30, 304] on div at bounding box center [31, 301] width 10 height 10
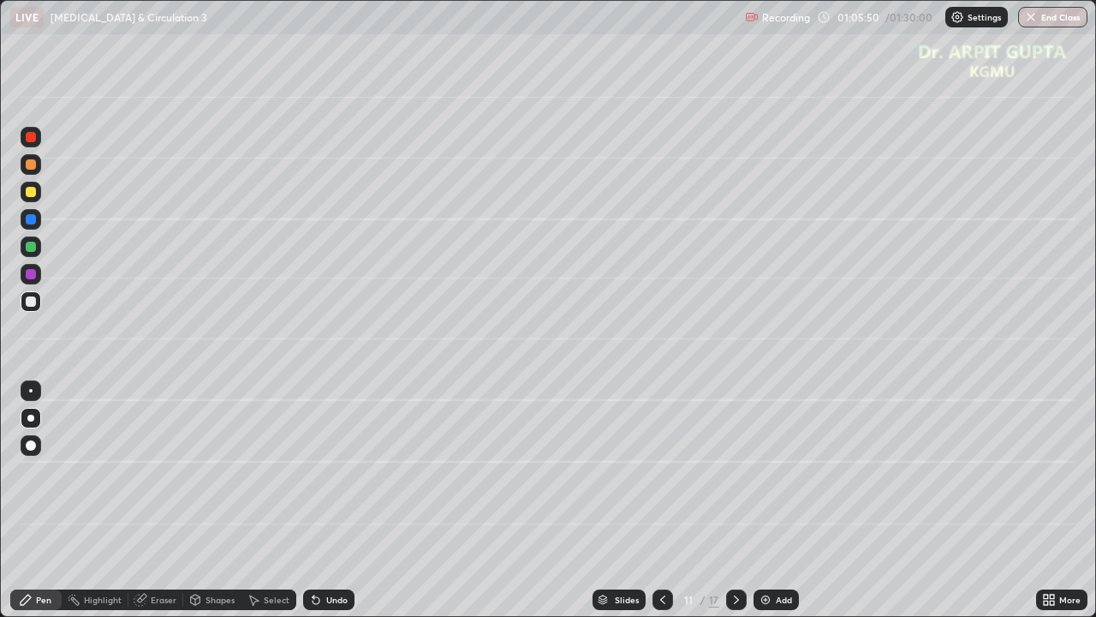
click at [319, 500] on icon at bounding box center [316, 600] width 14 height 14
click at [164, 500] on div "Eraser" at bounding box center [164, 599] width 26 height 9
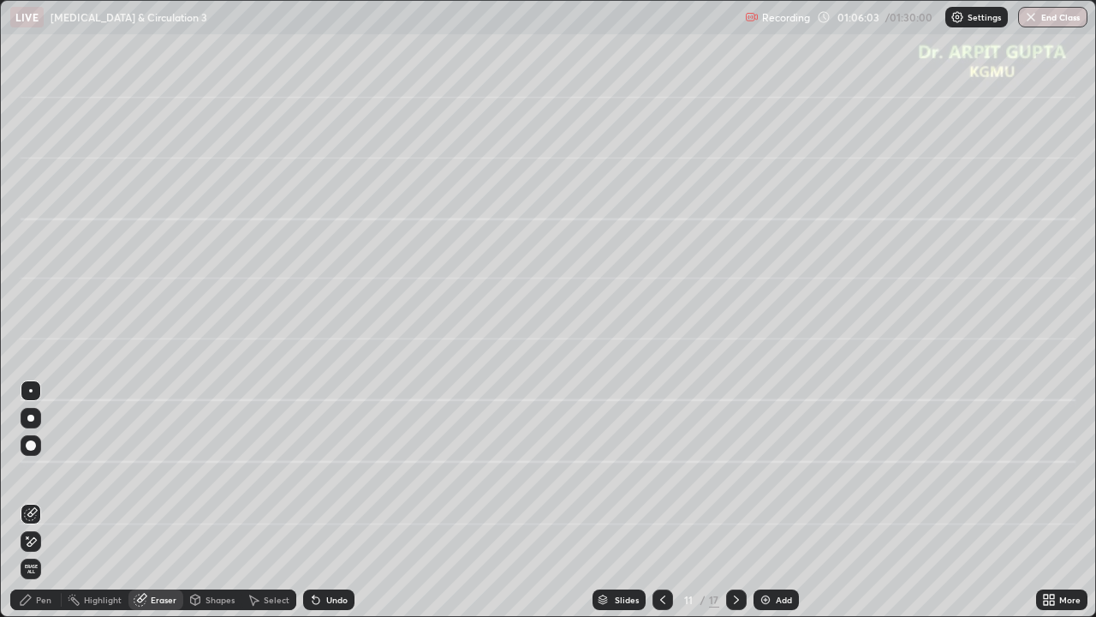
click at [53, 500] on div "Pen" at bounding box center [35, 599] width 51 height 21
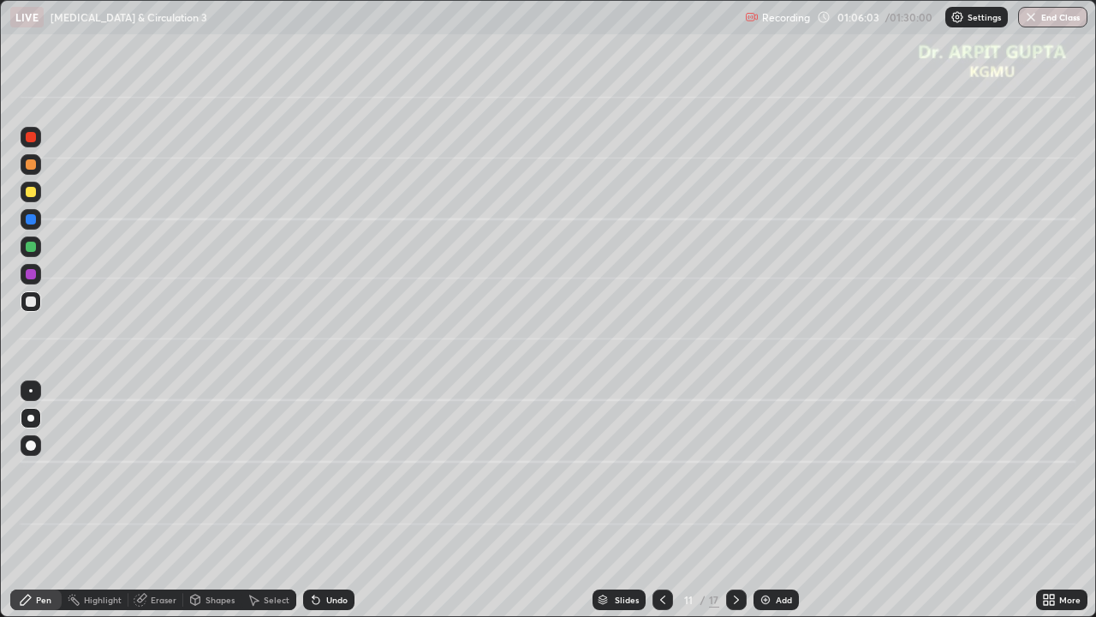
click at [31, 194] on div at bounding box center [31, 192] width 10 height 10
click at [33, 216] on div at bounding box center [31, 219] width 10 height 10
click at [31, 391] on div at bounding box center [30, 390] width 3 height 3
click at [338, 500] on div "Undo" at bounding box center [328, 599] width 51 height 21
click at [31, 301] on div at bounding box center [31, 301] width 10 height 10
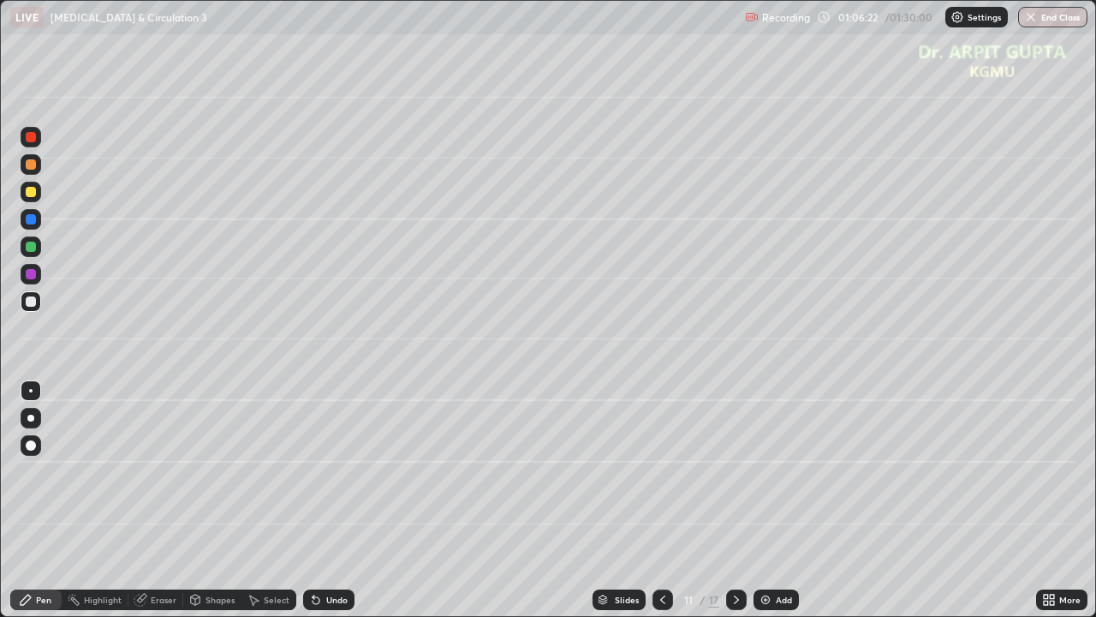
click at [32, 137] on div at bounding box center [31, 137] width 10 height 10
click at [313, 500] on icon at bounding box center [316, 600] width 7 height 7
click at [317, 500] on div "Undo" at bounding box center [328, 599] width 51 height 21
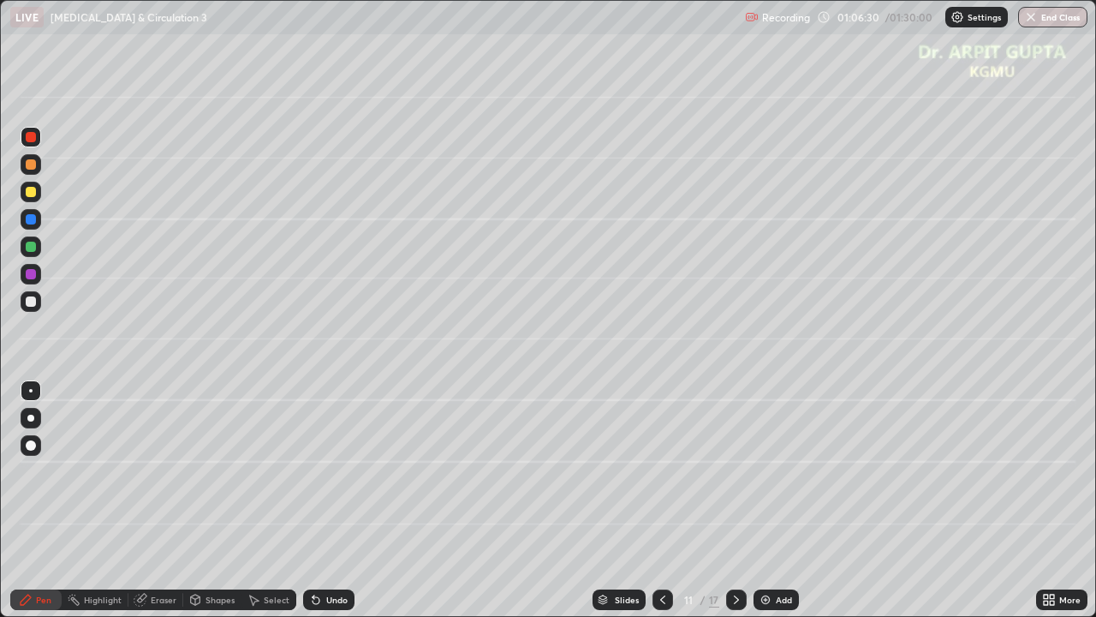
click at [325, 500] on div "Undo" at bounding box center [328, 599] width 51 height 21
click at [327, 500] on div "Undo" at bounding box center [328, 599] width 51 height 21
click at [37, 310] on div at bounding box center [31, 301] width 21 height 21
click at [313, 500] on icon at bounding box center [316, 600] width 7 height 7
click at [31, 418] on div at bounding box center [30, 418] width 7 height 7
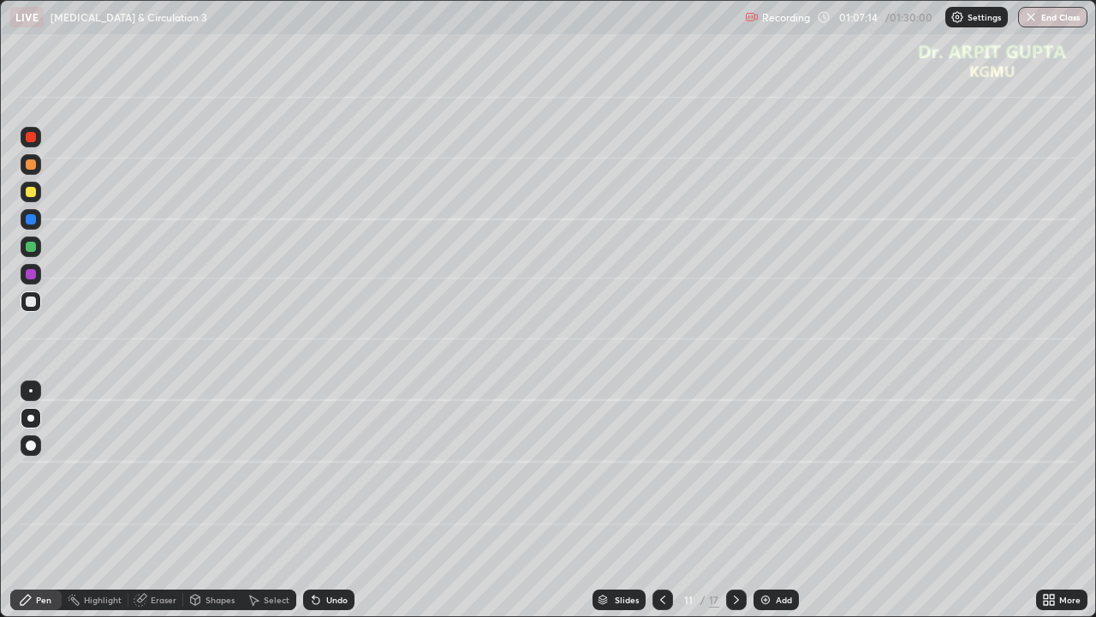
click at [313, 500] on icon at bounding box center [316, 600] width 7 height 7
click at [33, 137] on div at bounding box center [31, 137] width 10 height 10
click at [31, 302] on div at bounding box center [31, 301] width 10 height 10
click at [313, 500] on icon at bounding box center [314, 596] width 2 height 2
click at [39, 221] on div at bounding box center [31, 219] width 21 height 21
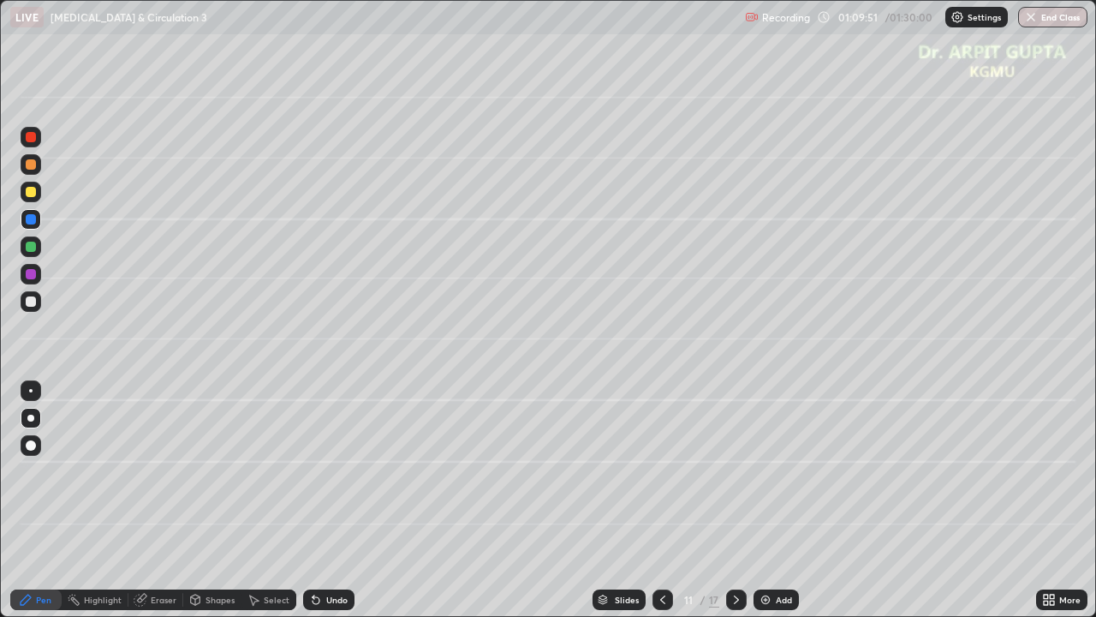
click at [331, 500] on div "Undo" at bounding box center [328, 599] width 51 height 21
click at [332, 500] on div "Undo" at bounding box center [328, 599] width 51 height 21
click at [37, 299] on div at bounding box center [31, 301] width 21 height 21
click at [33, 192] on div at bounding box center [31, 192] width 10 height 10
click at [736, 500] on icon at bounding box center [736, 599] width 5 height 9
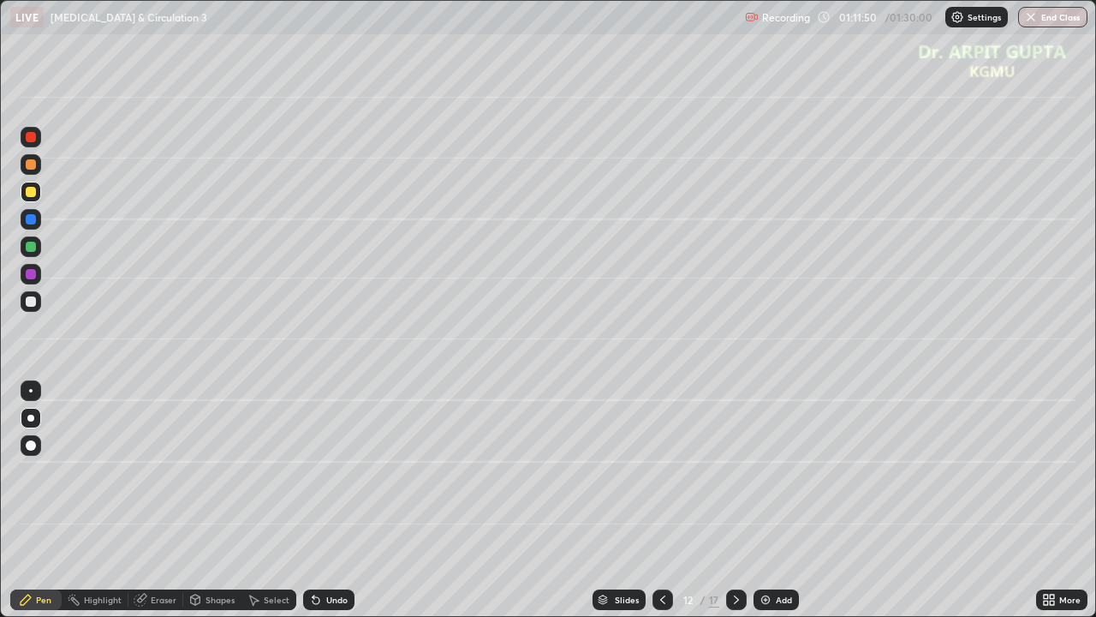
click at [24, 301] on div at bounding box center [31, 301] width 21 height 21
click at [661, 500] on icon at bounding box center [663, 600] width 14 height 14
click at [735, 500] on icon at bounding box center [737, 600] width 14 height 14
click at [34, 248] on div at bounding box center [31, 247] width 10 height 10
click at [31, 301] on div at bounding box center [31, 301] width 10 height 10
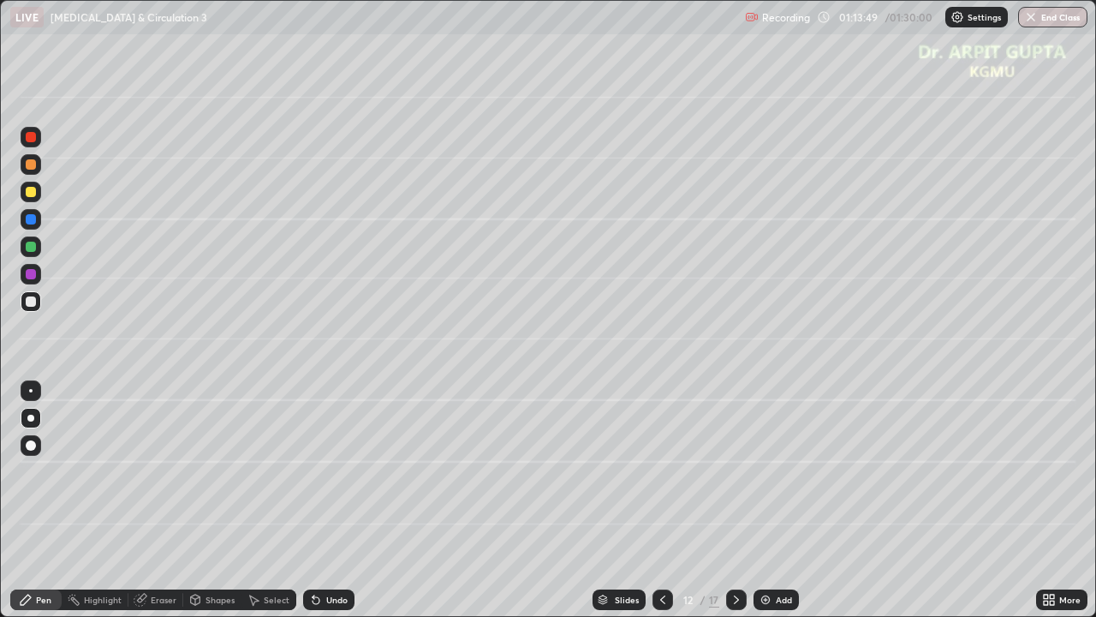
click at [32, 223] on div at bounding box center [31, 219] width 10 height 10
click at [320, 500] on div "Undo" at bounding box center [328, 599] width 51 height 21
click at [313, 500] on icon at bounding box center [316, 600] width 7 height 7
click at [311, 500] on icon at bounding box center [316, 600] width 14 height 14
click at [314, 500] on icon at bounding box center [316, 600] width 7 height 7
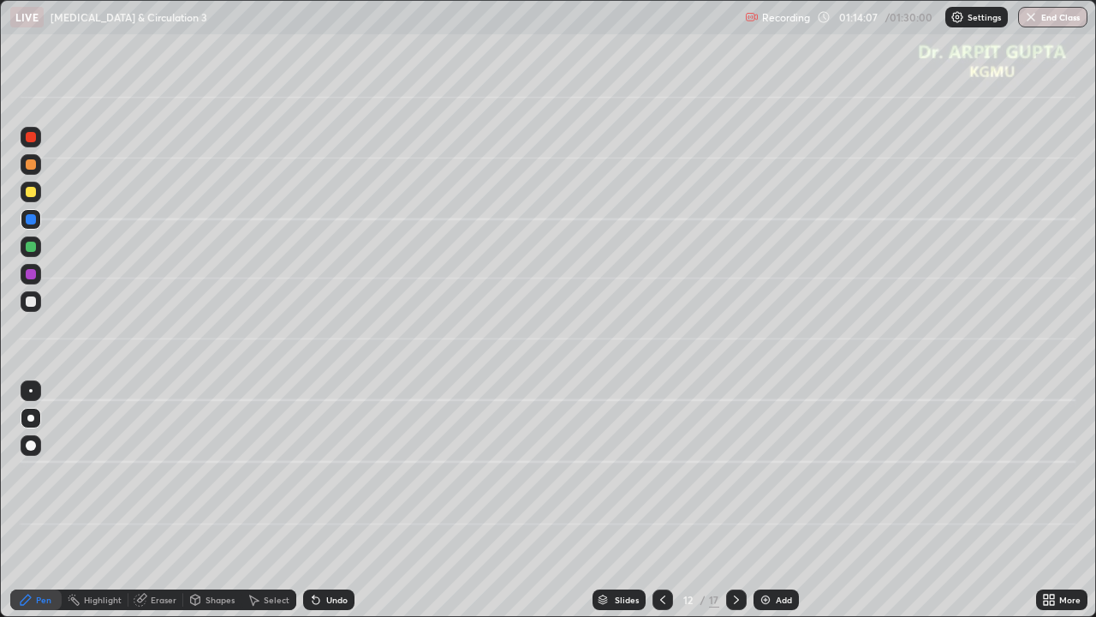
click at [33, 303] on div at bounding box center [31, 301] width 10 height 10
click at [313, 500] on icon at bounding box center [316, 600] width 7 height 7
click at [32, 248] on div at bounding box center [31, 247] width 10 height 10
click at [330, 500] on div "Undo" at bounding box center [336, 599] width 21 height 9
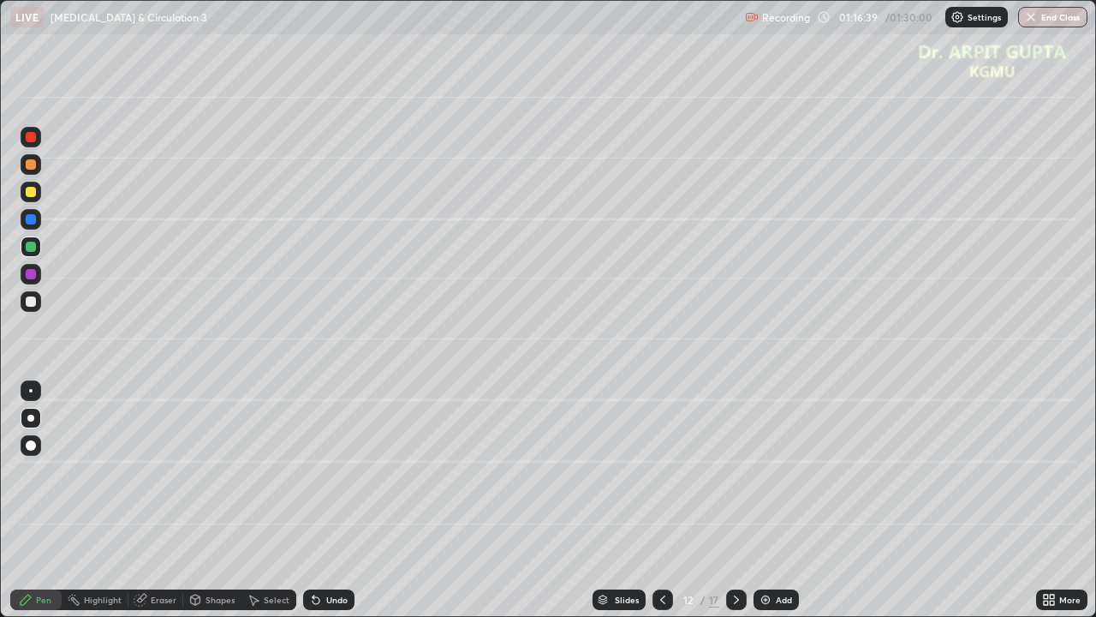
click at [331, 500] on div "Undo" at bounding box center [336, 599] width 21 height 9
click at [330, 500] on div "Undo" at bounding box center [336, 599] width 21 height 9
click at [663, 500] on icon at bounding box center [662, 599] width 5 height 9
click at [734, 500] on icon at bounding box center [737, 600] width 14 height 14
click at [661, 500] on icon at bounding box center [663, 600] width 14 height 14
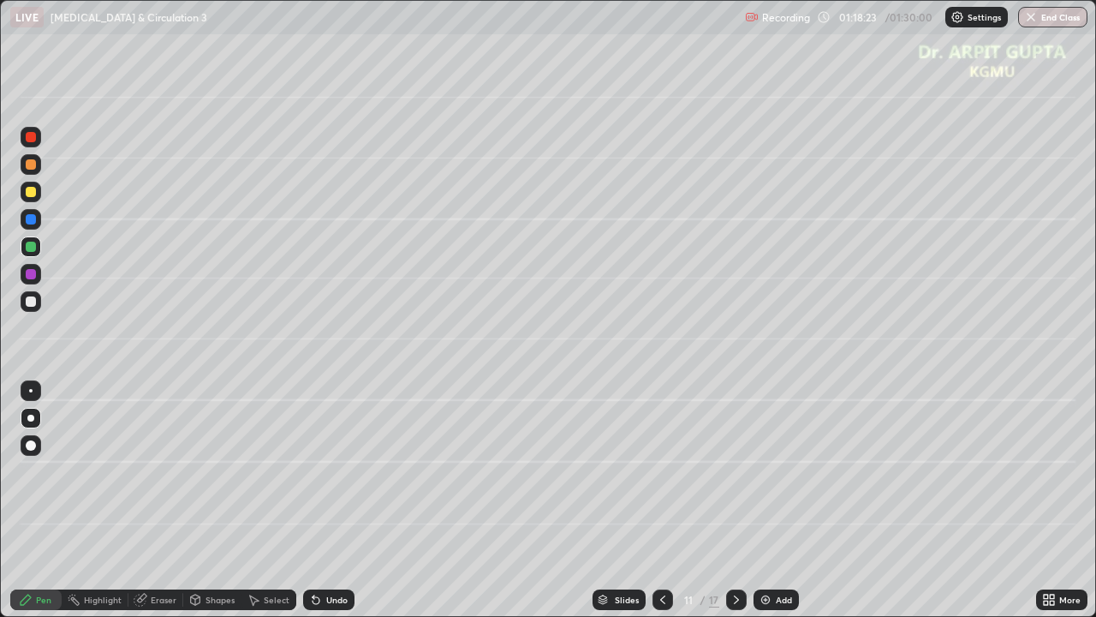
click at [734, 500] on icon at bounding box center [737, 600] width 14 height 14
click at [735, 500] on icon at bounding box center [737, 600] width 14 height 14
click at [32, 165] on div at bounding box center [31, 164] width 10 height 10
click at [31, 447] on div at bounding box center [31, 445] width 10 height 10
click at [29, 304] on div at bounding box center [31, 301] width 10 height 10
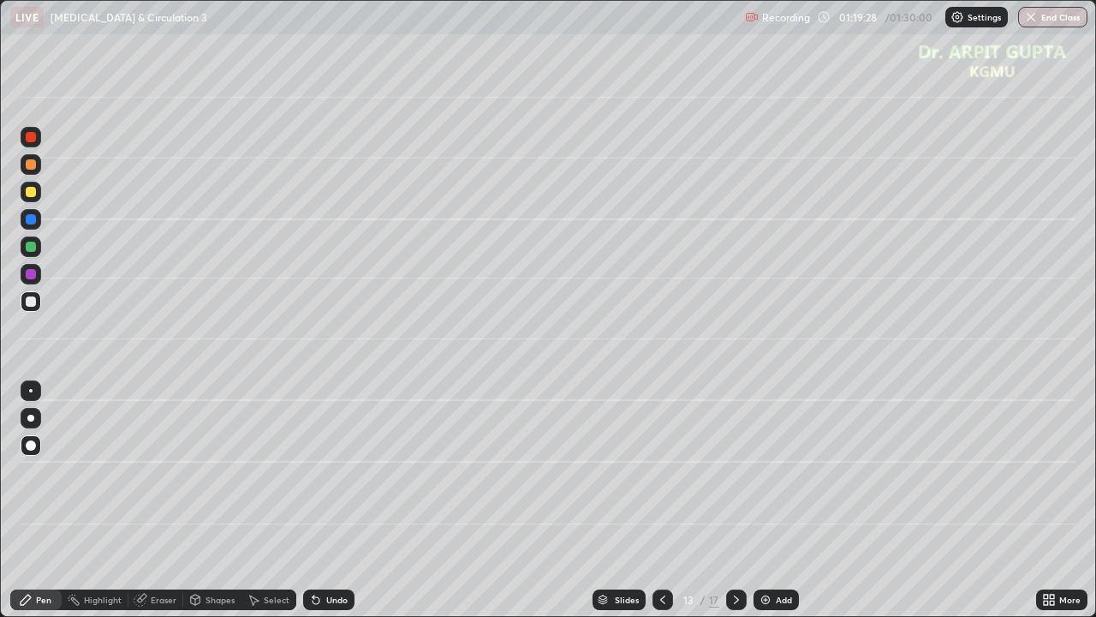
click at [313, 500] on icon at bounding box center [316, 600] width 7 height 7
click at [33, 416] on div at bounding box center [30, 418] width 7 height 7
click at [314, 500] on icon at bounding box center [316, 600] width 7 height 7
click at [313, 500] on icon at bounding box center [314, 596] width 2 height 2
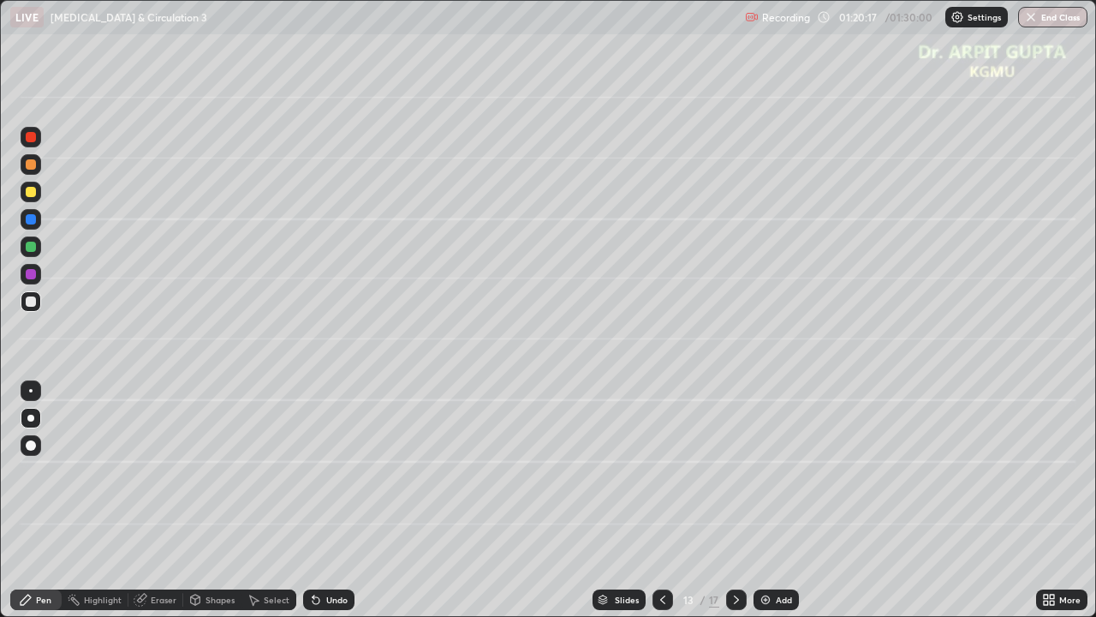
click at [31, 251] on div at bounding box center [31, 247] width 10 height 10
click at [36, 310] on div at bounding box center [31, 301] width 21 height 21
click at [31, 302] on div at bounding box center [31, 301] width 10 height 10
click at [31, 304] on div at bounding box center [31, 301] width 10 height 10
click at [33, 418] on div at bounding box center [30, 418] width 7 height 7
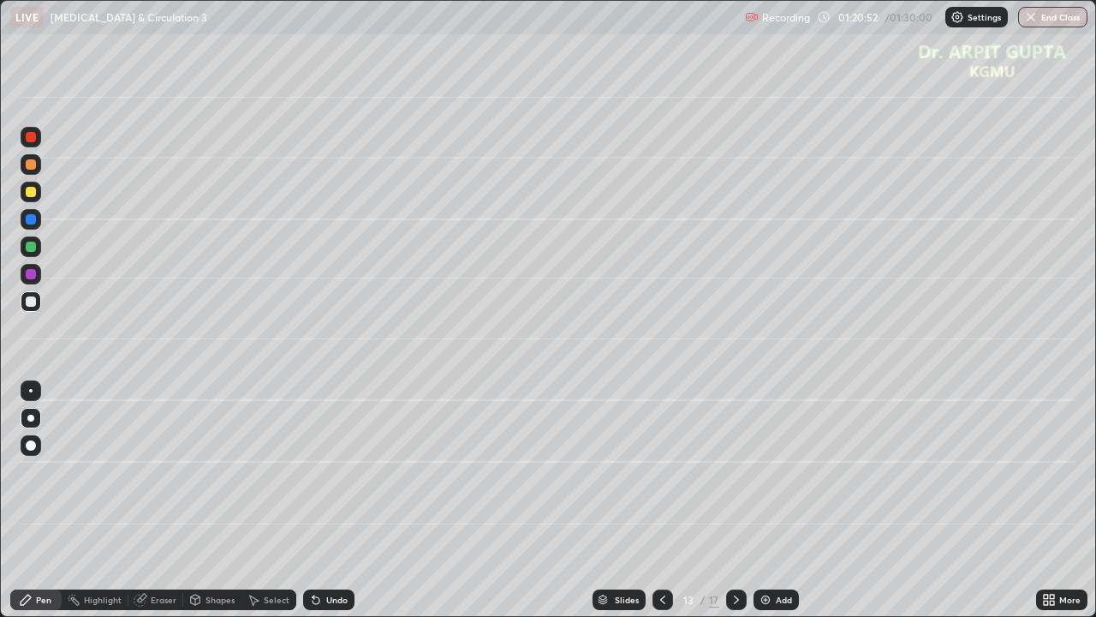
click at [32, 247] on div at bounding box center [31, 247] width 10 height 10
click at [341, 500] on div "Undo" at bounding box center [336, 599] width 21 height 9
click at [343, 500] on div "Undo" at bounding box center [336, 599] width 21 height 9
click at [33, 305] on div at bounding box center [31, 301] width 10 height 10
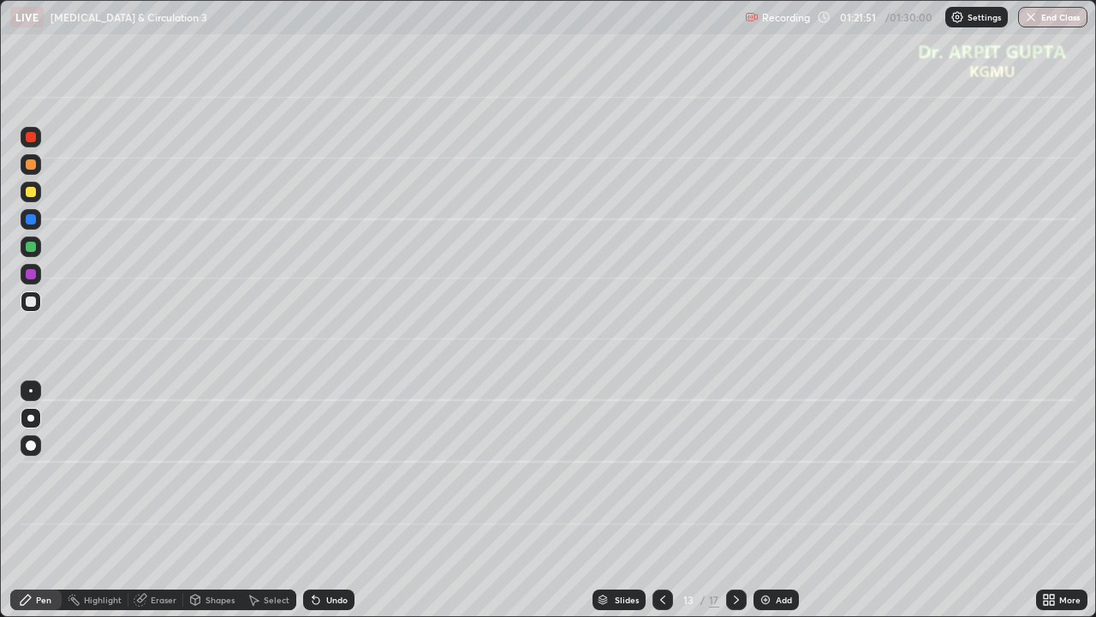
click at [29, 250] on div at bounding box center [31, 247] width 10 height 10
click at [35, 303] on div at bounding box center [31, 301] width 10 height 10
click at [315, 500] on icon at bounding box center [316, 600] width 14 height 14
click at [32, 248] on div at bounding box center [31, 247] width 10 height 10
click at [34, 304] on div at bounding box center [31, 301] width 10 height 10
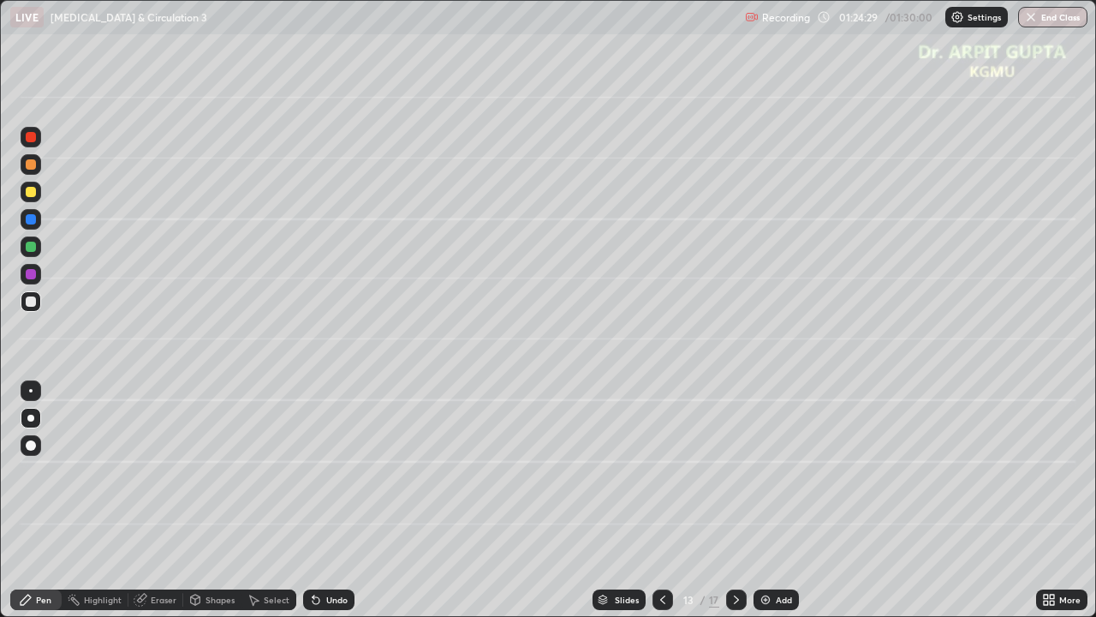
click at [28, 192] on div at bounding box center [31, 192] width 10 height 10
click at [326, 500] on div "Undo" at bounding box center [336, 599] width 21 height 9
click at [31, 301] on div at bounding box center [31, 301] width 10 height 10
click at [735, 500] on icon at bounding box center [737, 600] width 14 height 14
click at [31, 192] on div at bounding box center [31, 192] width 10 height 10
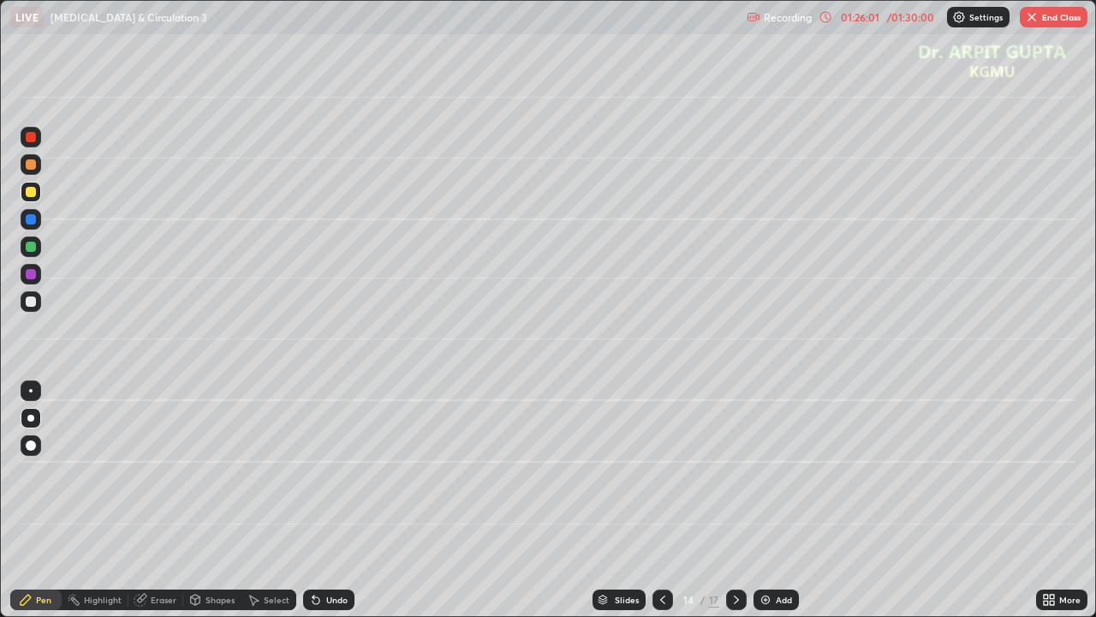
click at [329, 500] on div "Undo" at bounding box center [336, 599] width 21 height 9
click at [326, 500] on div "Undo" at bounding box center [336, 599] width 21 height 9
click at [33, 247] on div at bounding box center [31, 247] width 10 height 10
click at [311, 500] on icon at bounding box center [316, 600] width 14 height 14
click at [28, 306] on div at bounding box center [31, 301] width 10 height 10
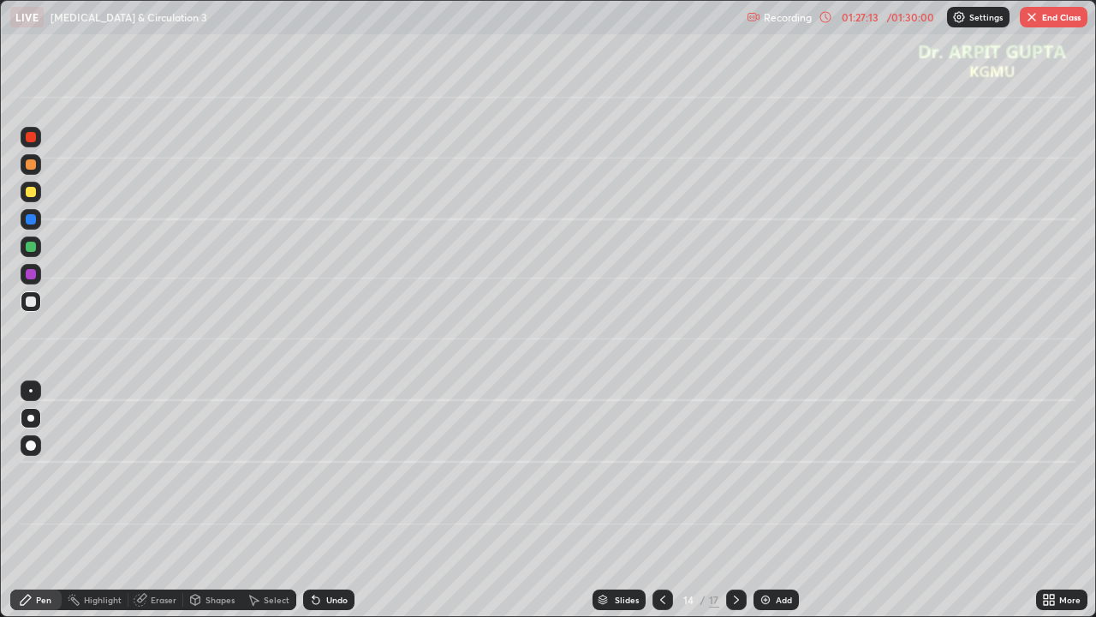
click at [313, 500] on icon at bounding box center [316, 600] width 7 height 7
click at [322, 500] on div "Undo" at bounding box center [328, 599] width 51 height 21
click at [321, 500] on div "Undo" at bounding box center [328, 599] width 51 height 21
click at [31, 198] on div at bounding box center [31, 192] width 21 height 21
click at [318, 500] on div "Undo" at bounding box center [328, 599] width 51 height 21
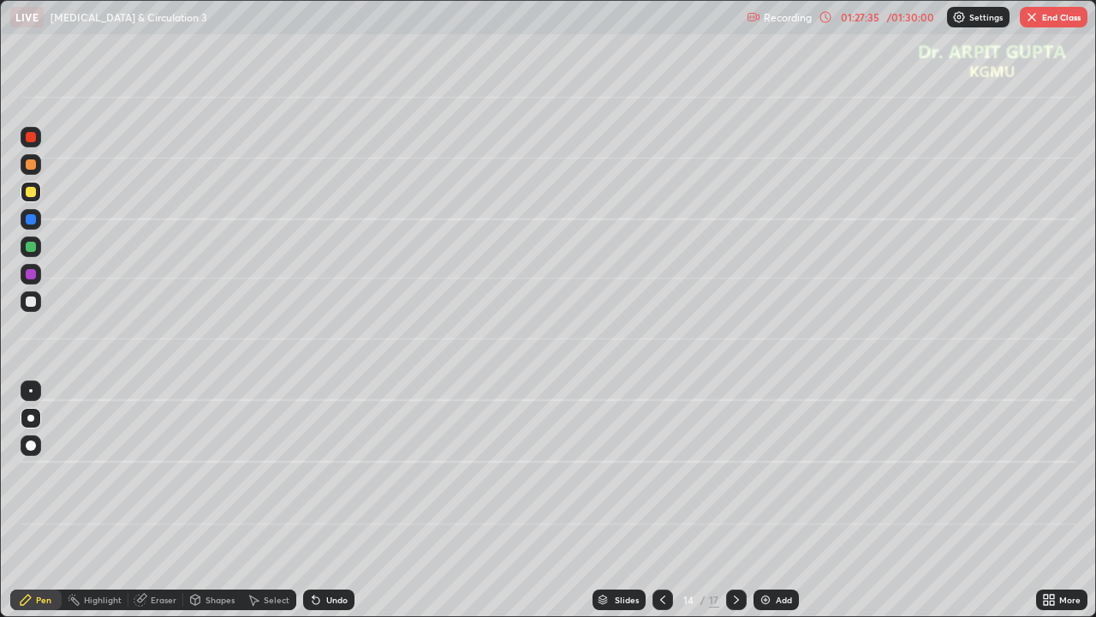
click at [320, 500] on icon at bounding box center [316, 600] width 14 height 14
click at [309, 500] on icon at bounding box center [316, 600] width 14 height 14
click at [320, 500] on icon at bounding box center [316, 600] width 14 height 14
click at [313, 500] on icon at bounding box center [316, 600] width 7 height 7
click at [320, 500] on div "Undo" at bounding box center [328, 599] width 51 height 21
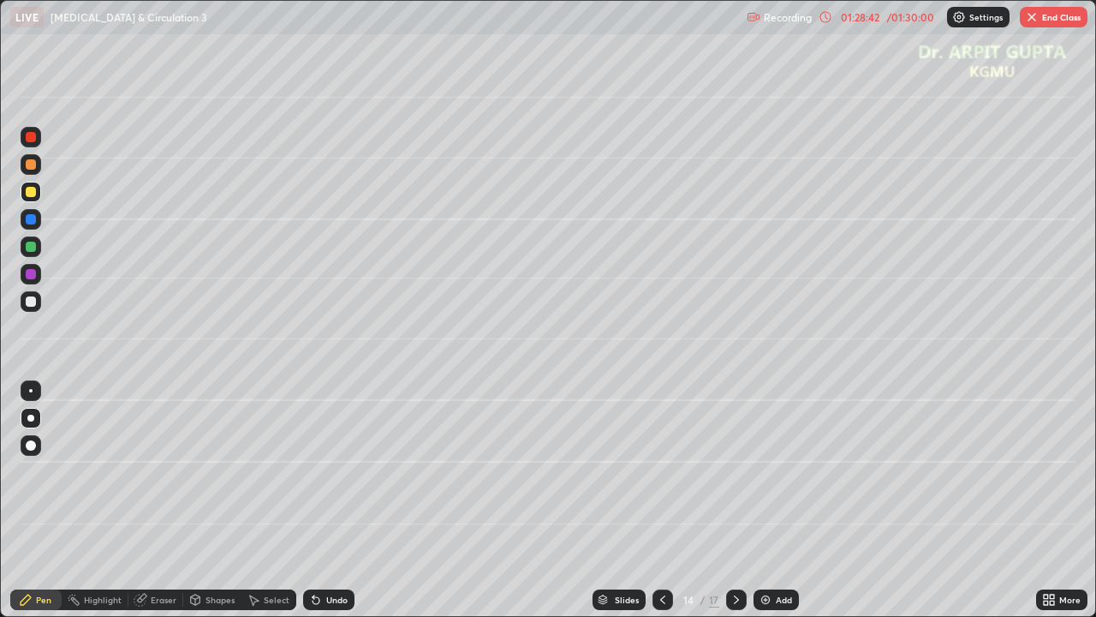
click at [321, 500] on div "Undo" at bounding box center [328, 599] width 51 height 21
click at [320, 500] on icon at bounding box center [316, 600] width 14 height 14
click at [319, 500] on icon at bounding box center [316, 600] width 14 height 14
click at [321, 500] on div "Undo" at bounding box center [328, 599] width 51 height 21
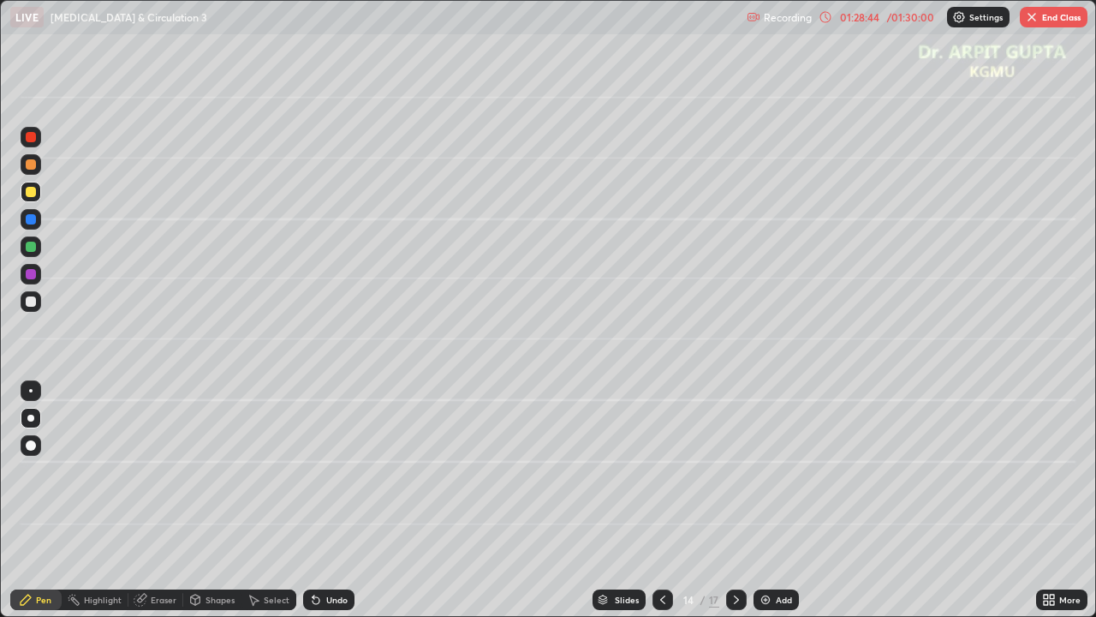
click at [325, 500] on div "Undo" at bounding box center [328, 599] width 51 height 21
click at [327, 500] on div "Undo" at bounding box center [328, 599] width 51 height 21
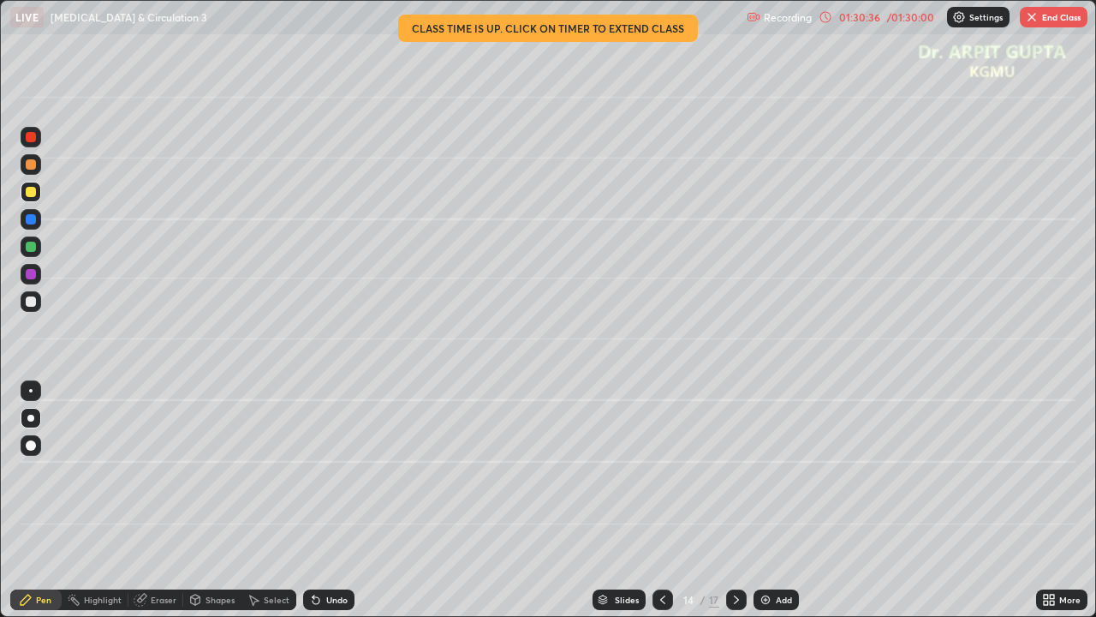
click at [1040, 18] on button "End Class" at bounding box center [1054, 17] width 68 height 21
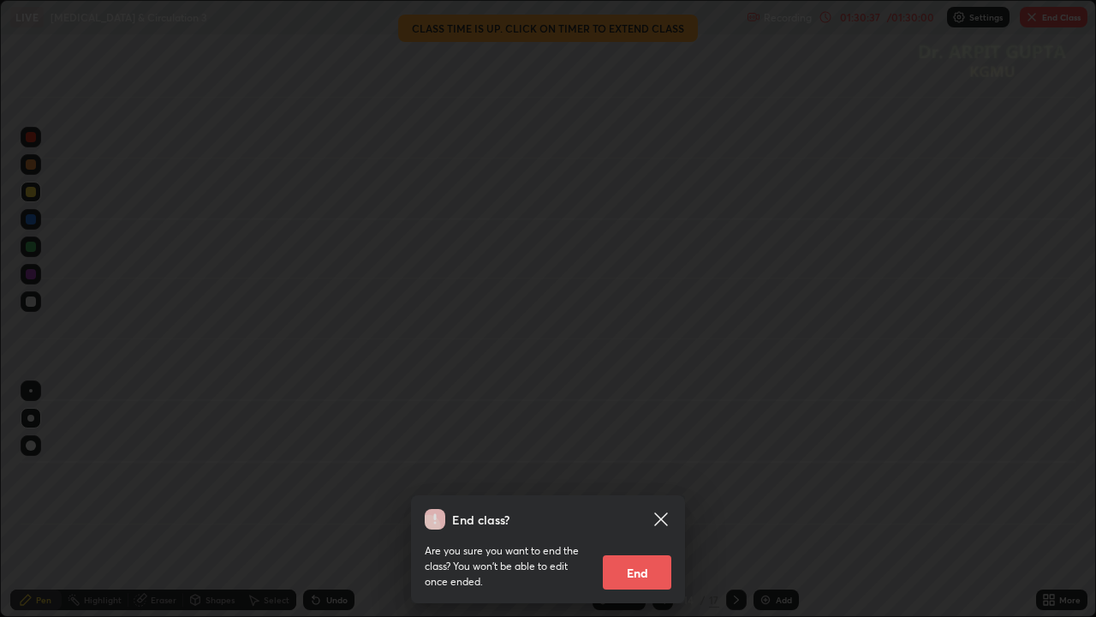
click at [642, 500] on button "End" at bounding box center [637, 572] width 69 height 34
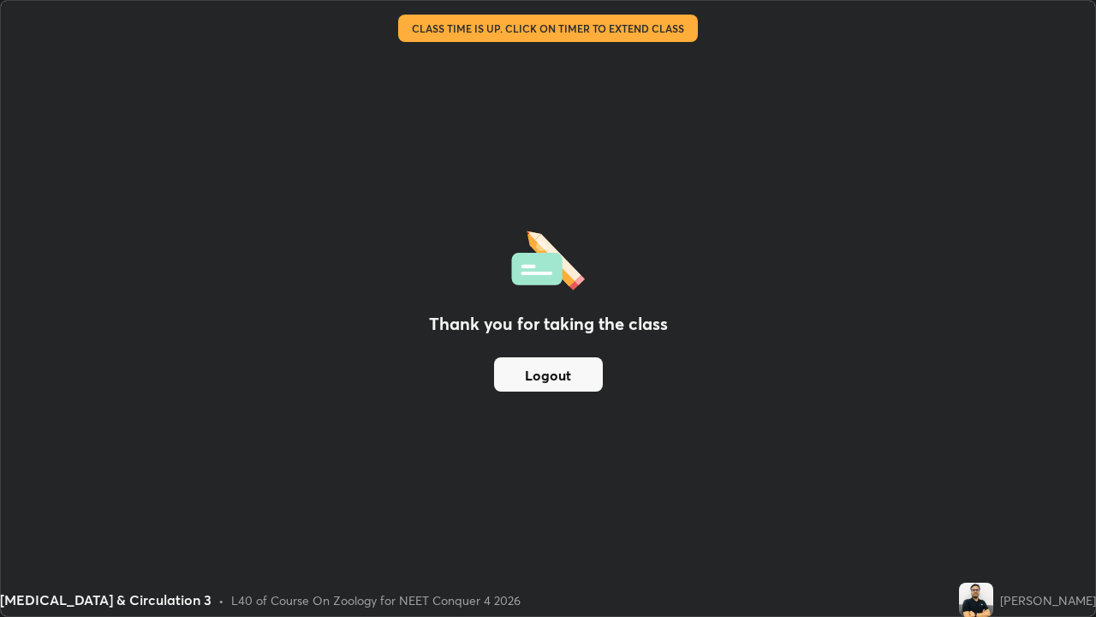
click at [566, 381] on button "Logout" at bounding box center [548, 374] width 109 height 34
click at [576, 370] on button "Logout" at bounding box center [548, 374] width 109 height 34
click at [568, 366] on button "Logout" at bounding box center [548, 374] width 109 height 34
click at [570, 372] on button "Logout" at bounding box center [548, 374] width 109 height 34
click at [587, 378] on button "Logout" at bounding box center [548, 374] width 109 height 34
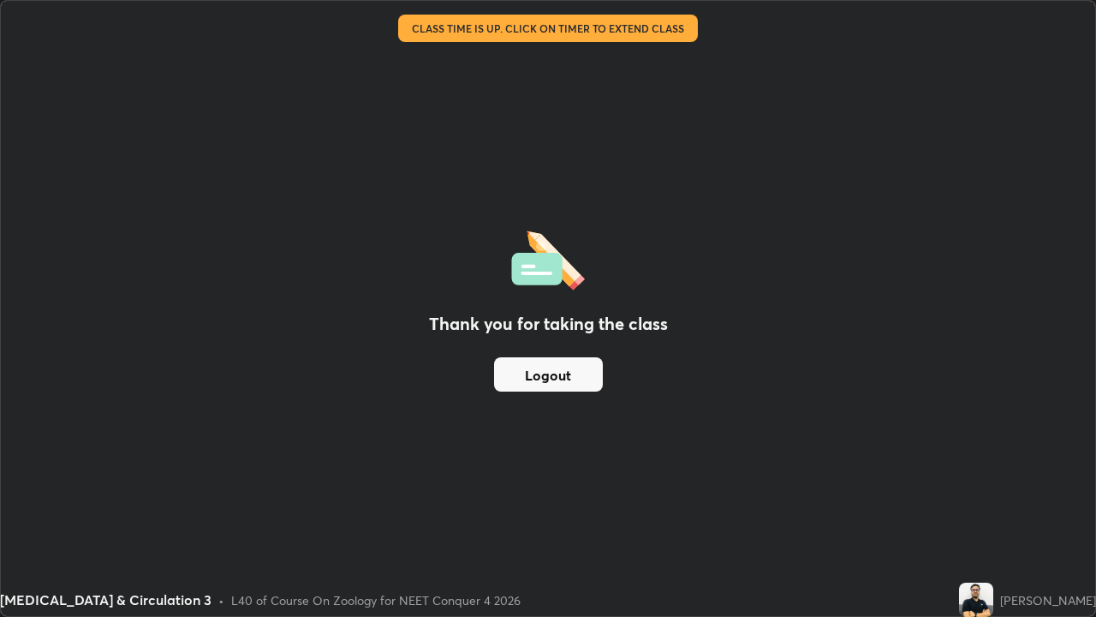
click at [585, 373] on button "Logout" at bounding box center [548, 374] width 109 height 34
click at [588, 372] on button "Logout" at bounding box center [548, 374] width 109 height 34
click at [562, 381] on button "Logout" at bounding box center [548, 374] width 109 height 34
click at [551, 378] on button "Logout" at bounding box center [548, 374] width 109 height 34
click at [542, 384] on button "Logout" at bounding box center [548, 374] width 109 height 34
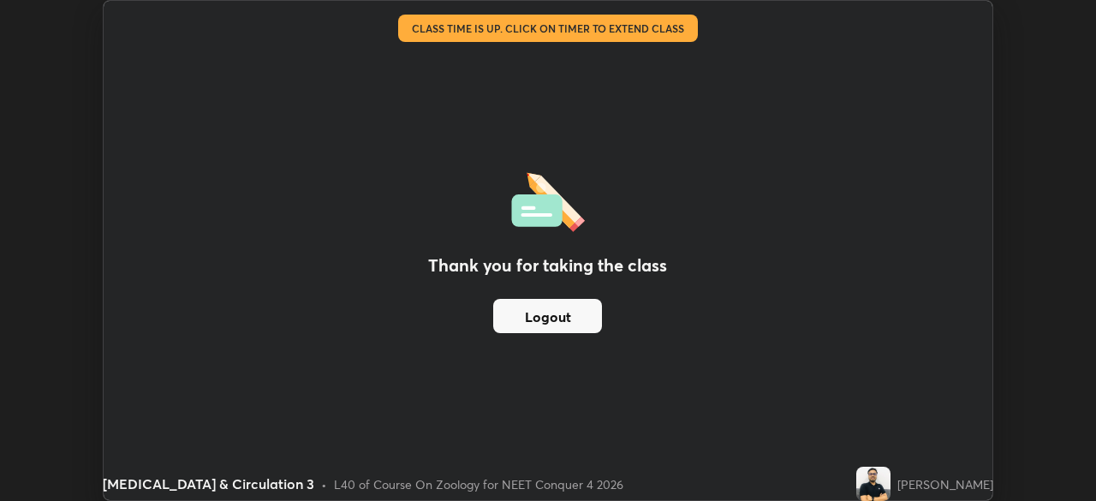
scroll to position [85140, 84546]
